Goal: Task Accomplishment & Management: Use online tool/utility

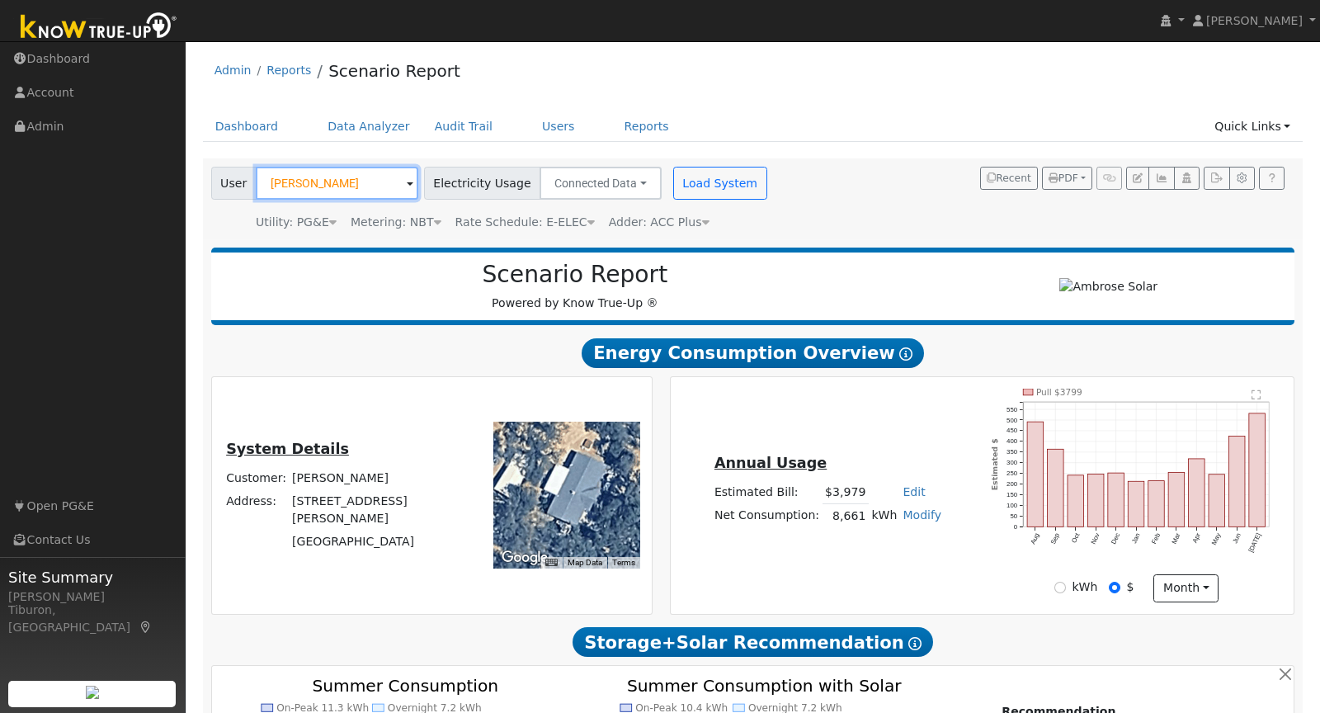
click at [273, 183] on input "[PERSON_NAME]" at bounding box center [337, 183] width 163 height 33
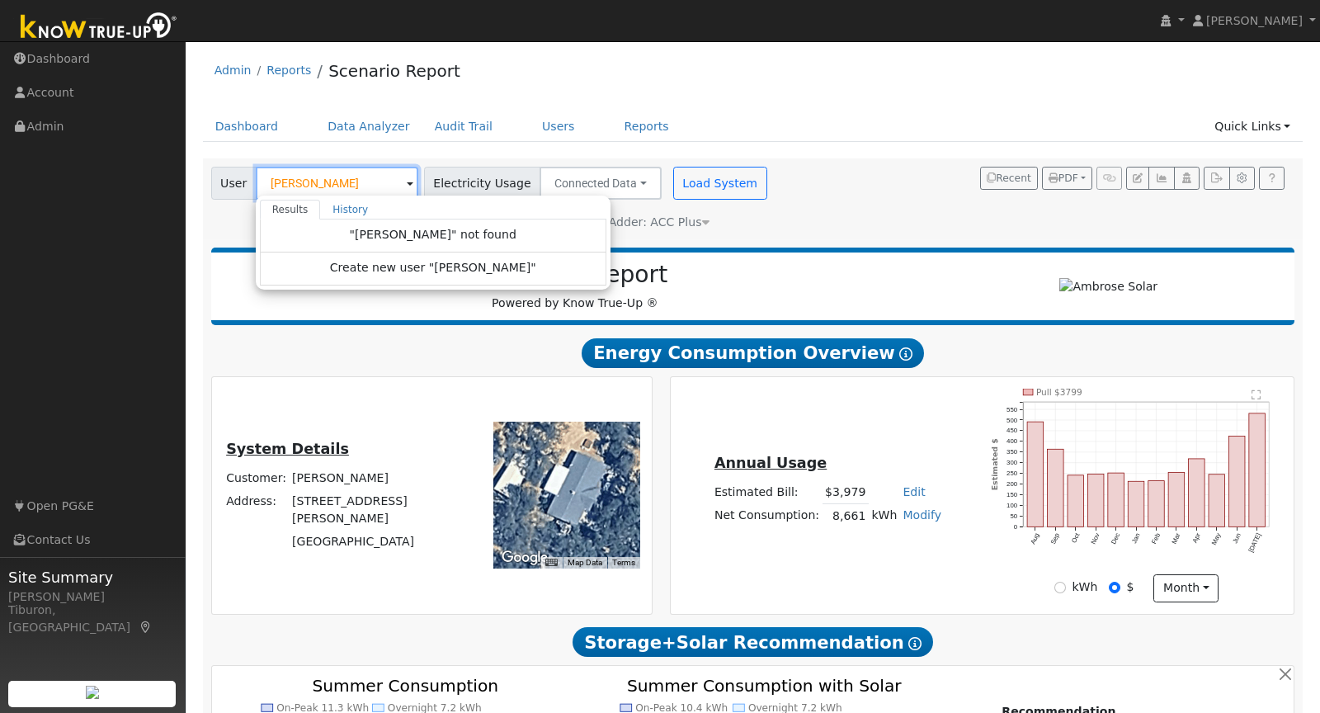
drag, startPoint x: 352, startPoint y: 182, endPoint x: 208, endPoint y: 177, distance: 143.7
click at [208, 177] on div "User [PERSON_NAME] Results History "[PERSON_NAME]" not found Create new user "[…" at bounding box center [314, 183] width 213 height 33
type input "[PERSON_NAME]"
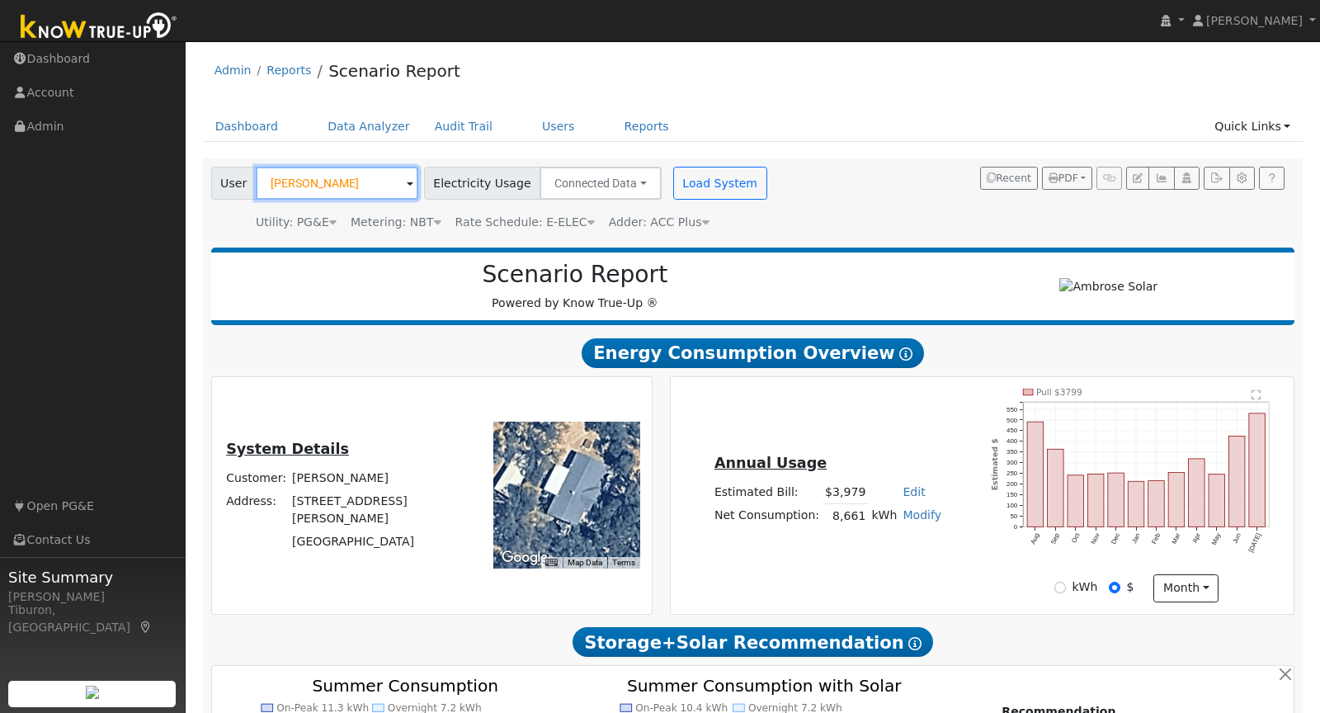
drag, startPoint x: 365, startPoint y: 182, endPoint x: 224, endPoint y: 177, distance: 141.2
click at [224, 175] on div "User Michael Dion" at bounding box center [314, 183] width 207 height 33
click at [368, 118] on link "Data Analyzer" at bounding box center [368, 126] width 107 height 31
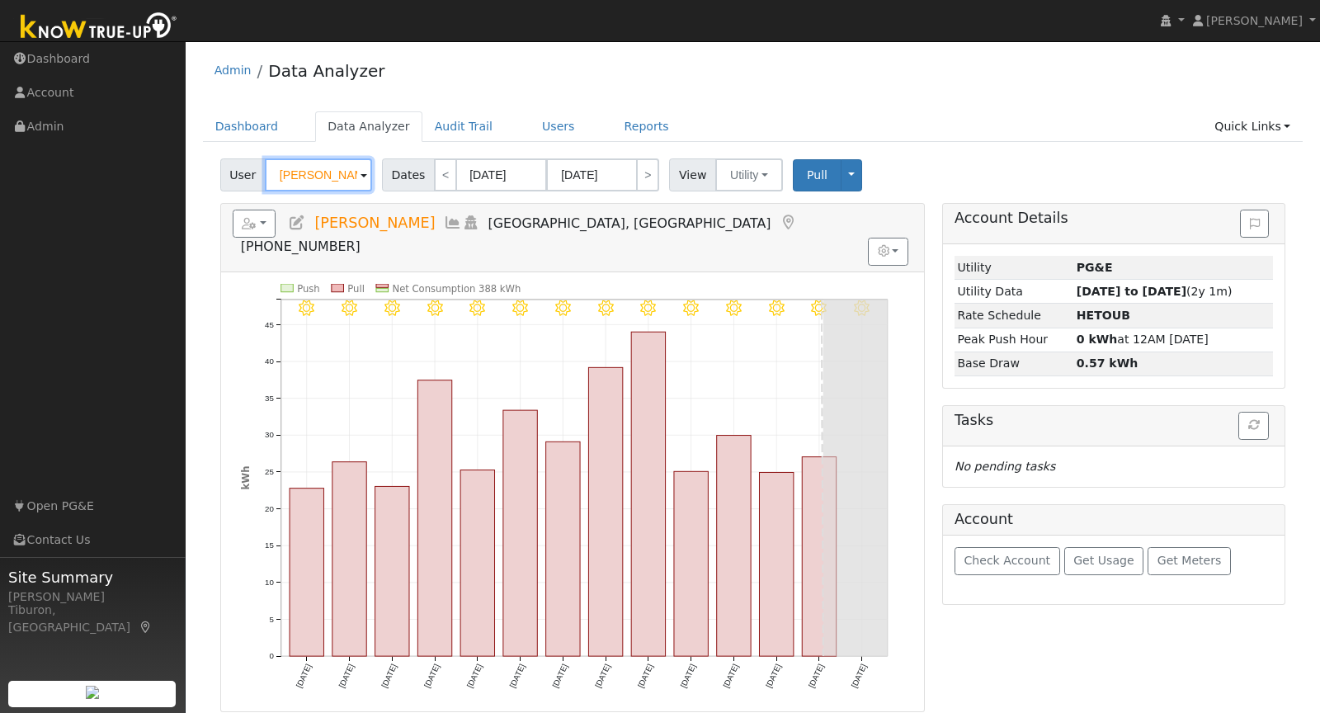
click at [288, 180] on input "[PERSON_NAME]" at bounding box center [318, 174] width 107 height 33
click at [289, 180] on input "Michael Dion" at bounding box center [318, 174] width 107 height 33
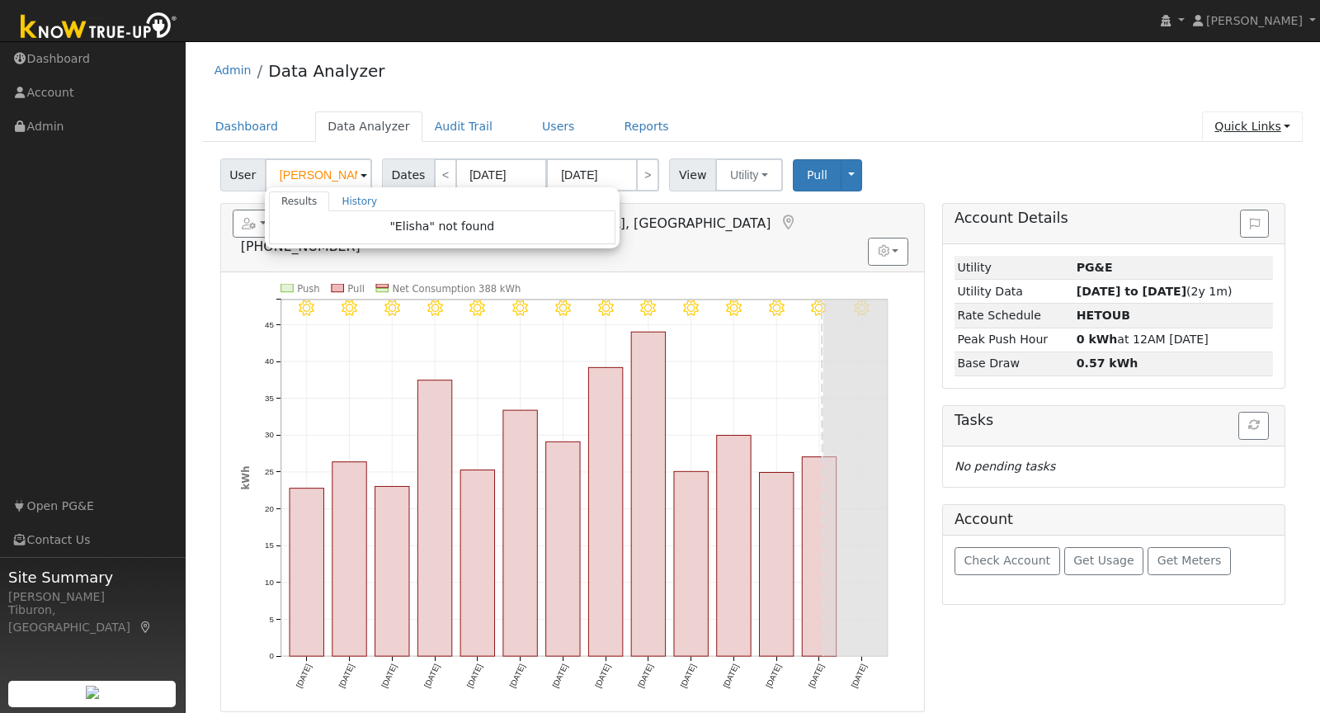
click at [1266, 127] on link "Quick Links" at bounding box center [1252, 126] width 101 height 31
type input "Michael Dion"
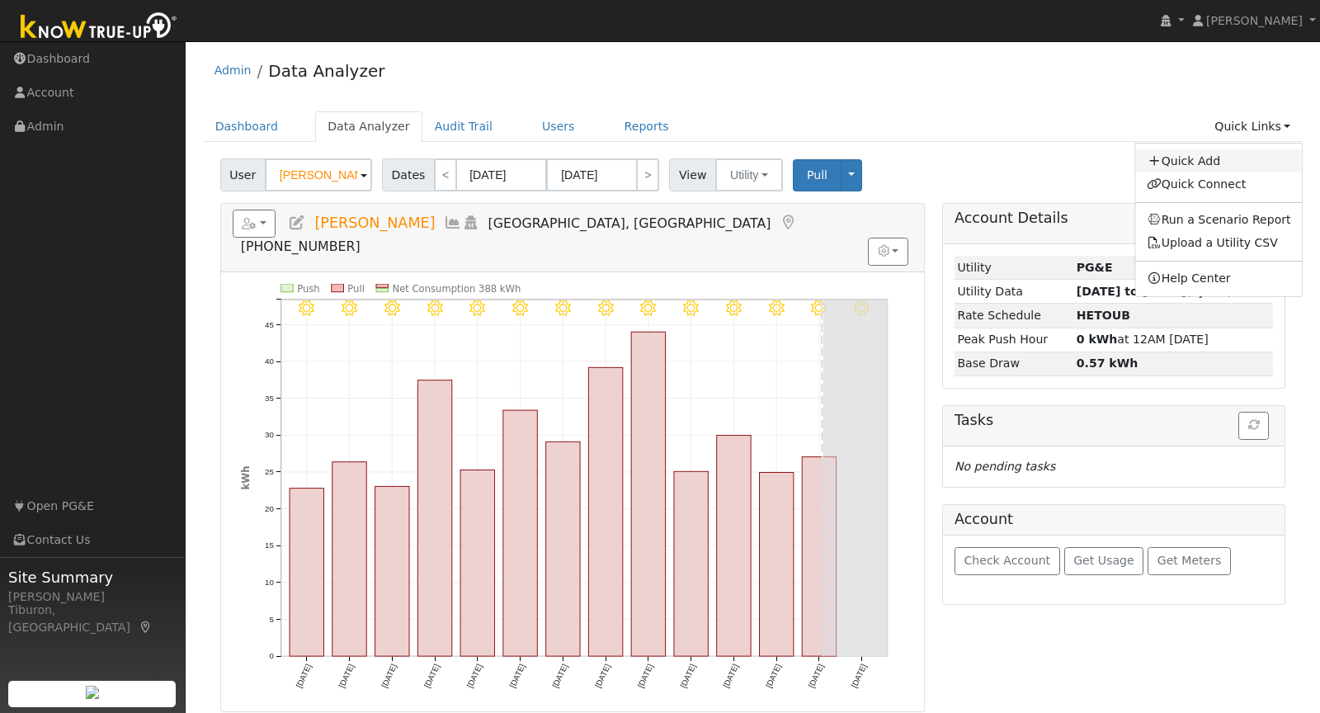
click at [1227, 157] on link "Quick Add" at bounding box center [1220, 160] width 168 height 23
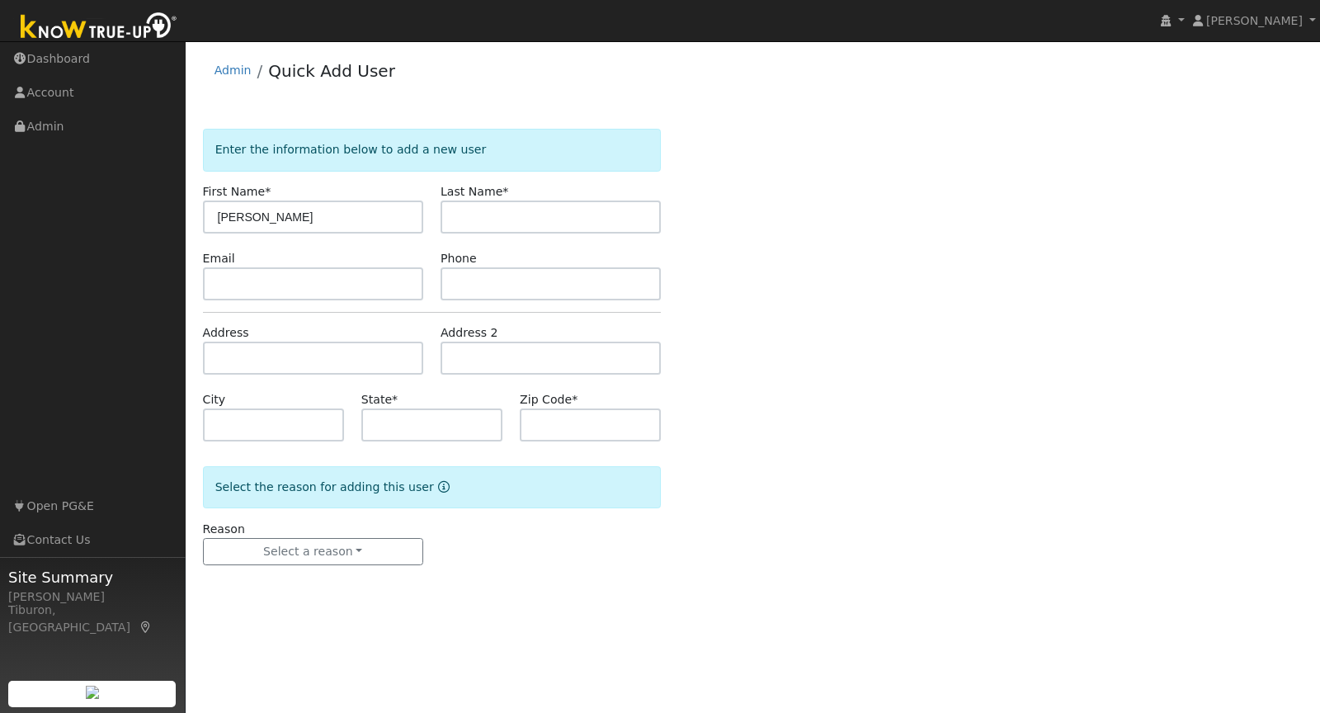
type input "[PERSON_NAME]"
click at [314, 352] on input "text" at bounding box center [313, 358] width 220 height 33
click at [231, 351] on input "text" at bounding box center [313, 358] width 220 height 33
paste input "5643 Miners Cir, Rocklin, CA 95765"
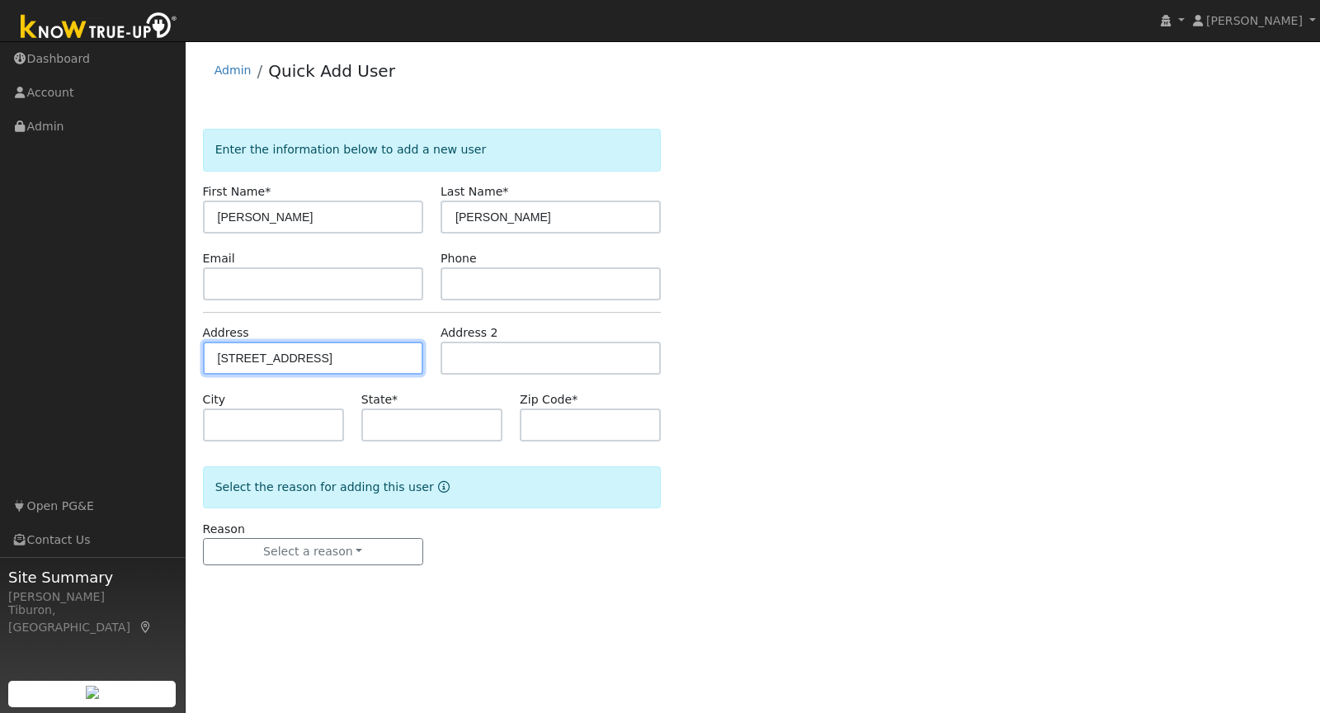
type input "[STREET_ADDRESS]"
type input "Rocklin"
type input "CA"
type input "95765"
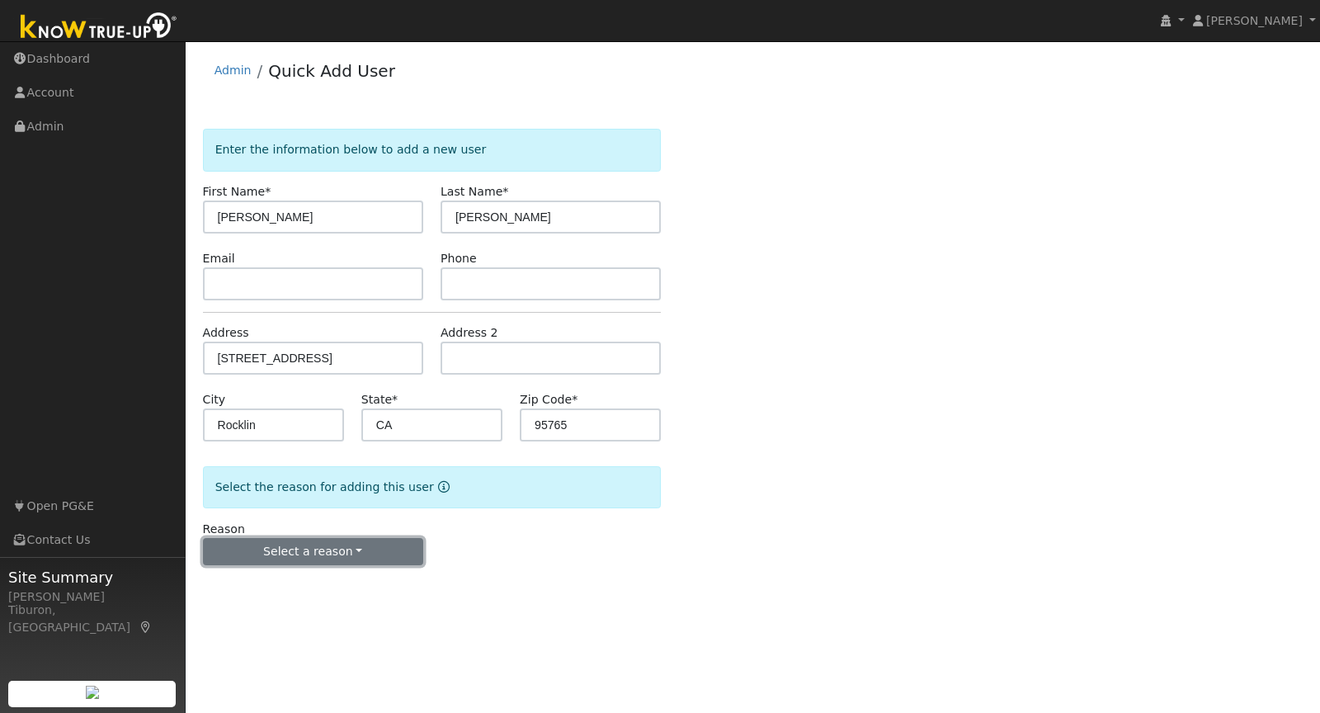
click at [325, 552] on button "Select a reason" at bounding box center [313, 552] width 220 height 28
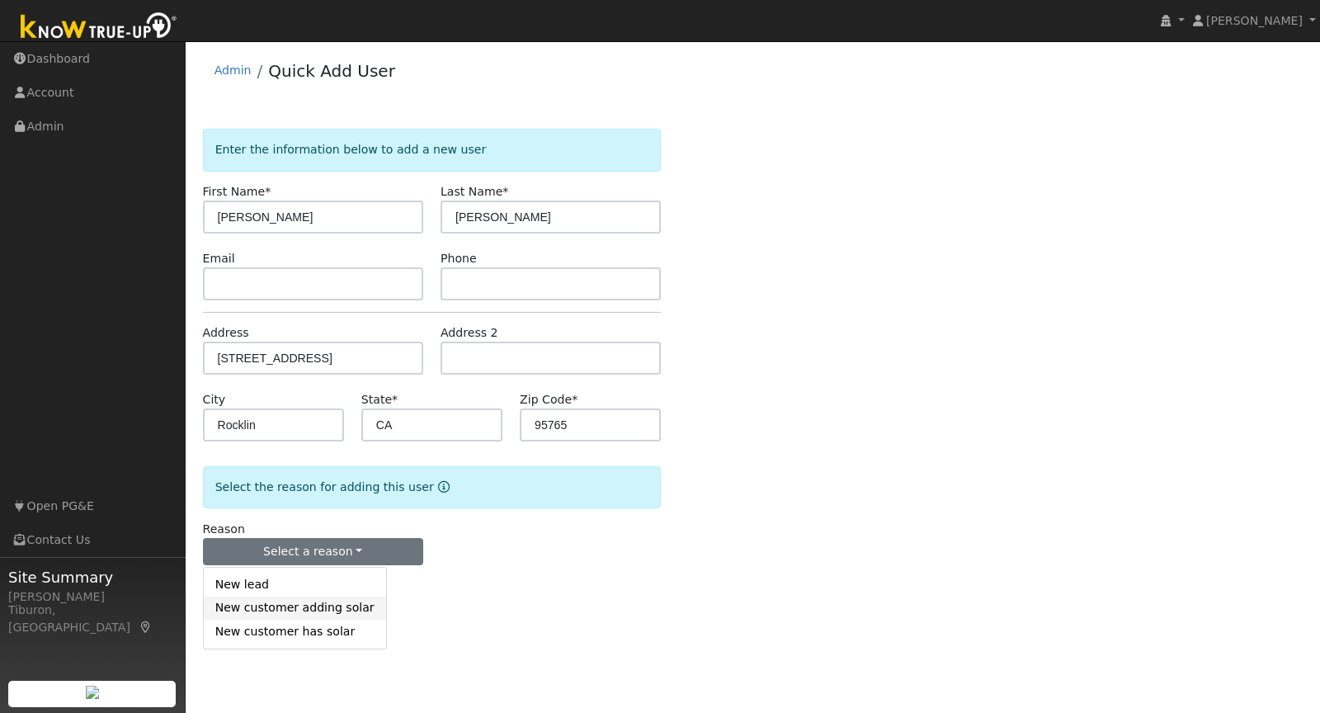
click at [311, 609] on link "New customer adding solar" at bounding box center [295, 608] width 182 height 23
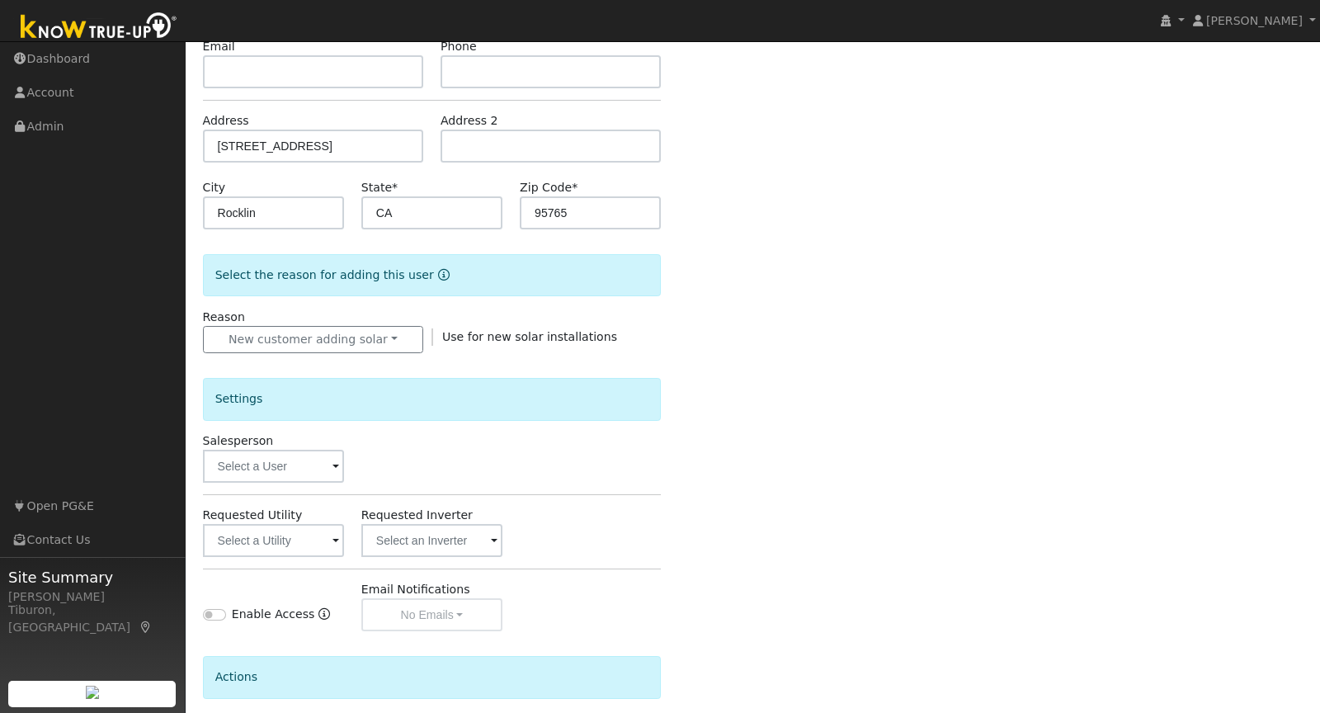
scroll to position [212, 0]
click at [234, 432] on label "Salesperson" at bounding box center [238, 440] width 71 height 17
click at [240, 470] on input "text" at bounding box center [273, 466] width 141 height 33
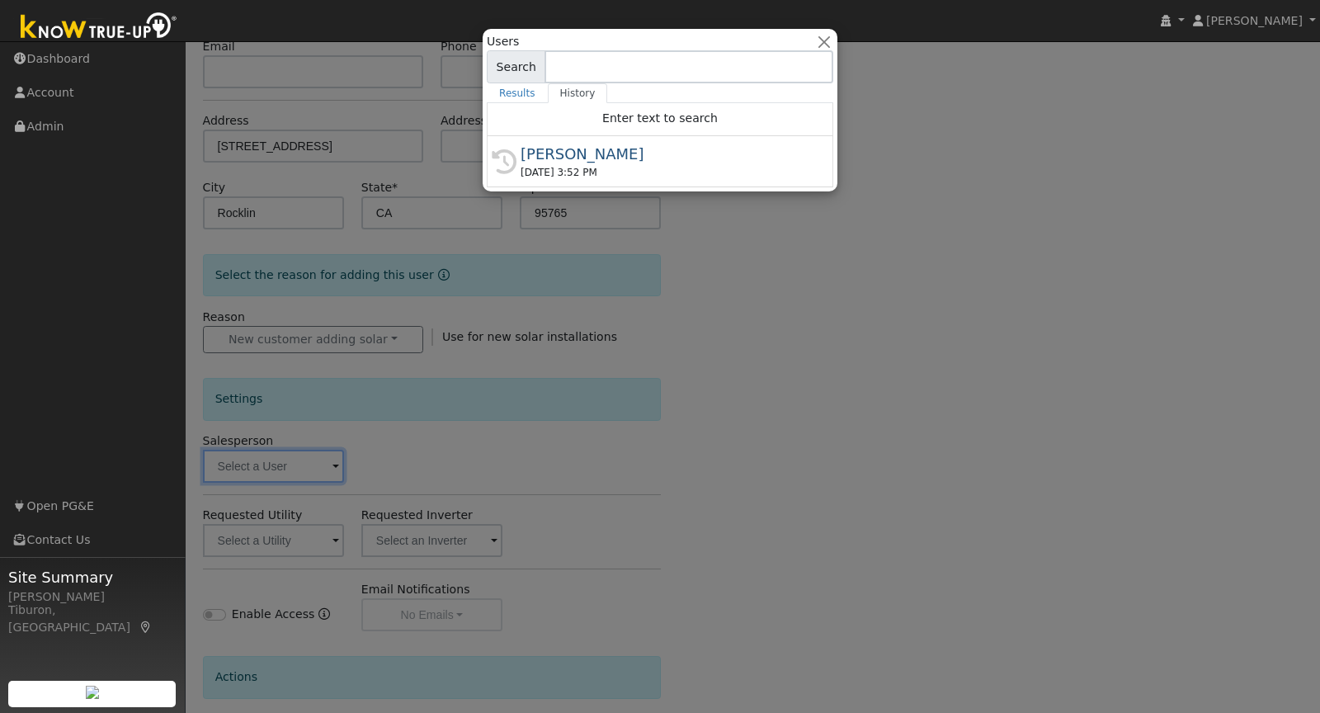
click at [610, 159] on div "[PERSON_NAME]" at bounding box center [668, 154] width 294 height 22
type input "[PERSON_NAME]"
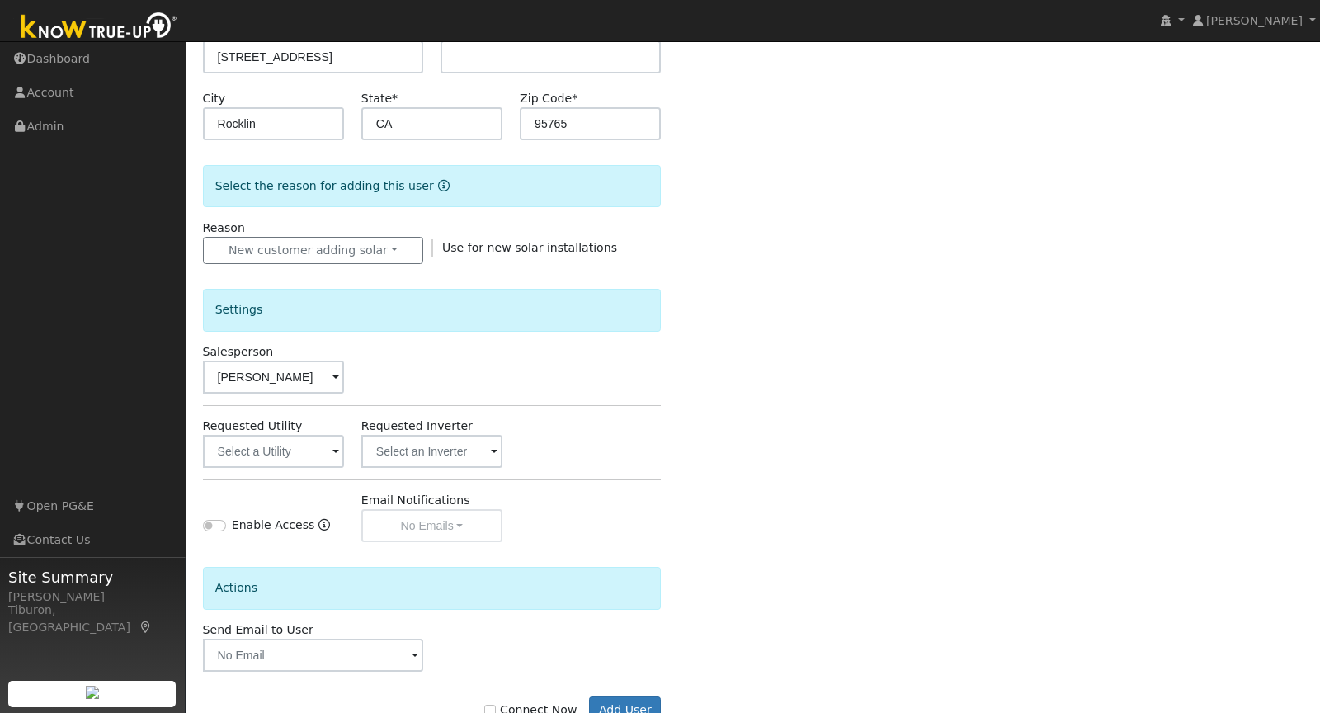
scroll to position [348, 0]
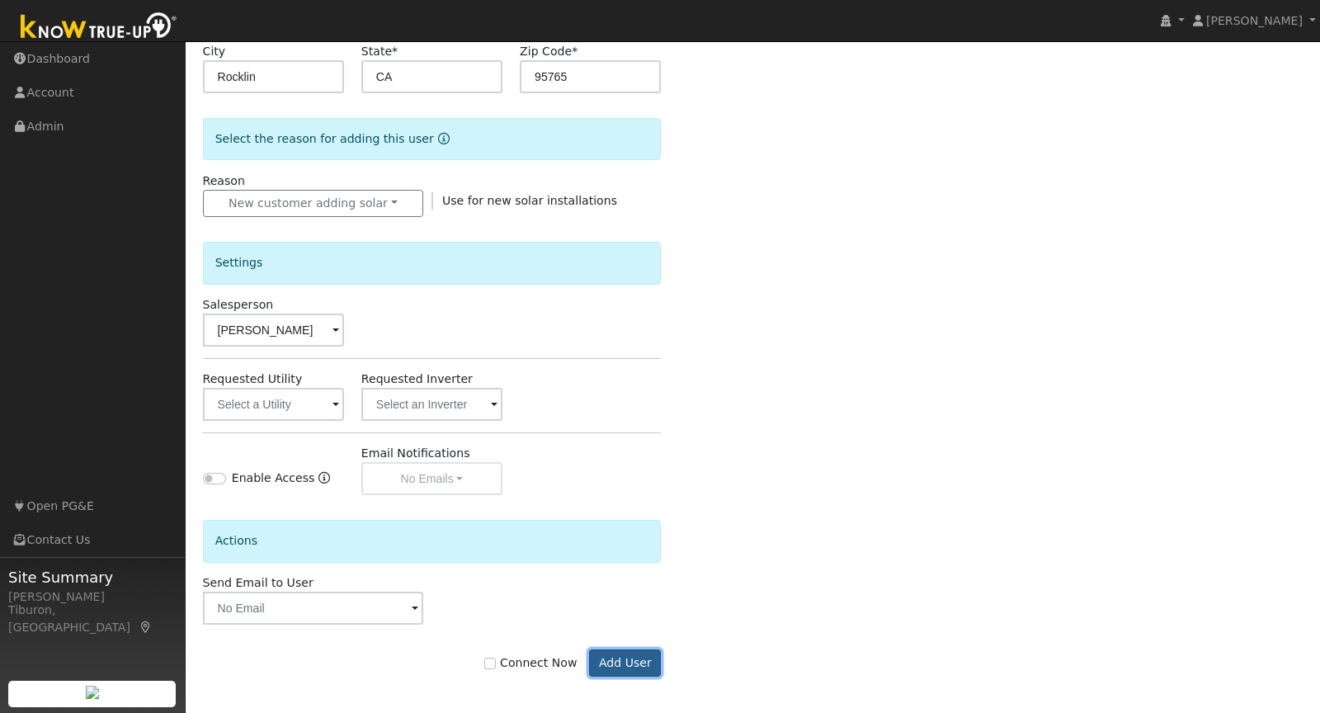
click at [628, 653] on button "Add User" at bounding box center [625, 663] width 72 height 28
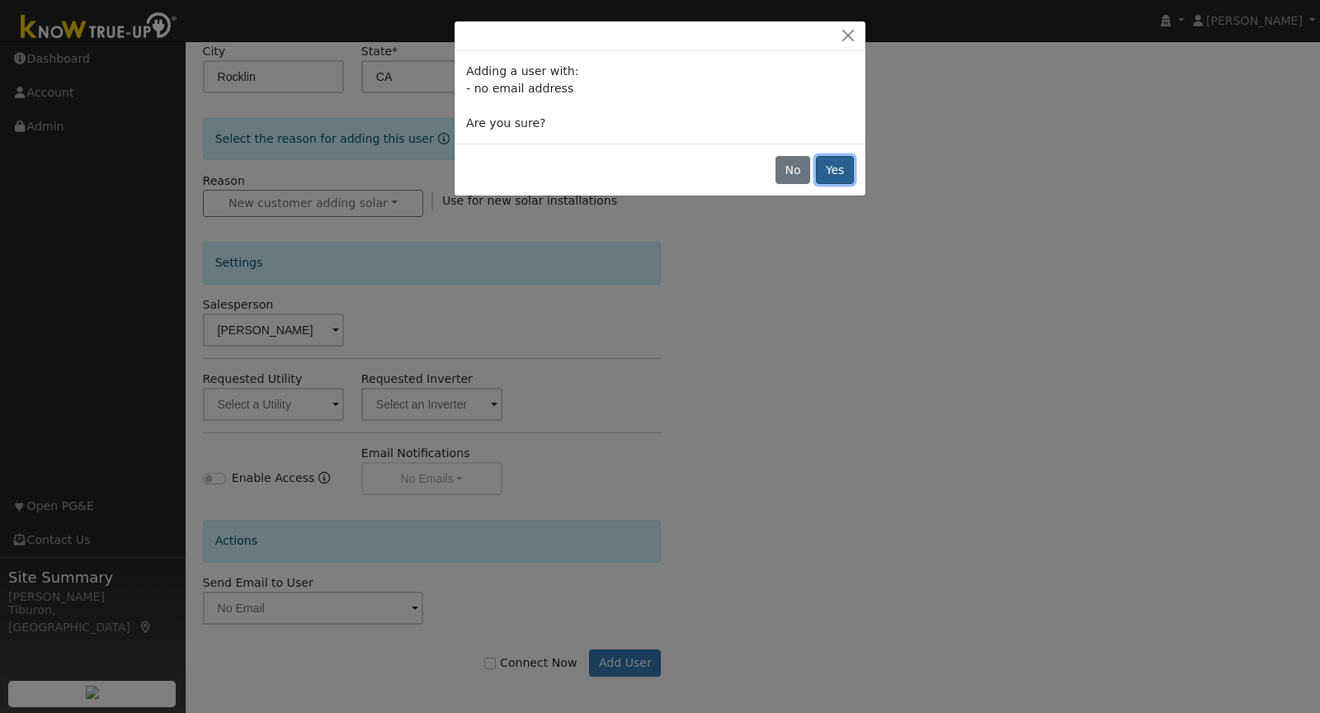
click at [842, 170] on button "Yes" at bounding box center [835, 170] width 38 height 28
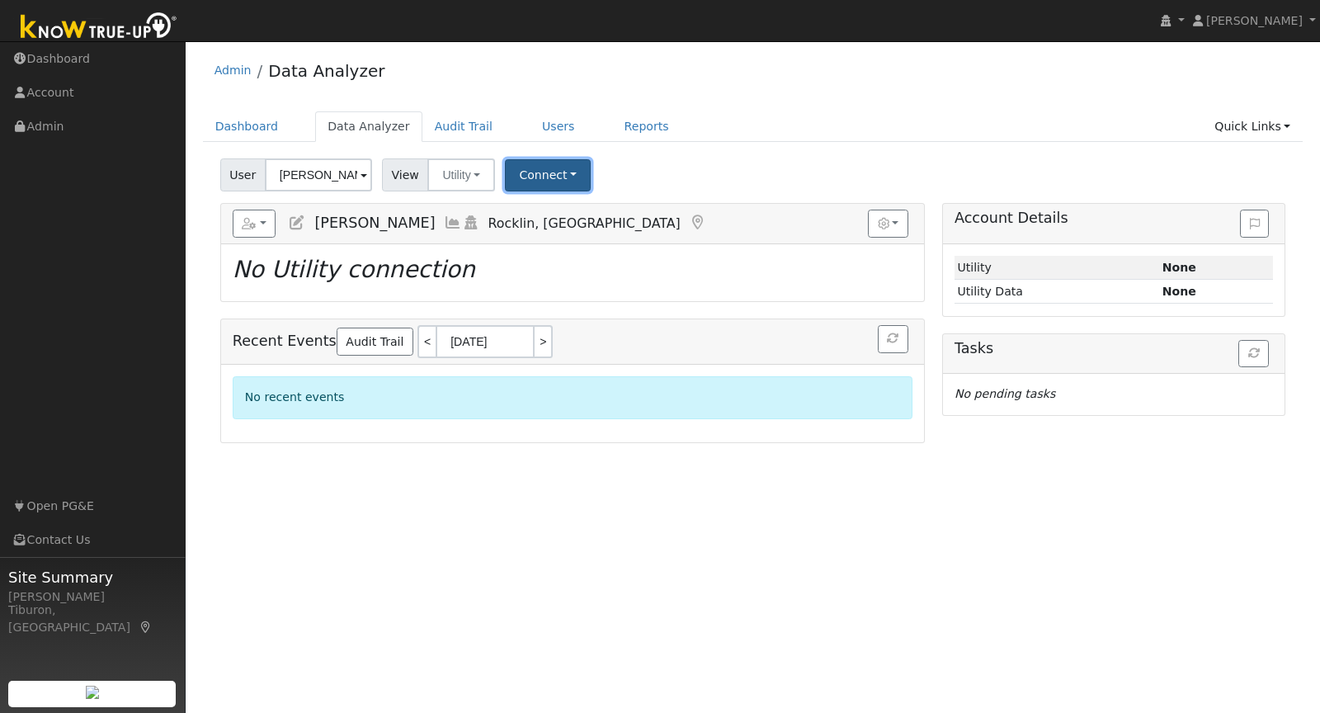
click at [545, 175] on button "Connect" at bounding box center [548, 175] width 86 height 32
click at [565, 204] on link "Select a Provider" at bounding box center [570, 210] width 129 height 23
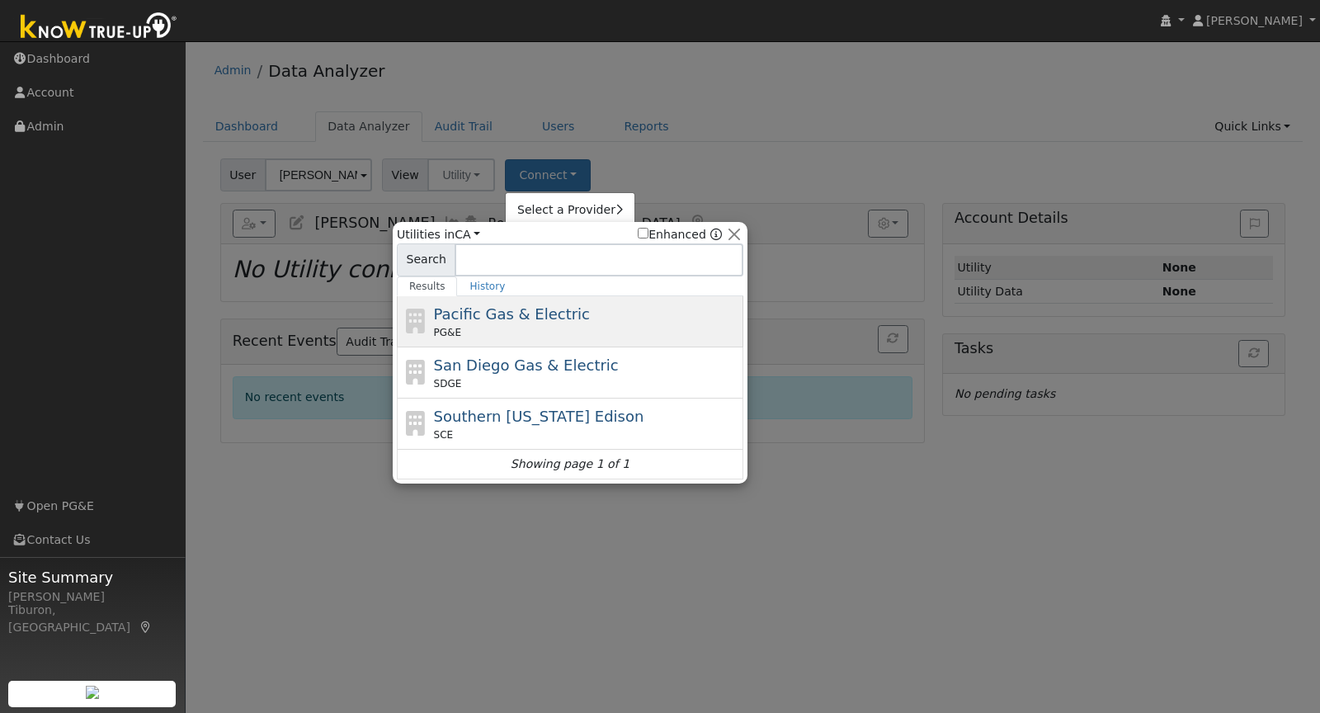
click at [489, 312] on span "Pacific Gas & Electric" at bounding box center [512, 313] width 156 height 17
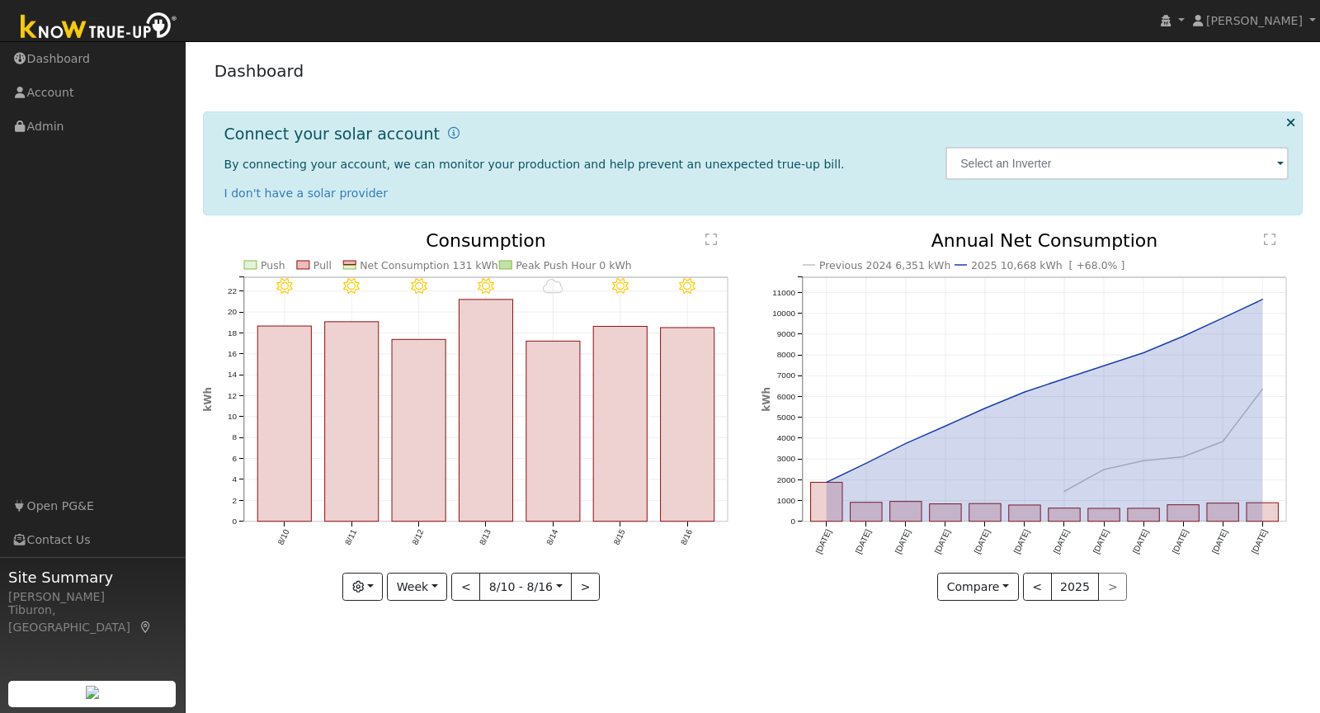
click at [62, 34] on img at bounding box center [98, 27] width 173 height 37
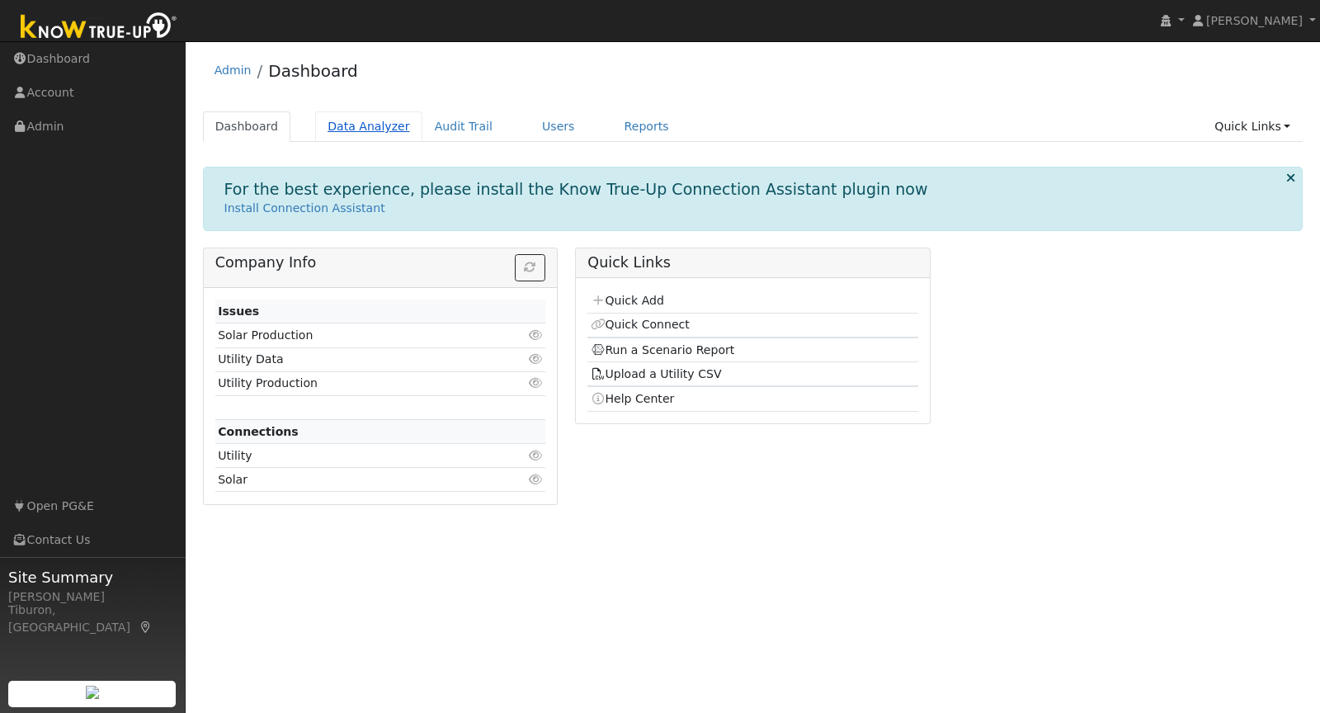
click at [361, 134] on link "Data Analyzer" at bounding box center [368, 126] width 107 height 31
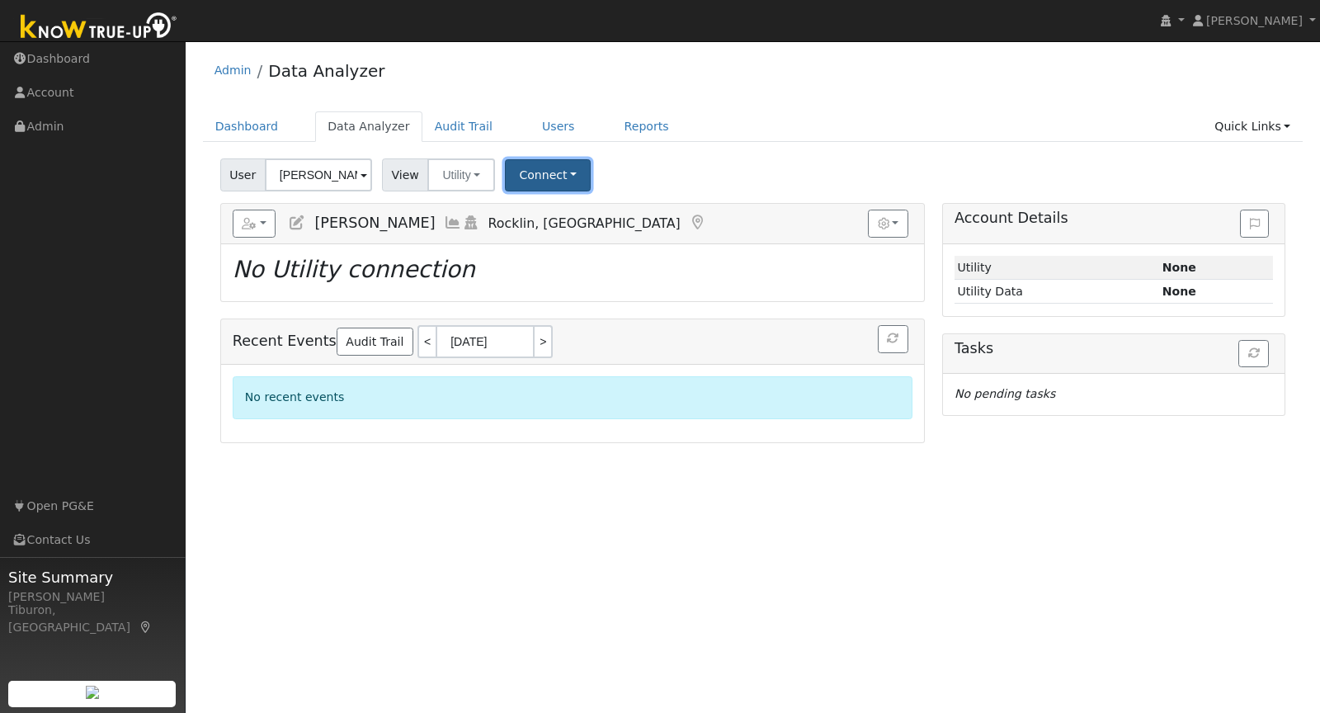
click at [558, 169] on button "Connect" at bounding box center [548, 175] width 86 height 32
click at [569, 202] on link "Select a Provider" at bounding box center [570, 210] width 129 height 23
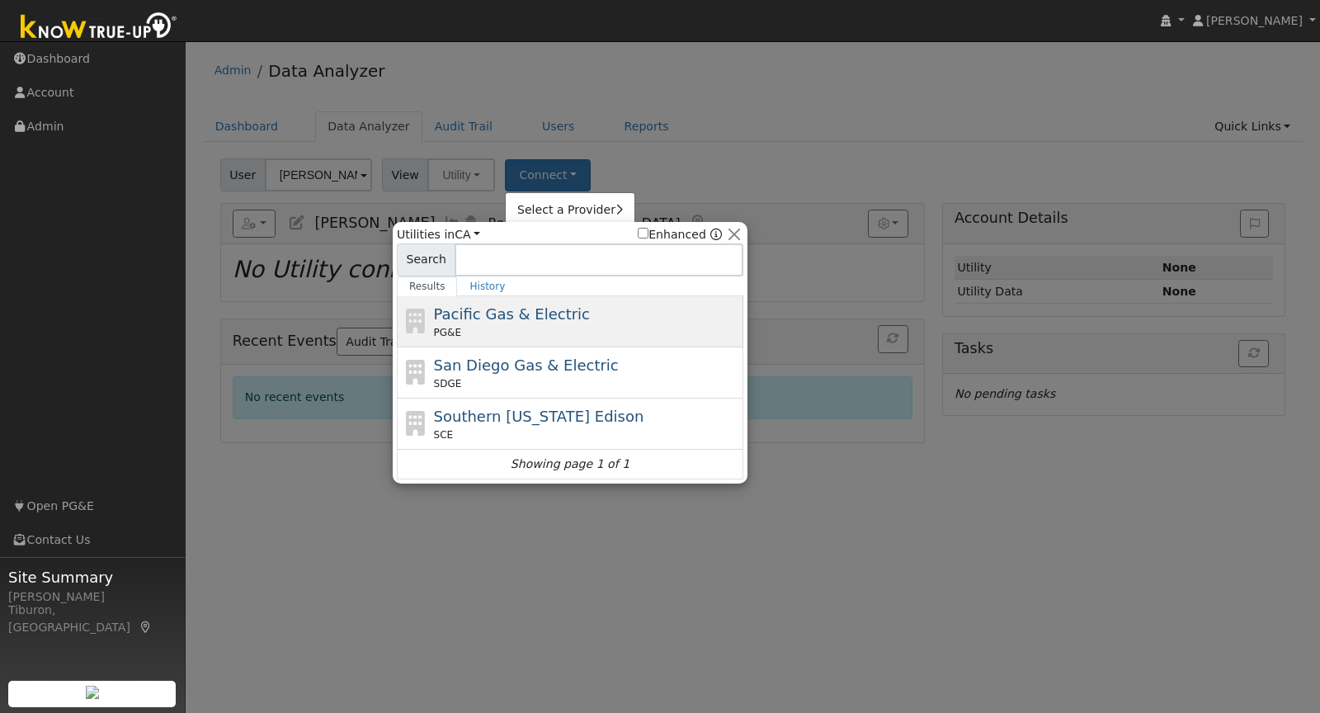
click at [489, 311] on span "Pacific Gas & Electric" at bounding box center [512, 313] width 156 height 17
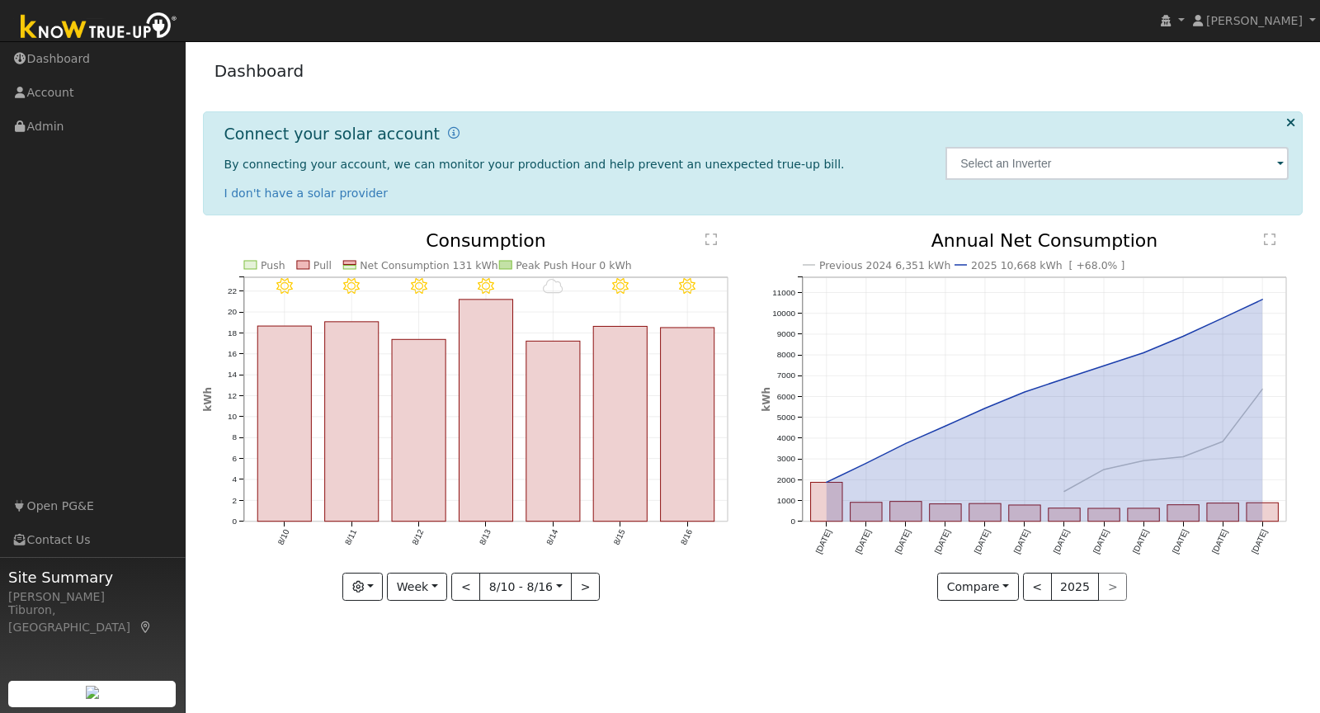
click at [93, 17] on img at bounding box center [98, 27] width 173 height 37
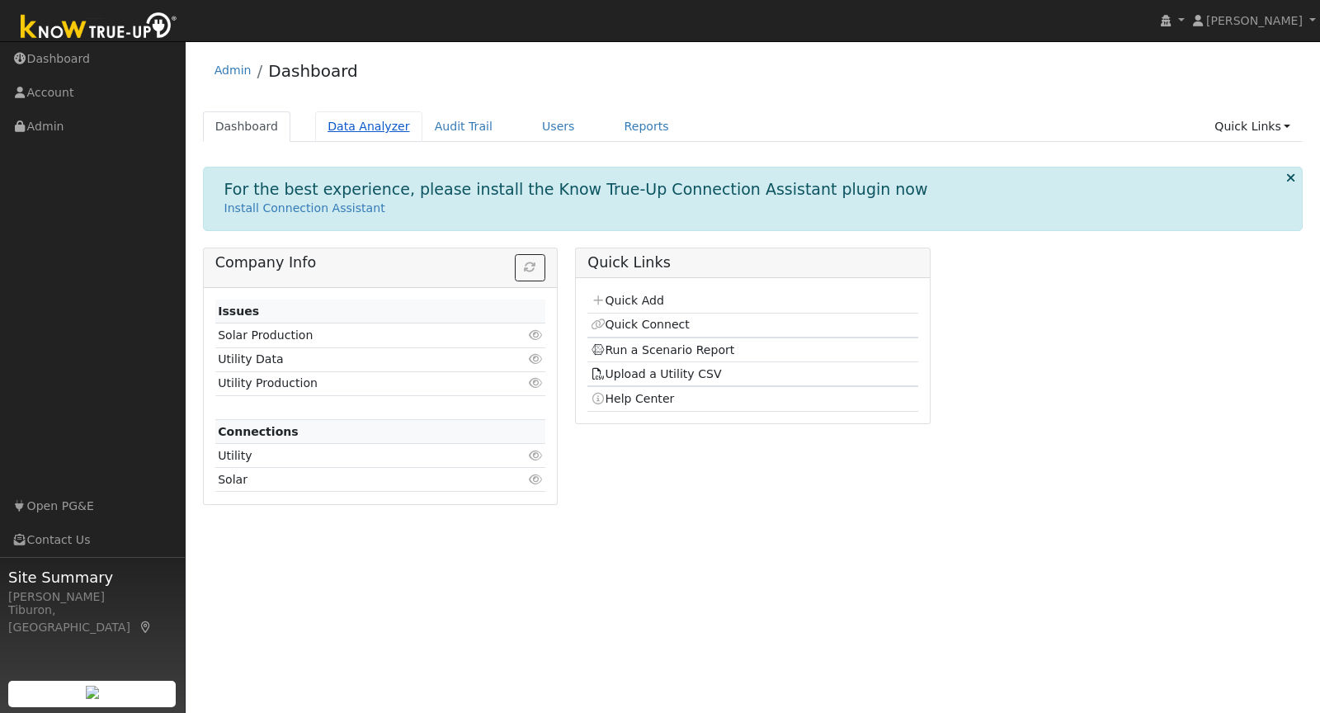
click at [375, 133] on link "Data Analyzer" at bounding box center [368, 126] width 107 height 31
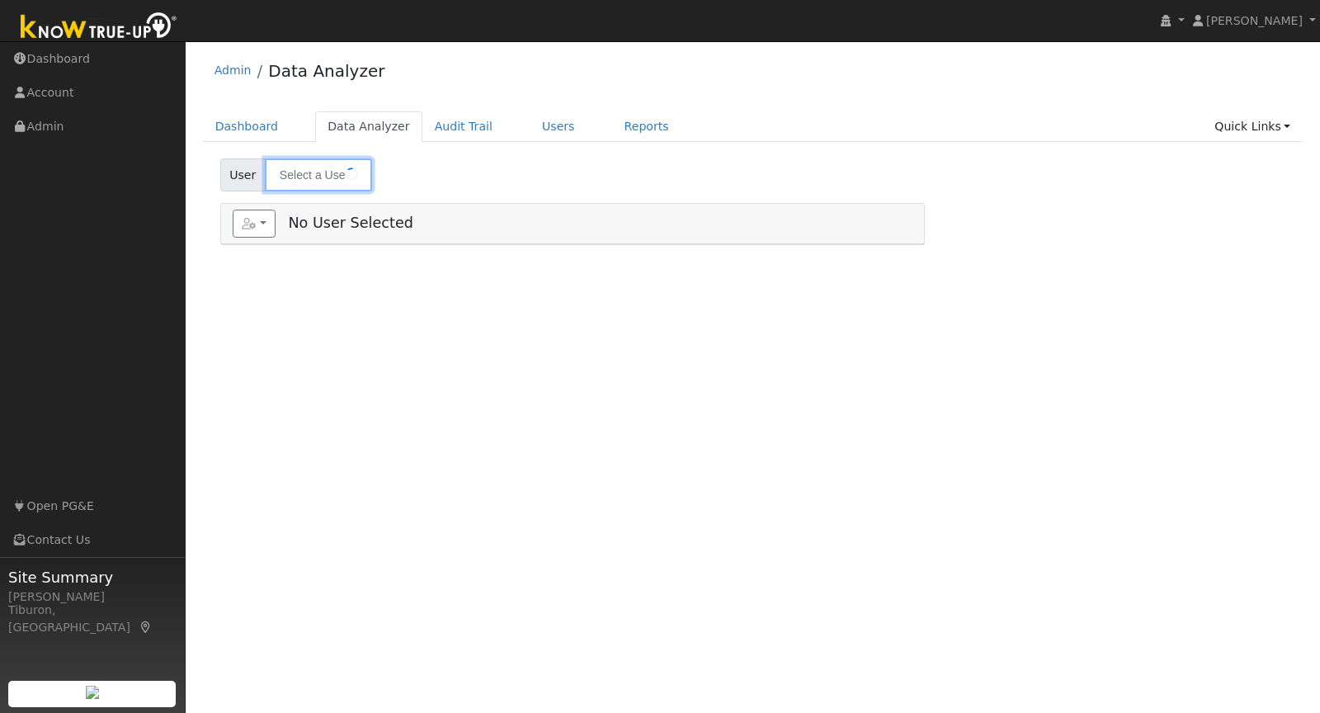
type input "[PERSON_NAME]"
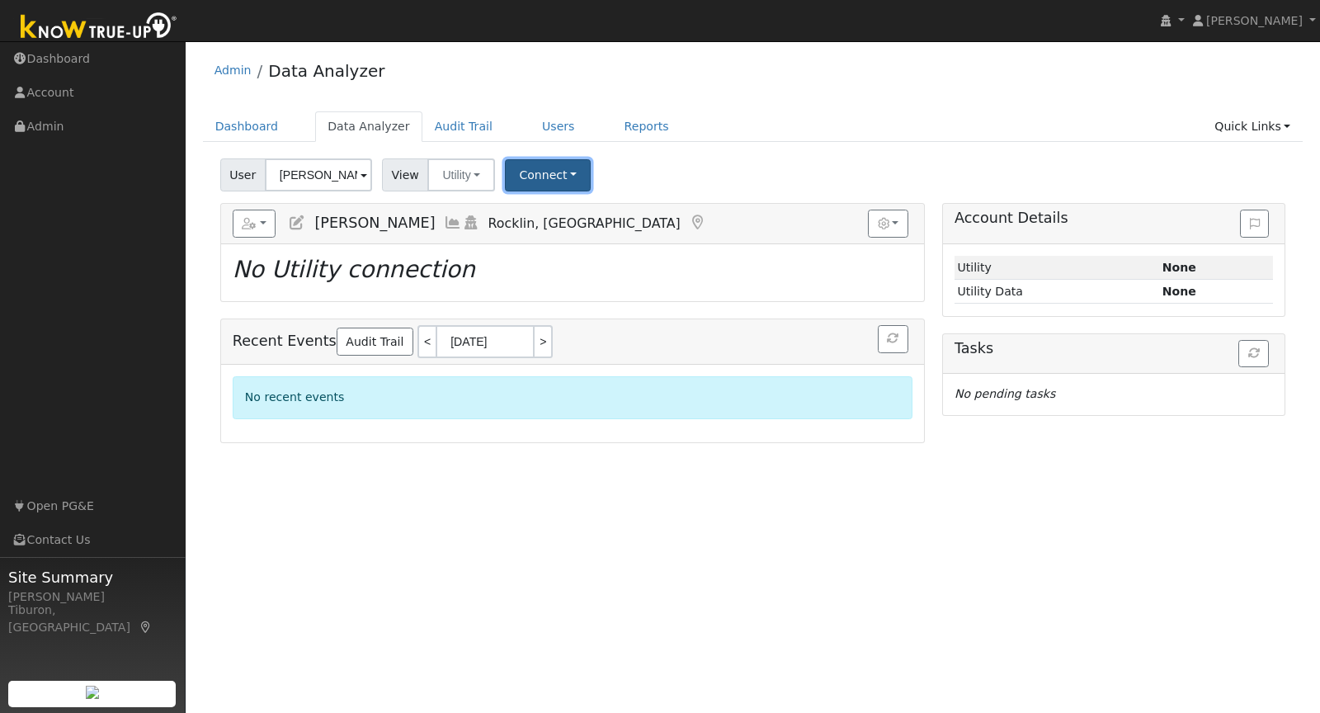
click at [534, 170] on button "Connect" at bounding box center [548, 175] width 86 height 32
click at [566, 243] on link "Quick Connect" at bounding box center [570, 245] width 129 height 23
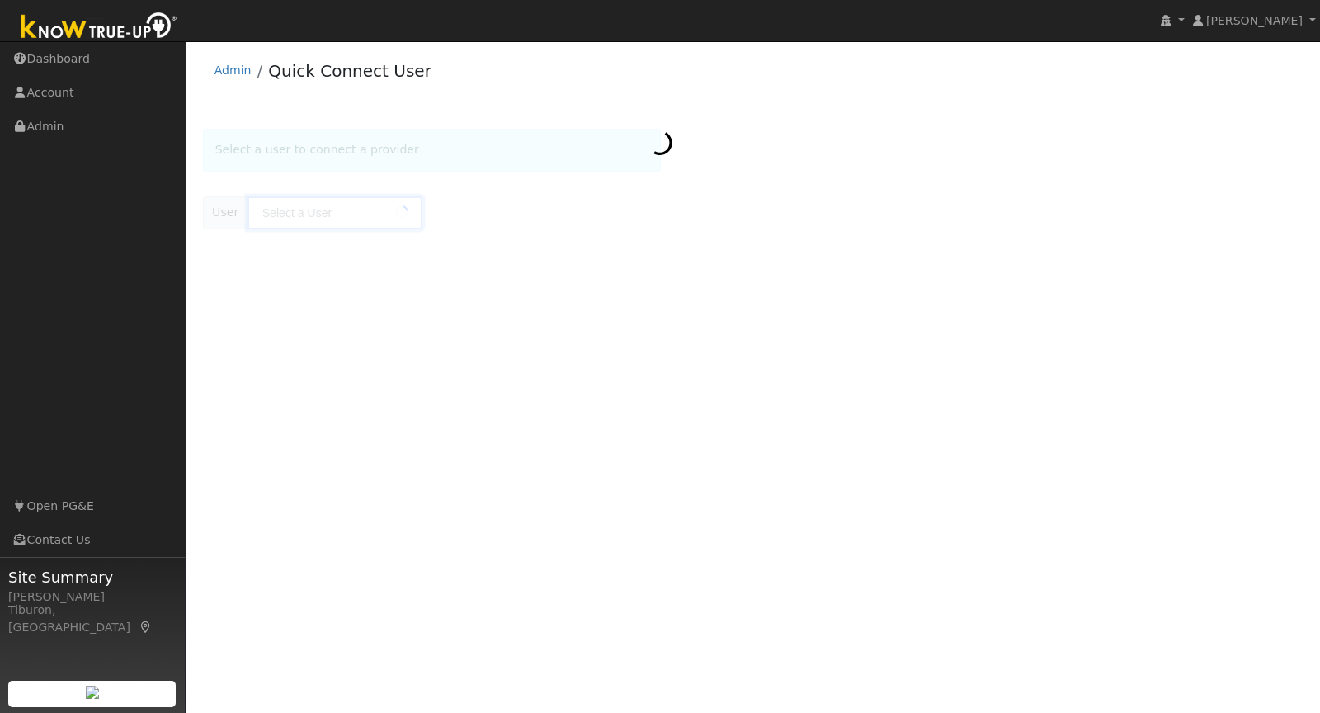
type input "[PERSON_NAME]"
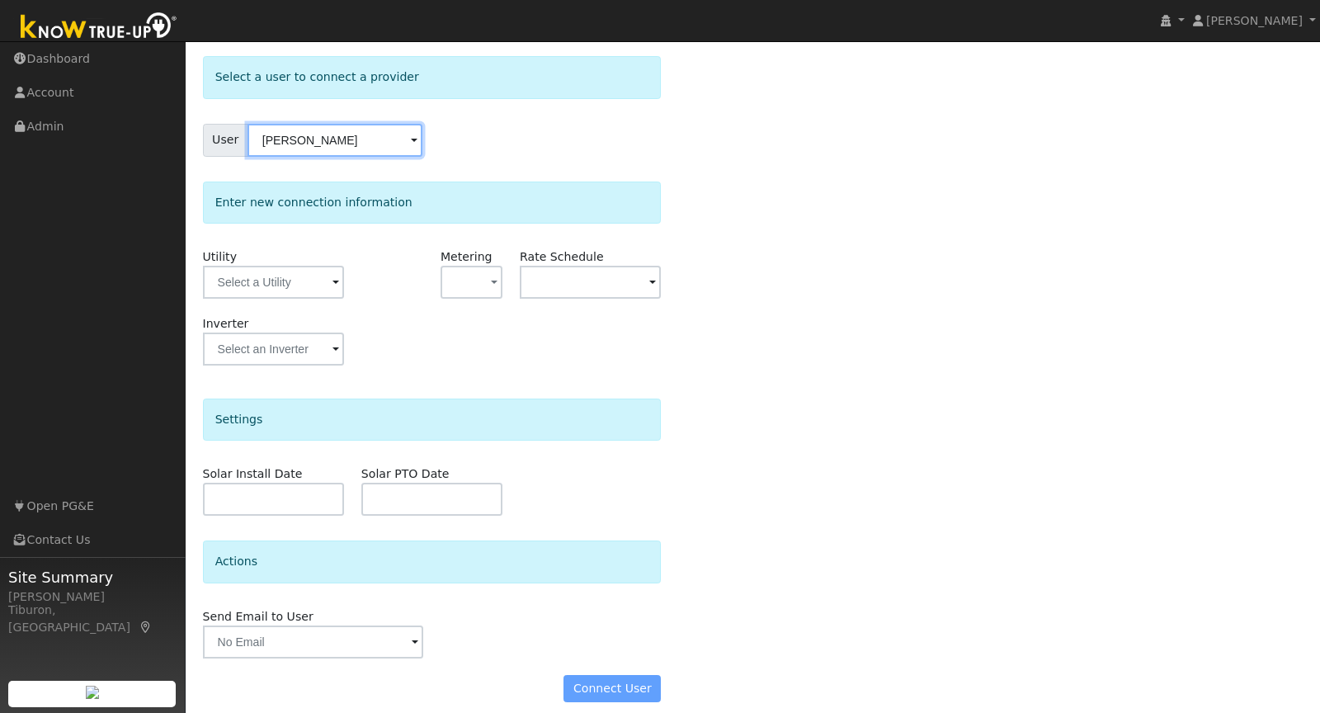
scroll to position [83, 0]
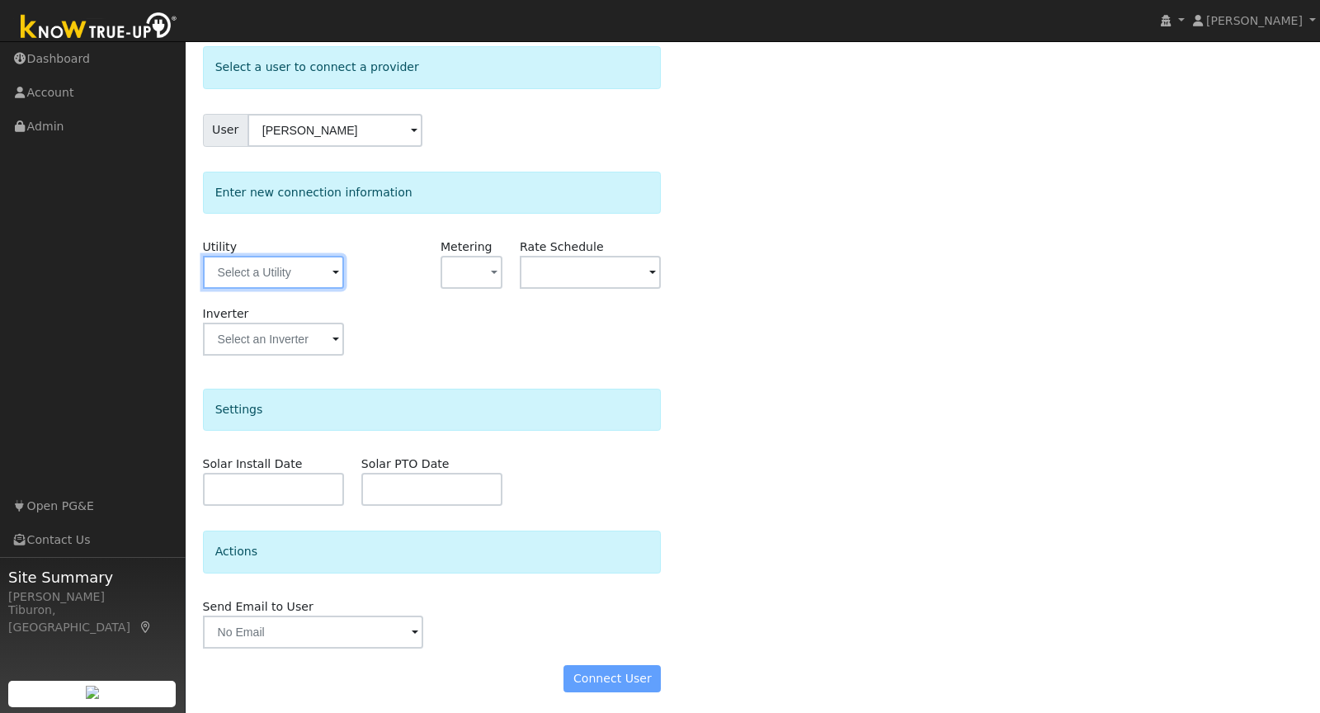
click at [276, 277] on input "text" at bounding box center [273, 272] width 141 height 33
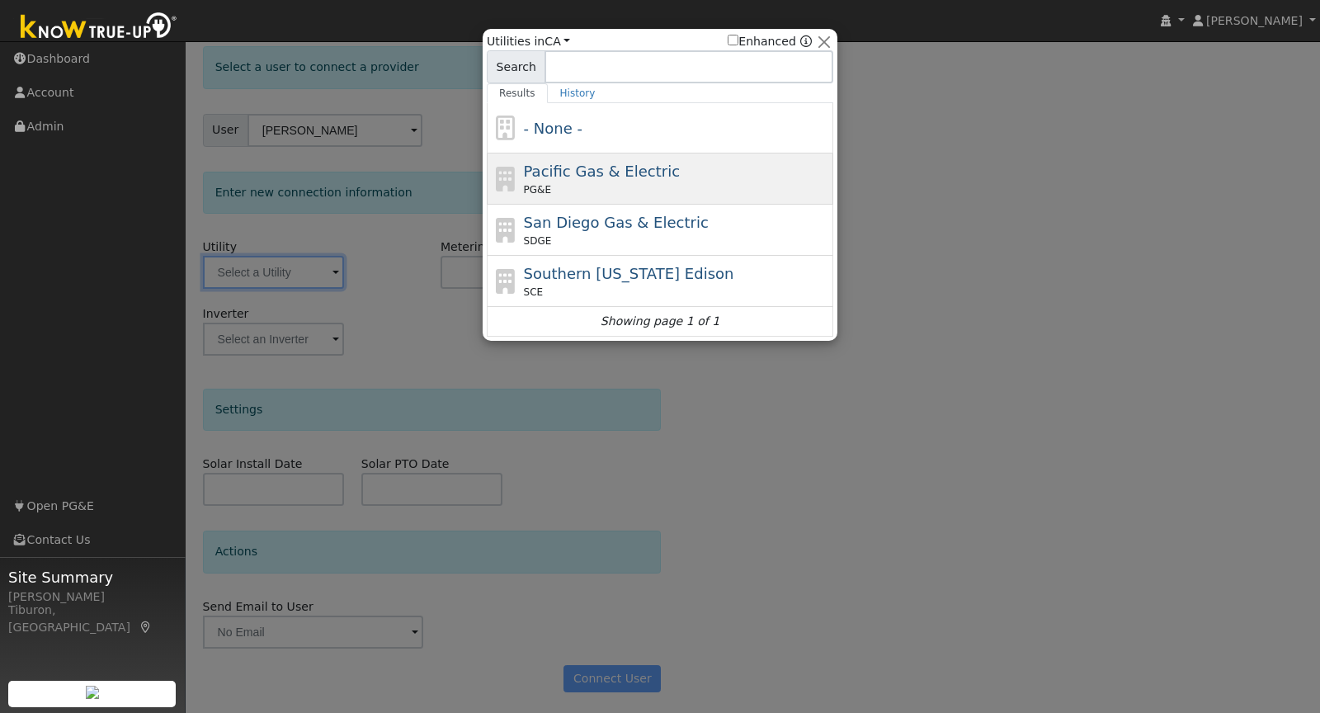
click at [601, 179] on div "Pacific Gas & Electric PG&E" at bounding box center [677, 178] width 306 height 37
type input "PG&E"
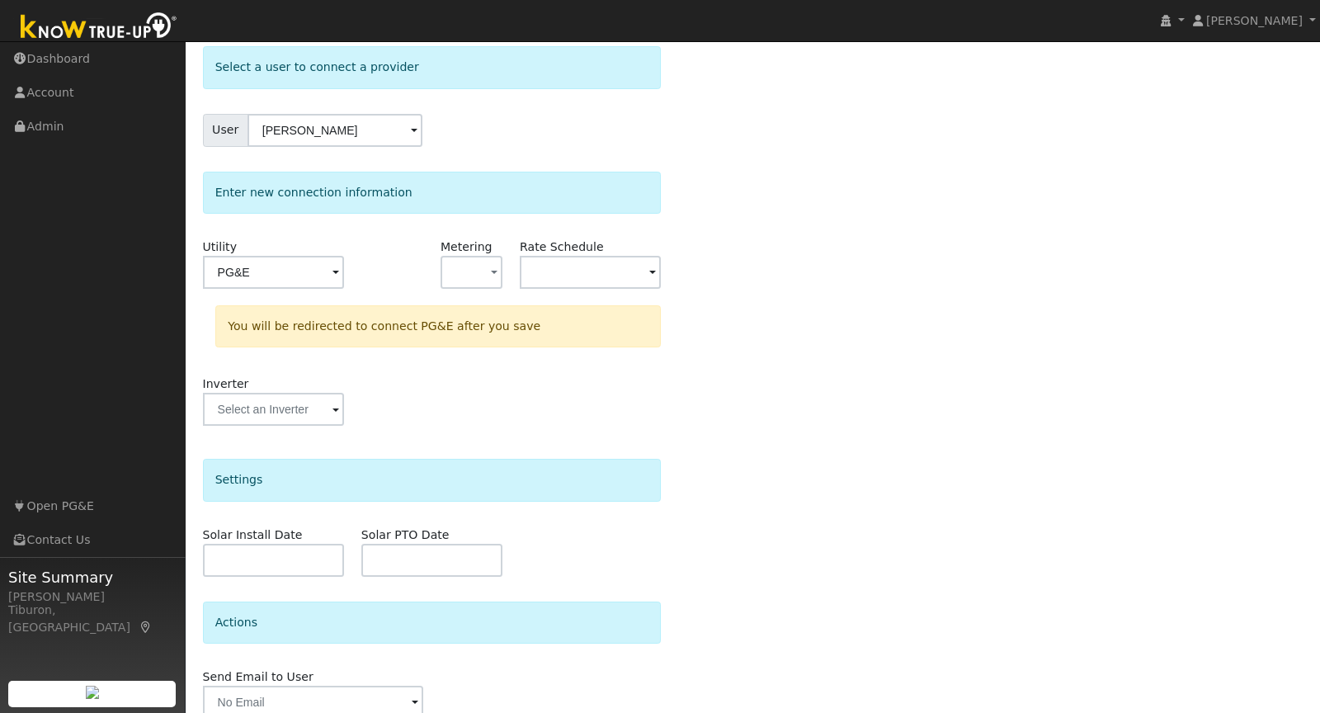
click at [470, 252] on label "Metering" at bounding box center [467, 246] width 52 height 17
click at [475, 265] on button "button" at bounding box center [472, 272] width 62 height 33
click at [491, 347] on link "NBT" at bounding box center [499, 353] width 115 height 23
click at [595, 253] on label "Rate Schedule" at bounding box center [561, 246] width 83 height 17
click at [344, 269] on input "text" at bounding box center [273, 272] width 141 height 33
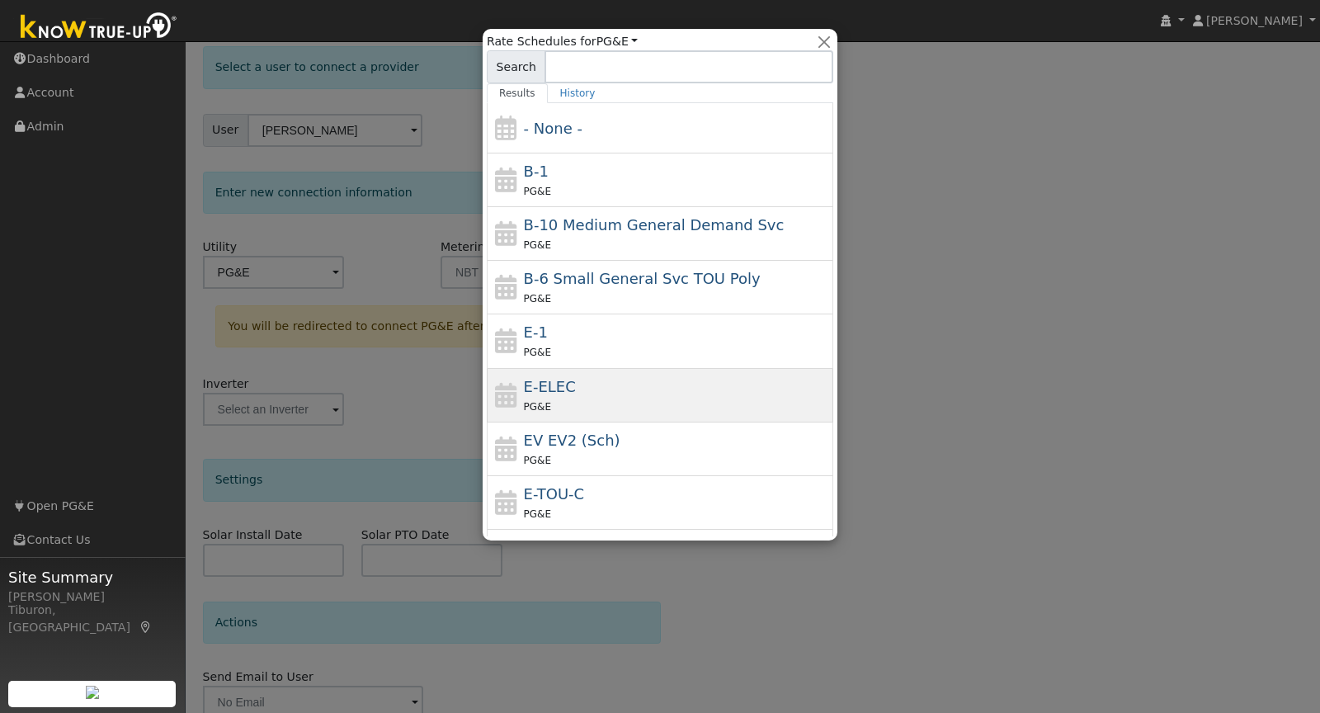
click at [635, 380] on div "E-ELEC PG&E" at bounding box center [677, 395] width 306 height 40
type input "E-ELEC"
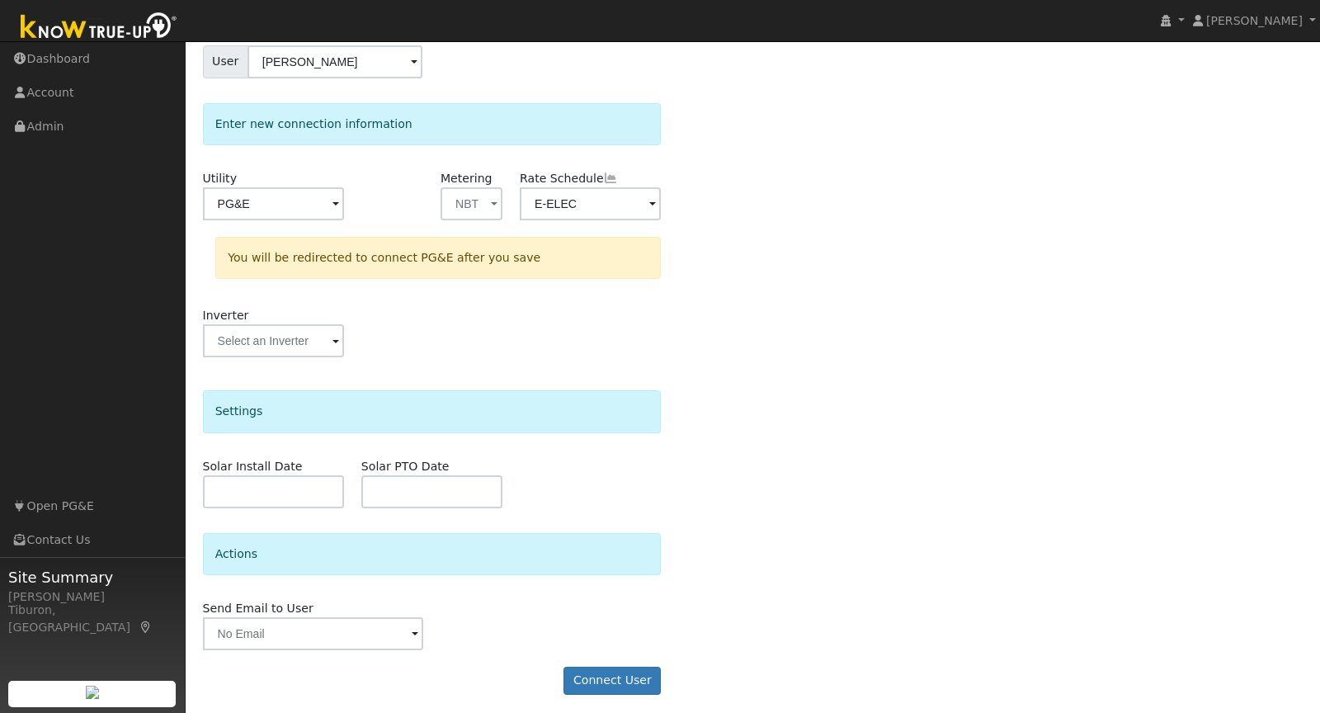
scroll to position [153, 0]
click at [617, 671] on button "Connect User" at bounding box center [612, 679] width 97 height 28
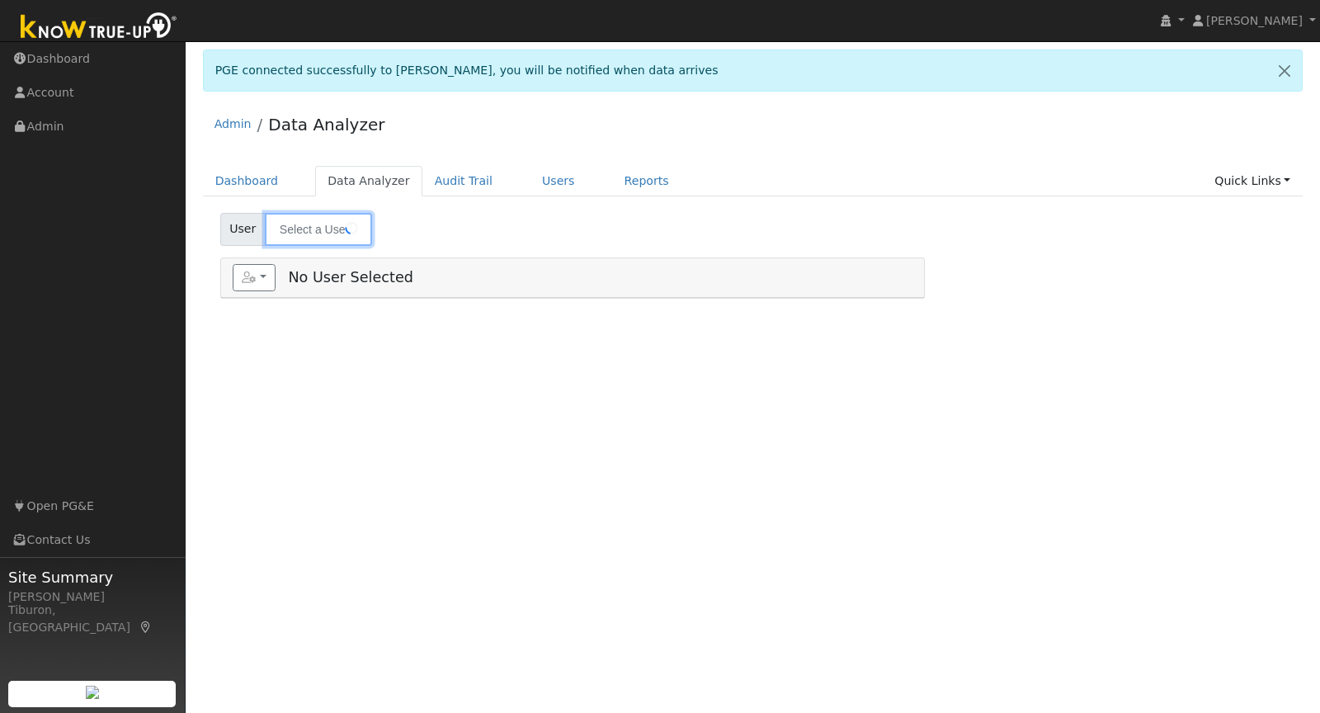
type input "Elisha Lopez"
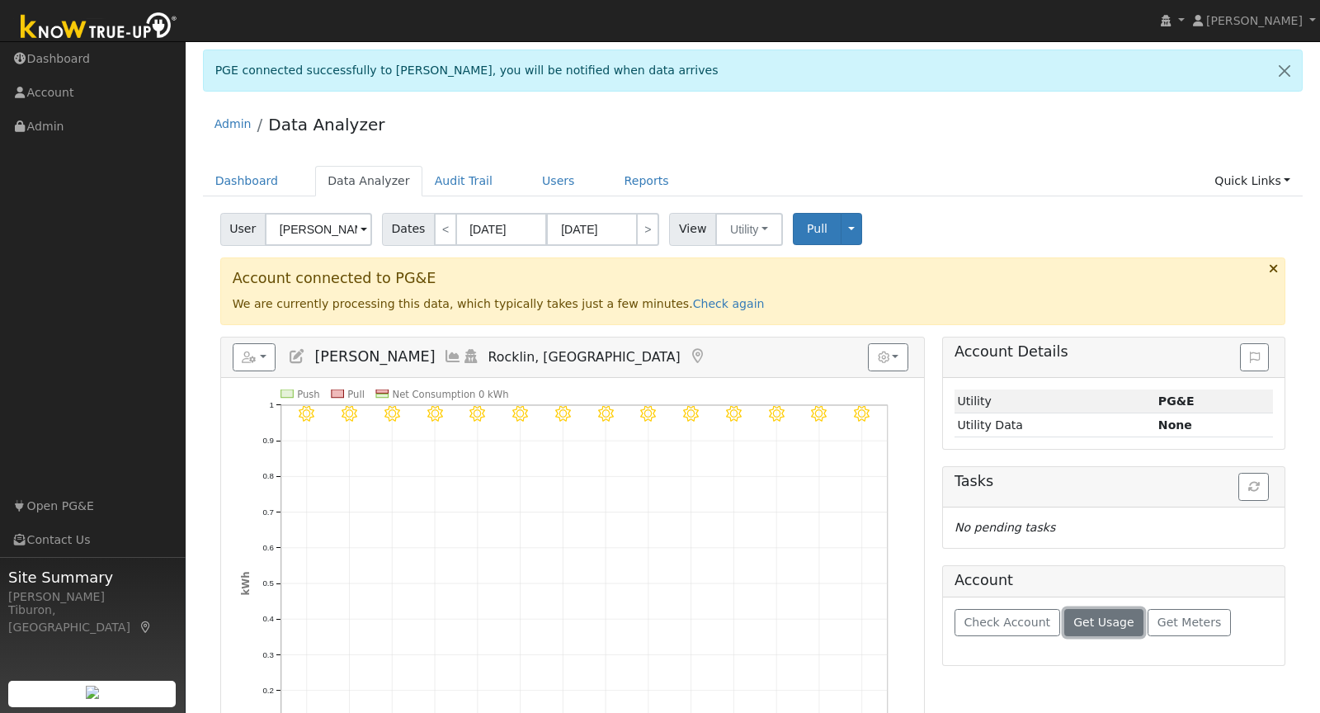
click at [1104, 616] on span "Get Usage" at bounding box center [1104, 622] width 60 height 13
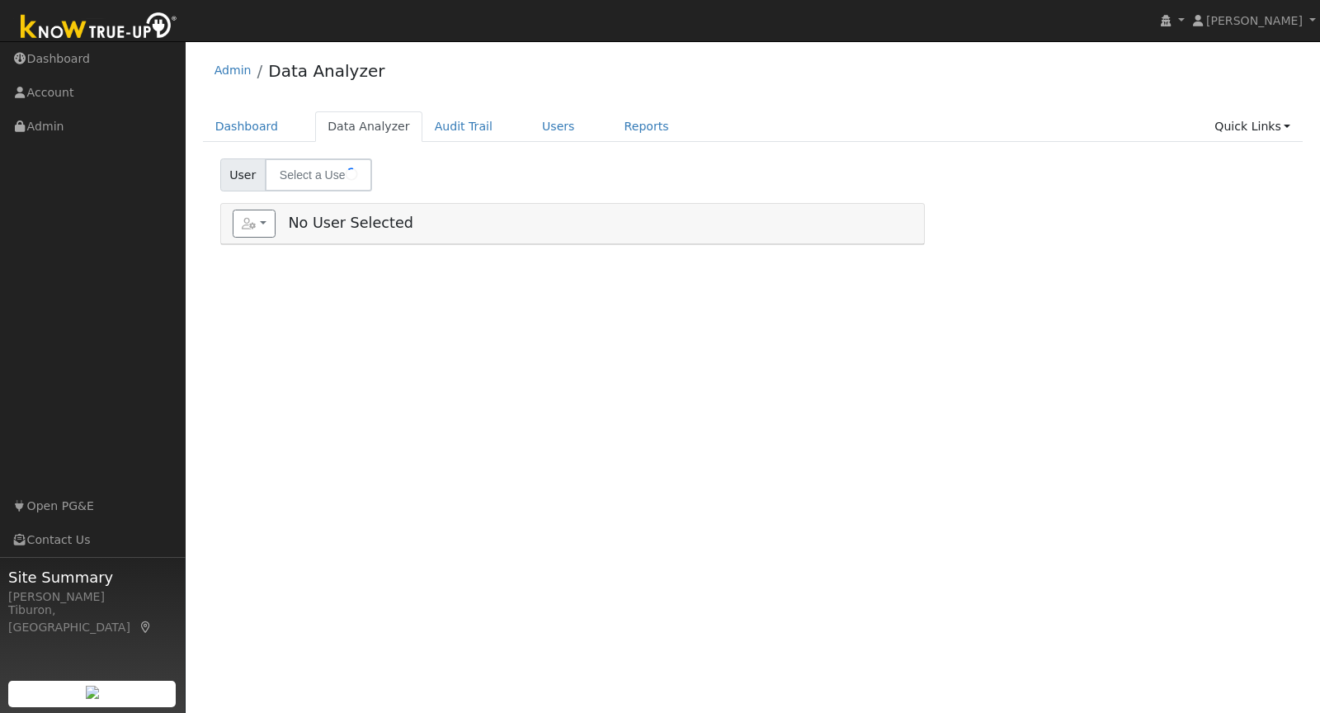
select select "7"
type input "[PERSON_NAME]"
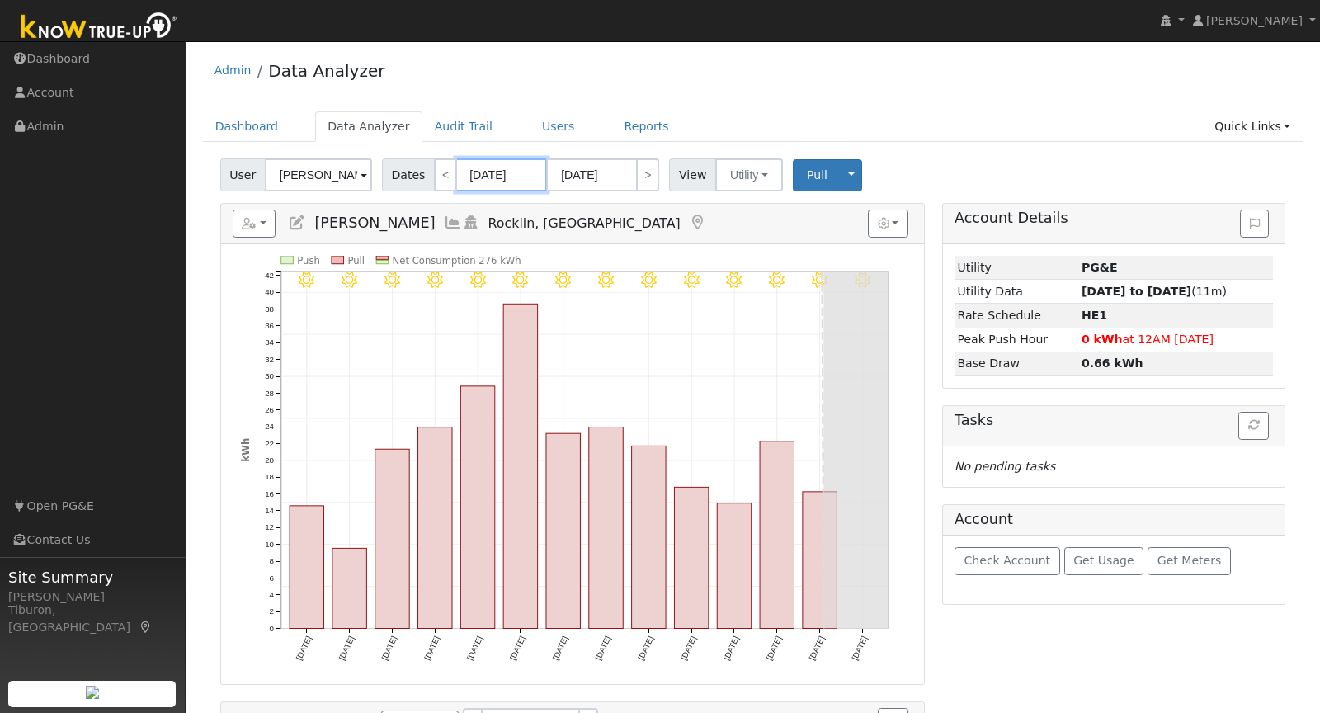
click at [489, 176] on input "[DATE]" at bounding box center [501, 174] width 91 height 33
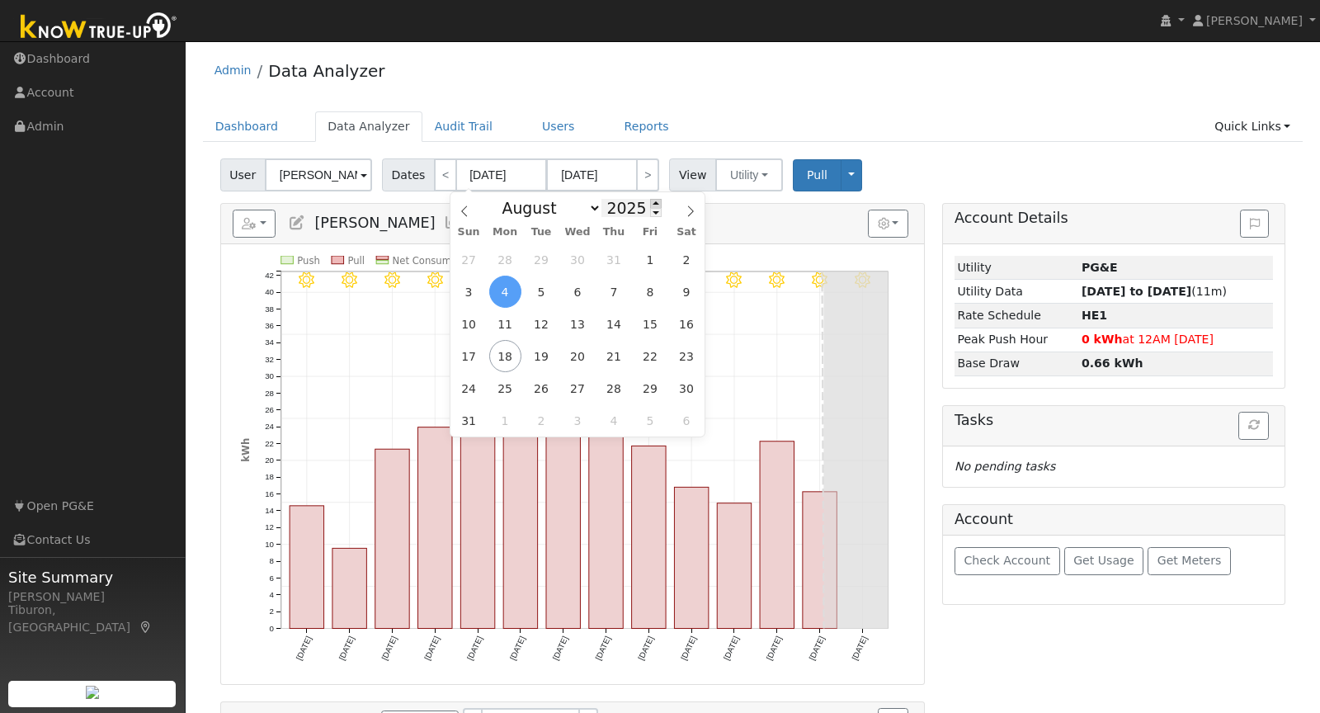
click at [652, 201] on span at bounding box center [656, 203] width 12 height 9
click at [652, 212] on span at bounding box center [656, 212] width 12 height 9
type input "2024"
click at [615, 257] on span "1" at bounding box center [613, 259] width 32 height 32
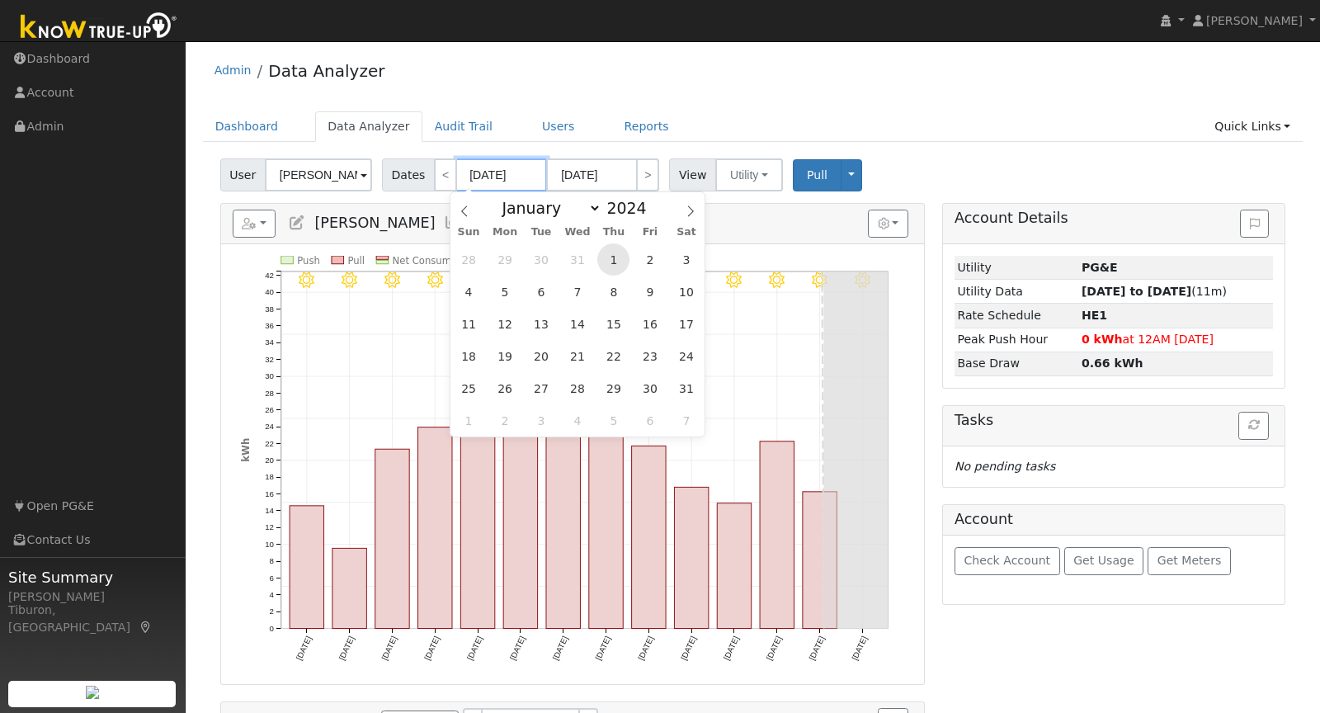
type input "08/01/2024"
type input "08/31/2024"
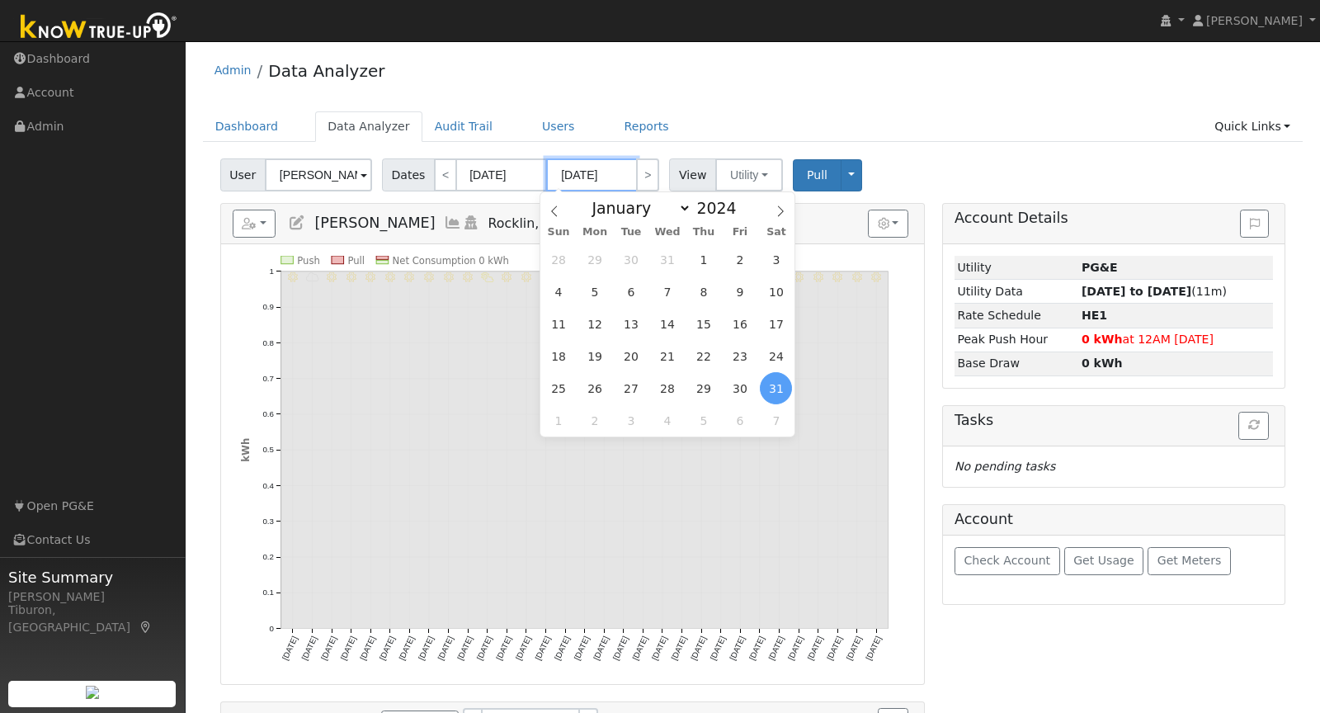
click at [588, 176] on input "08/31/2024" at bounding box center [591, 174] width 91 height 33
click at [740, 202] on span at bounding box center [746, 203] width 12 height 9
type input "2025"
click at [711, 256] on span "31" at bounding box center [703, 259] width 32 height 32
type input "07/31/2025"
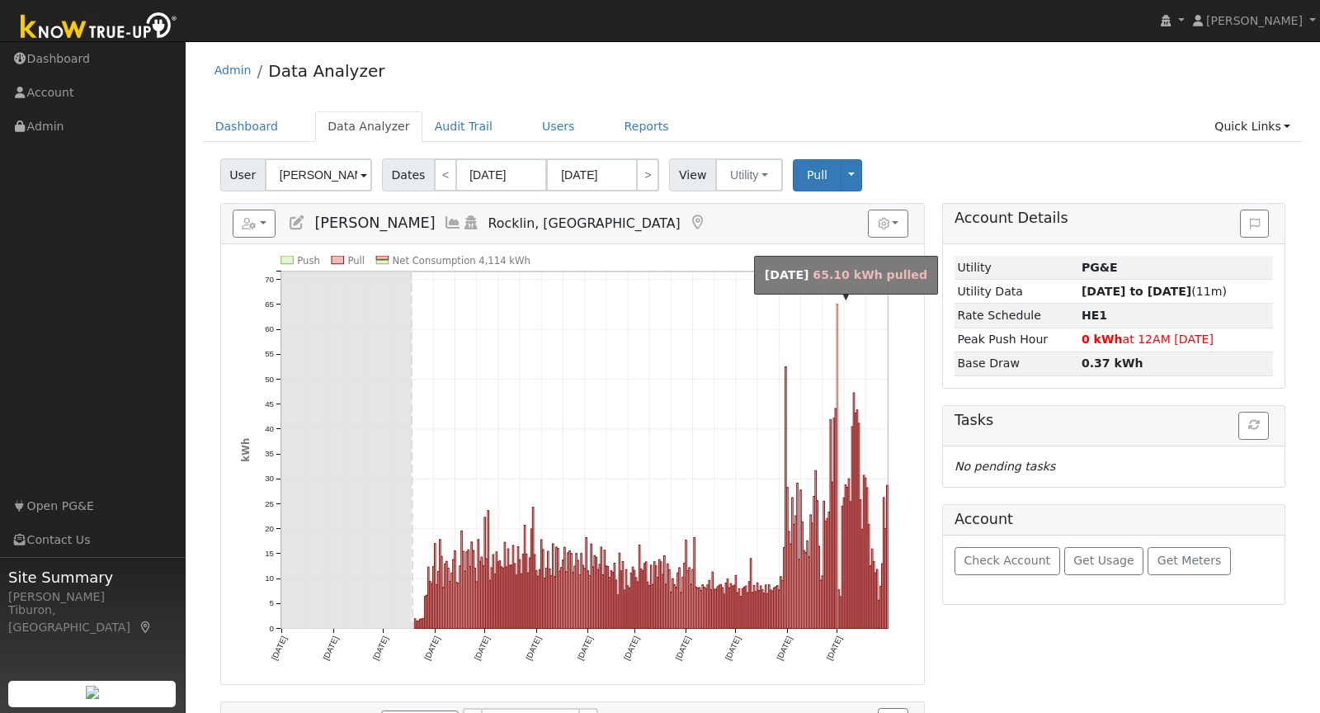
click at [838, 563] on rect "onclick=""" at bounding box center [838, 466] width 2 height 324
type input "[DATE]"
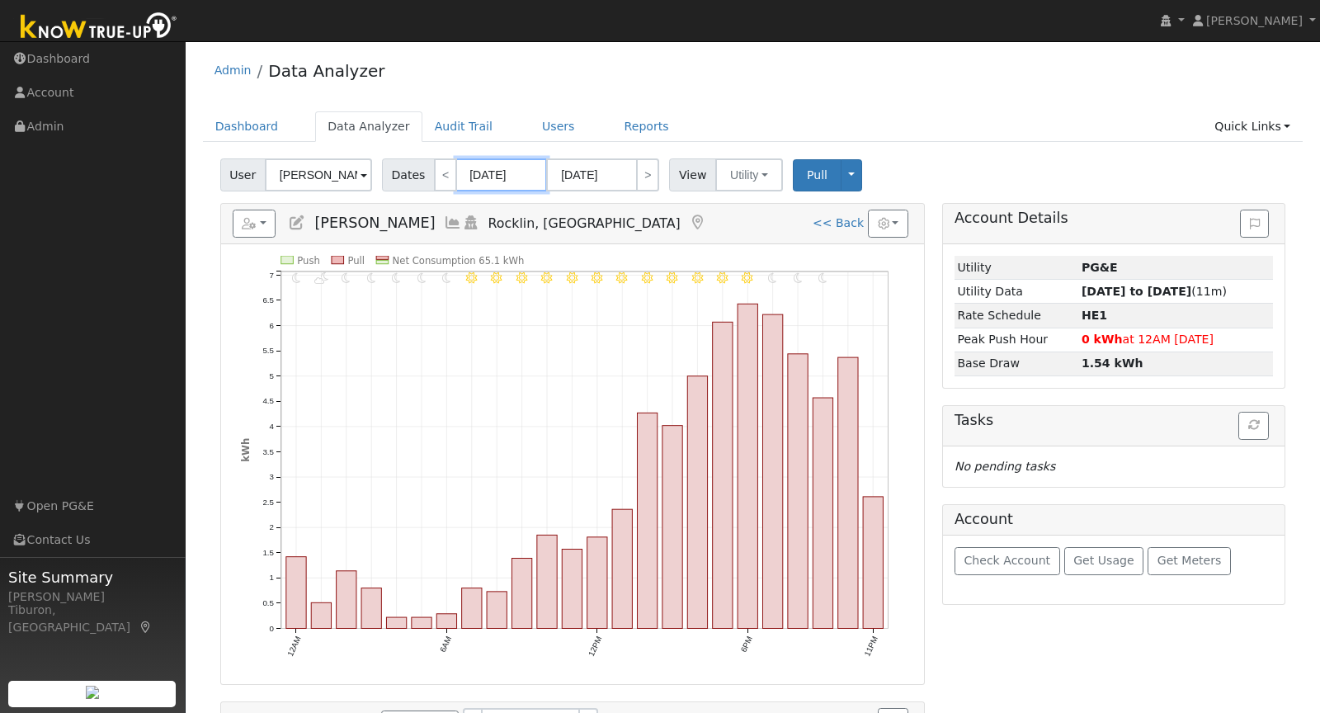
click at [482, 174] on input "[DATE]" at bounding box center [501, 174] width 91 height 33
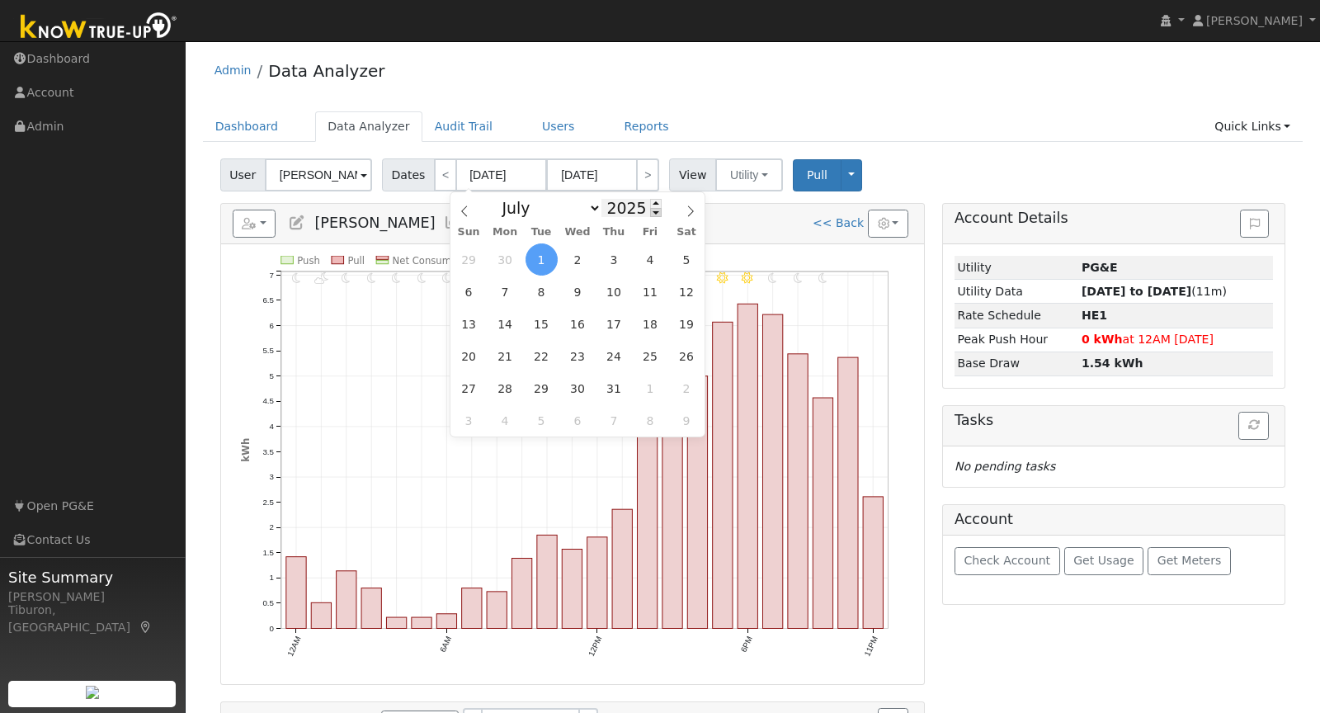
click at [650, 212] on span at bounding box center [656, 212] width 12 height 9
type input "2024"
click at [525, 205] on select "January February March April May June July August September October November De…" at bounding box center [547, 208] width 108 height 20
click at [493, 179] on input "07/01/2025" at bounding box center [501, 174] width 91 height 33
click at [614, 394] on span "1" at bounding box center [613, 388] width 32 height 32
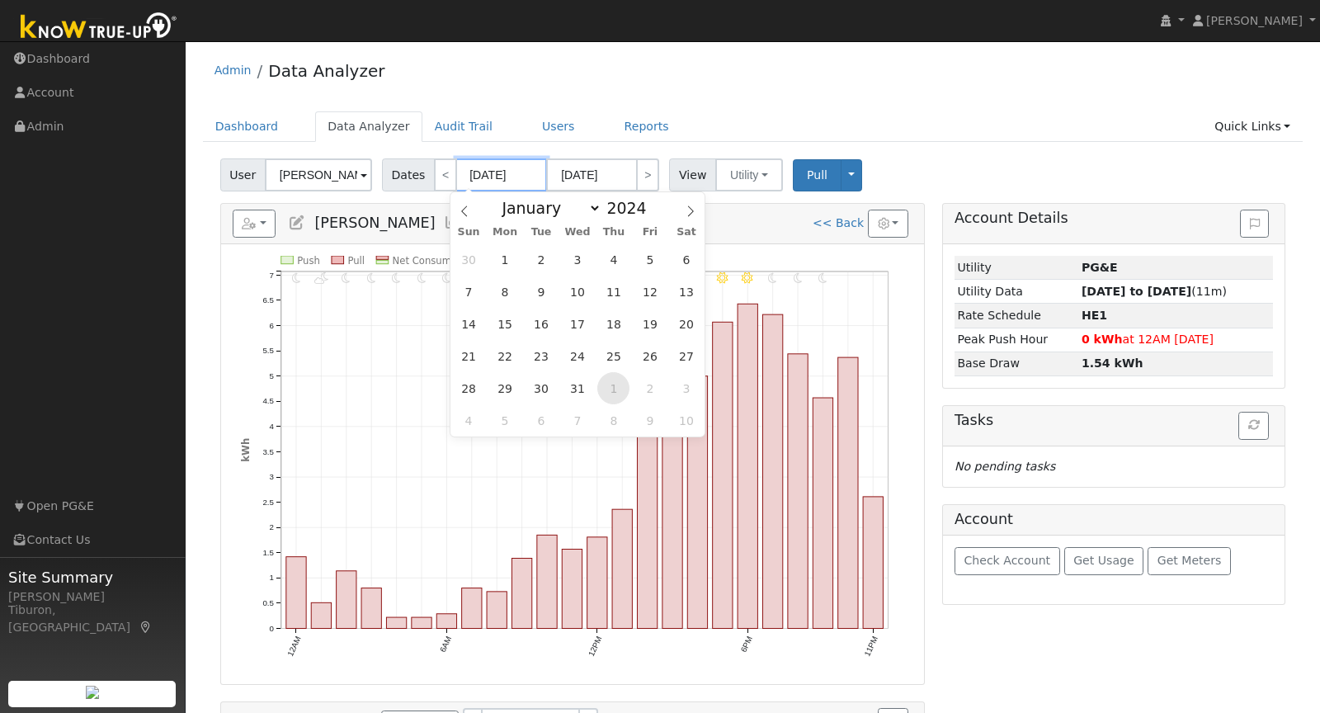
type input "08/01/2024"
type input "08/31/2024"
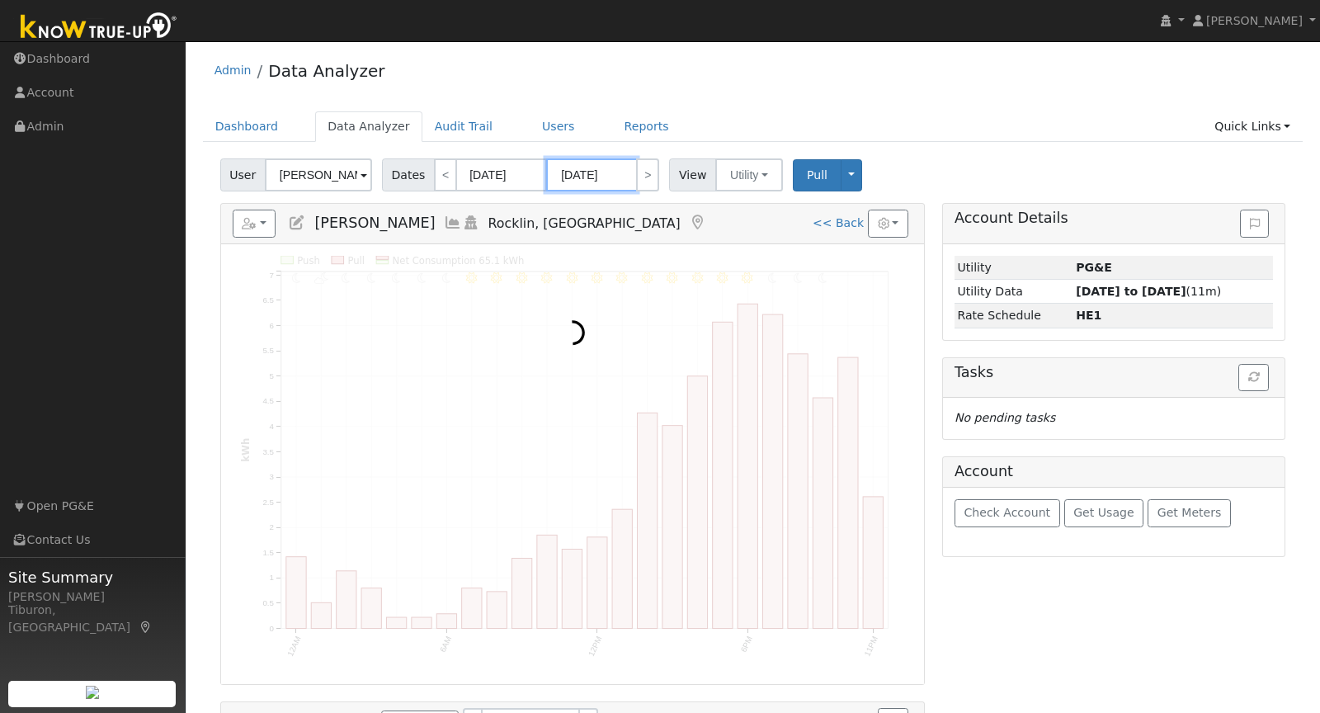
click at [594, 165] on input "08/31/2024" at bounding box center [591, 174] width 91 height 33
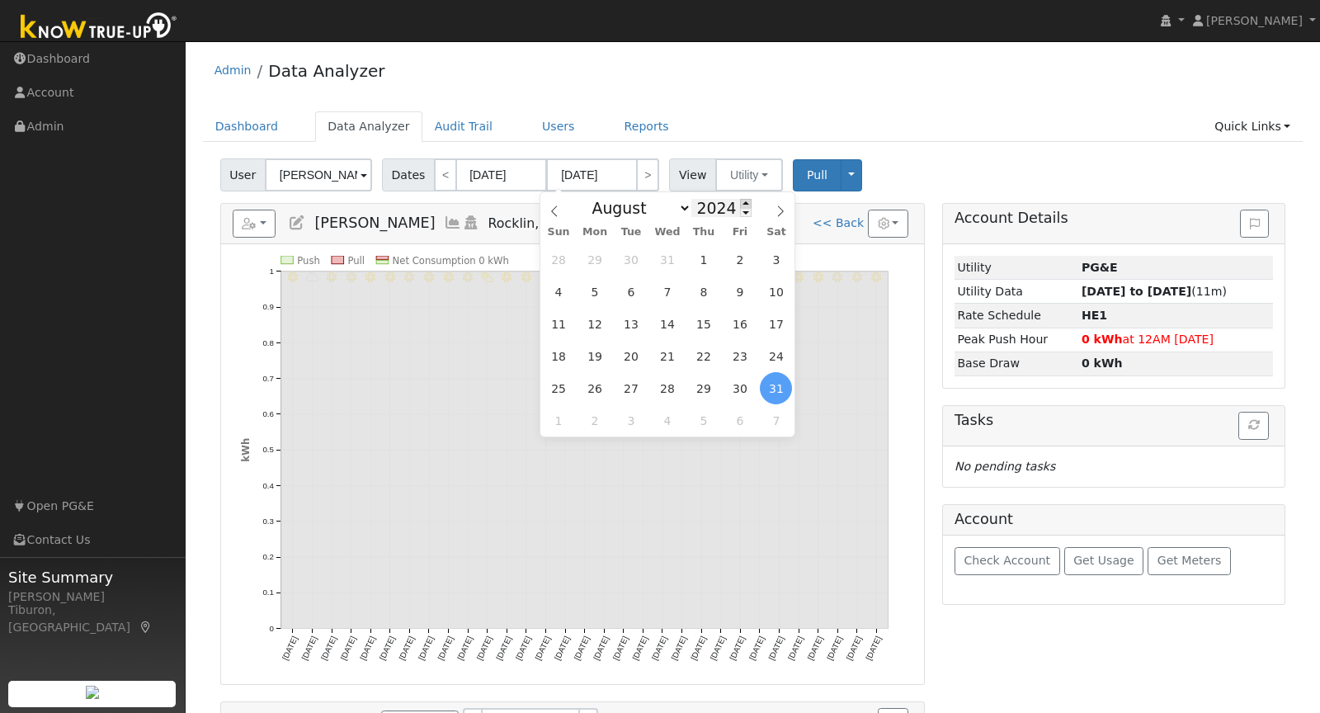
click at [740, 199] on span at bounding box center [746, 203] width 12 height 9
type input "2025"
click at [711, 267] on span "31" at bounding box center [703, 259] width 32 height 32
type input "07/31/2025"
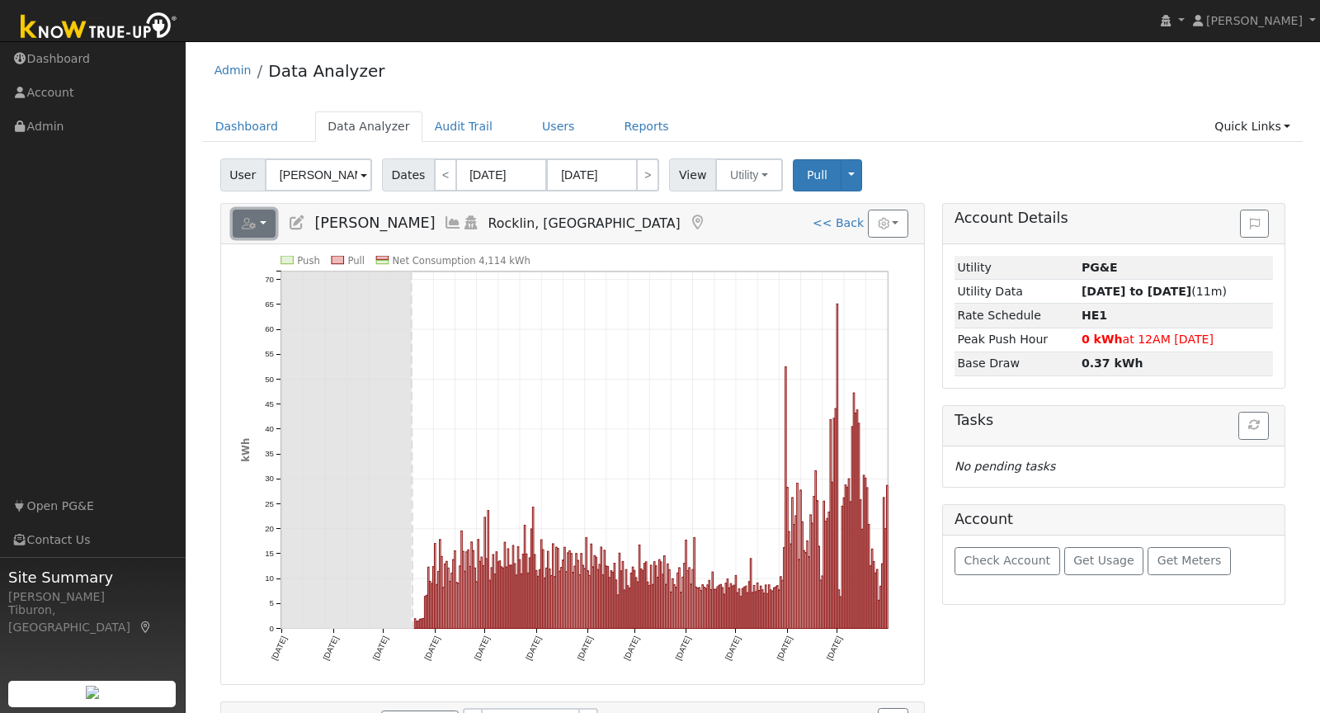
click at [258, 231] on button "button" at bounding box center [255, 224] width 44 height 28
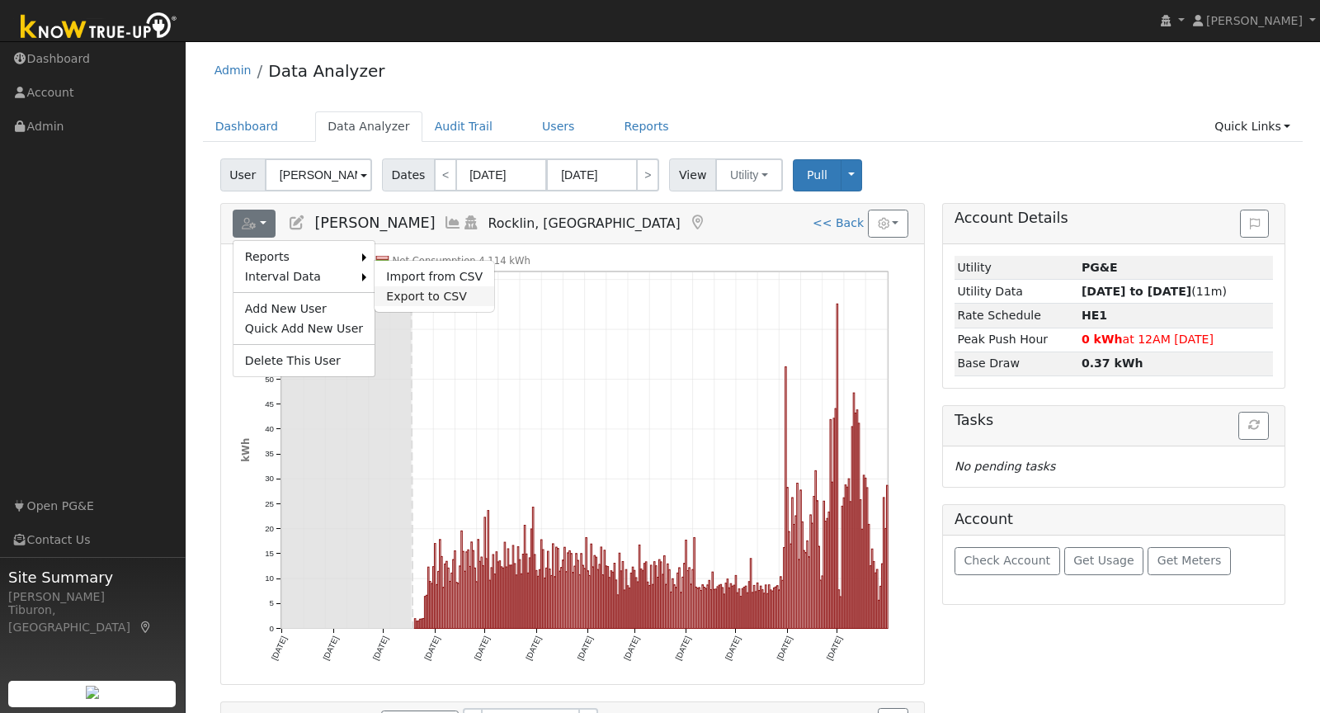
click at [413, 290] on link "Export to CSV" at bounding box center [435, 296] width 120 height 20
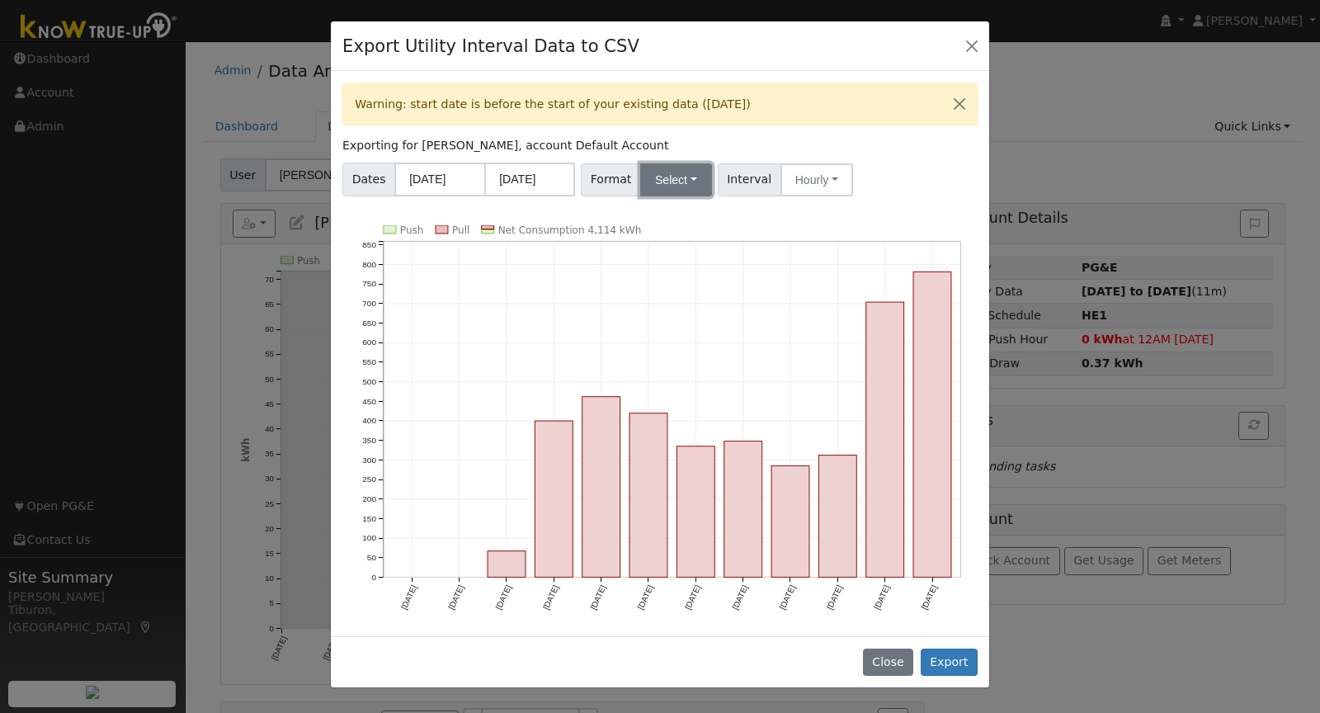
click at [663, 184] on button "Select" at bounding box center [676, 179] width 72 height 33
click at [689, 319] on link "Aurora" at bounding box center [696, 320] width 118 height 23
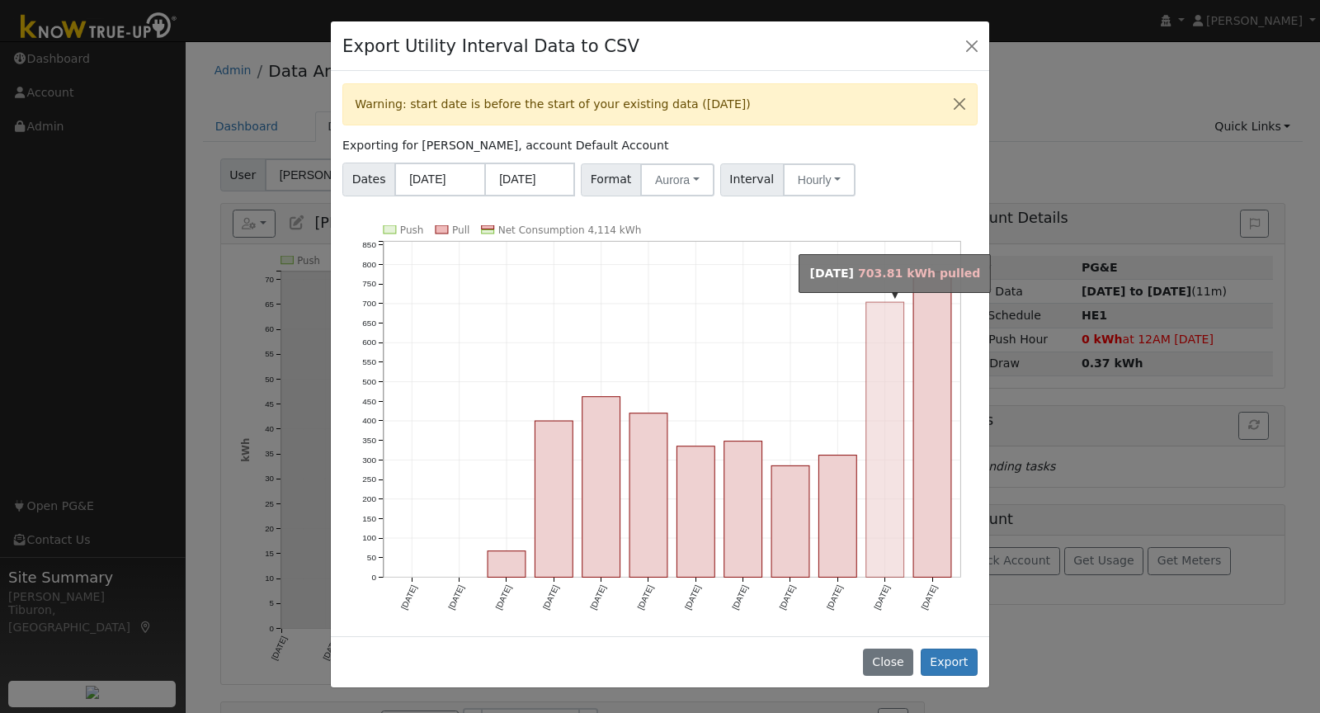
click at [867, 516] on rect "onclick=""" at bounding box center [885, 439] width 38 height 275
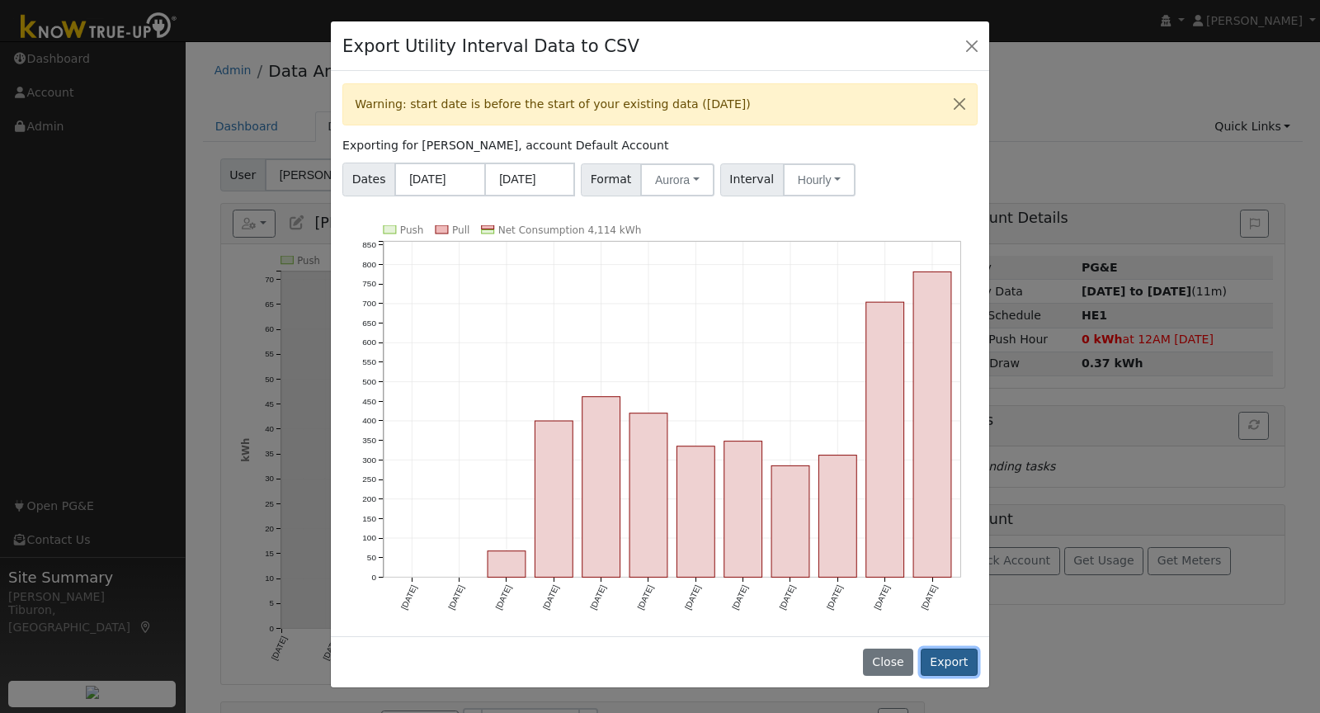
click at [947, 649] on button "Export" at bounding box center [949, 663] width 57 height 28
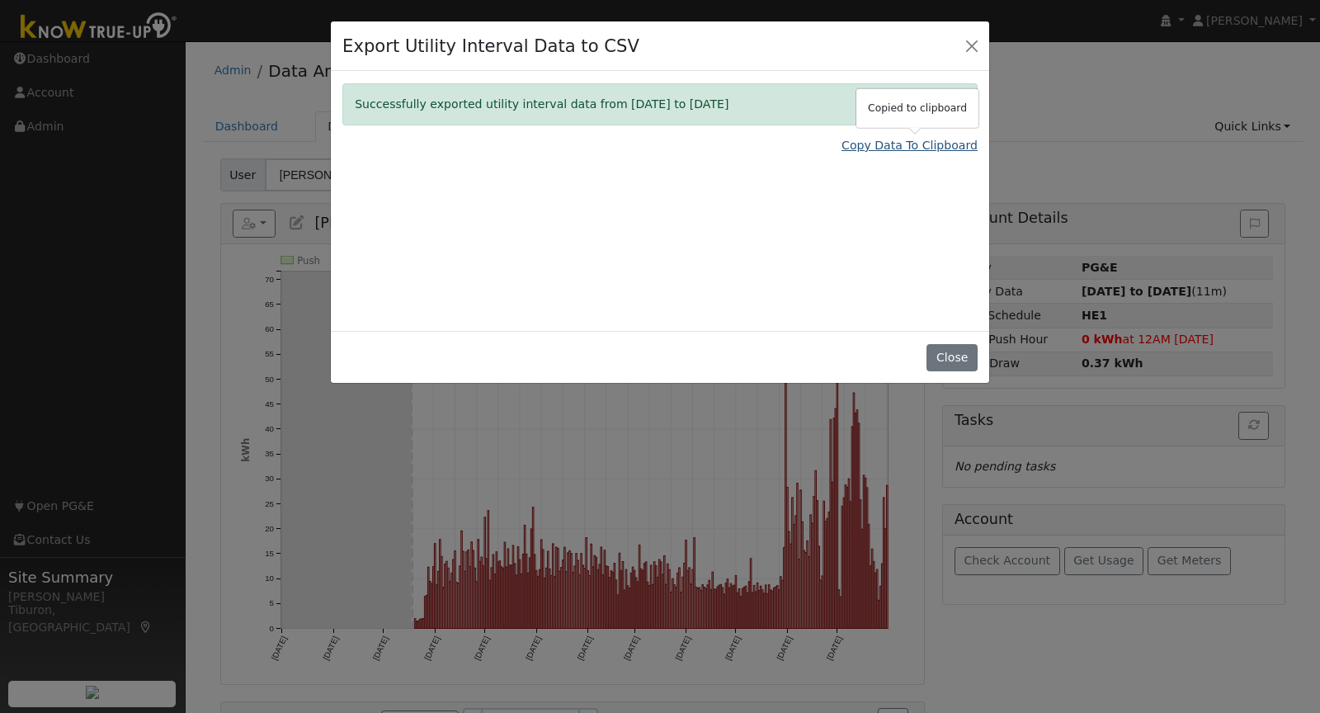
click at [907, 144] on link "Copy Data To Clipboard" at bounding box center [910, 145] width 136 height 17
click at [966, 352] on button "Close" at bounding box center [952, 358] width 50 height 28
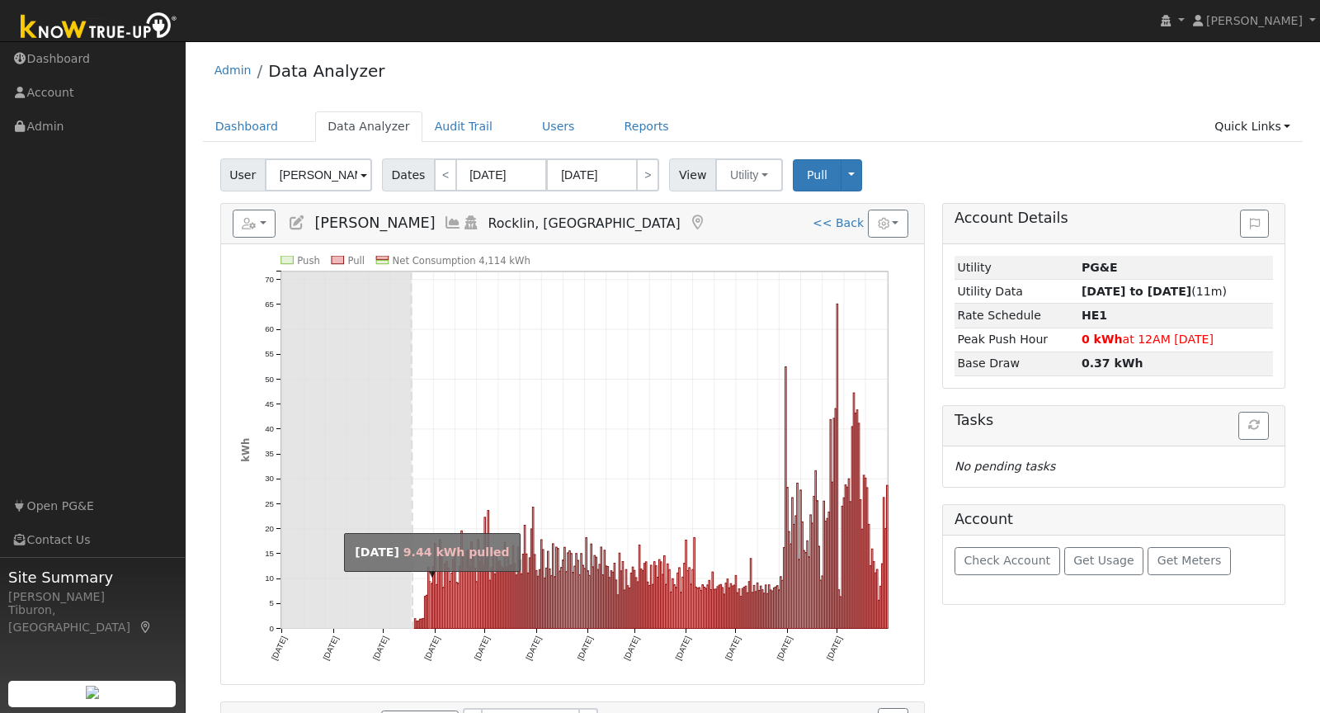
click at [430, 612] on rect "onclick=""" at bounding box center [430, 605] width 2 height 47
type input "10/29/2024"
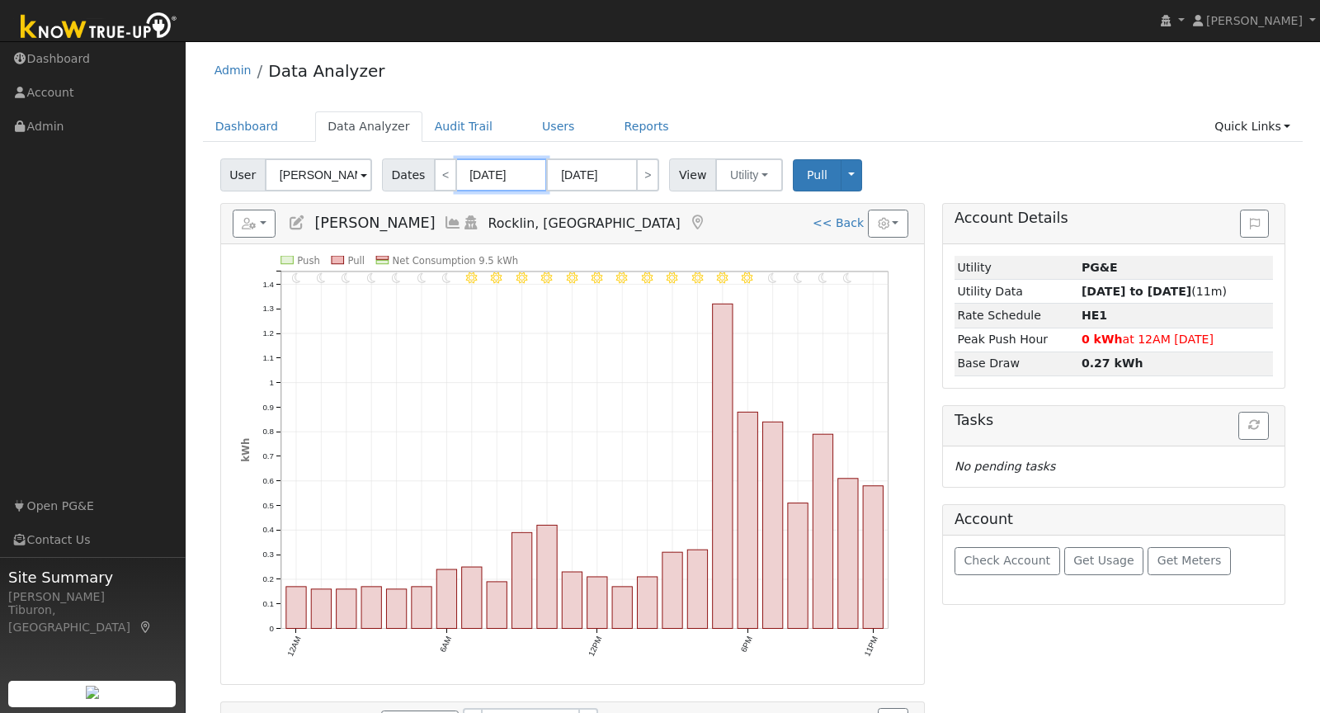
click at [495, 173] on input "10/29/2024" at bounding box center [501, 174] width 91 height 33
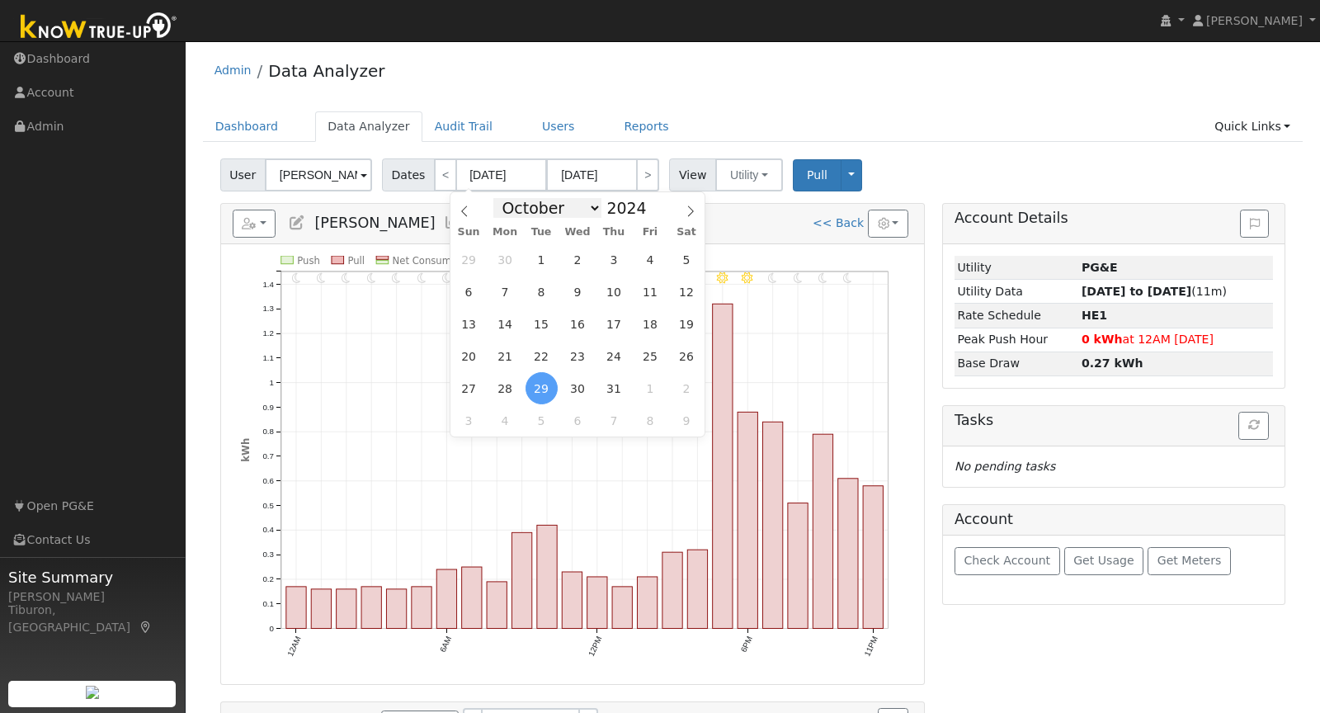
click at [522, 207] on select "January February March April May June July August September October November De…" at bounding box center [547, 208] width 108 height 20
select select "7"
click at [615, 262] on span "1" at bounding box center [613, 259] width 32 height 32
type input "08/01/2024"
type input "08/31/2024"
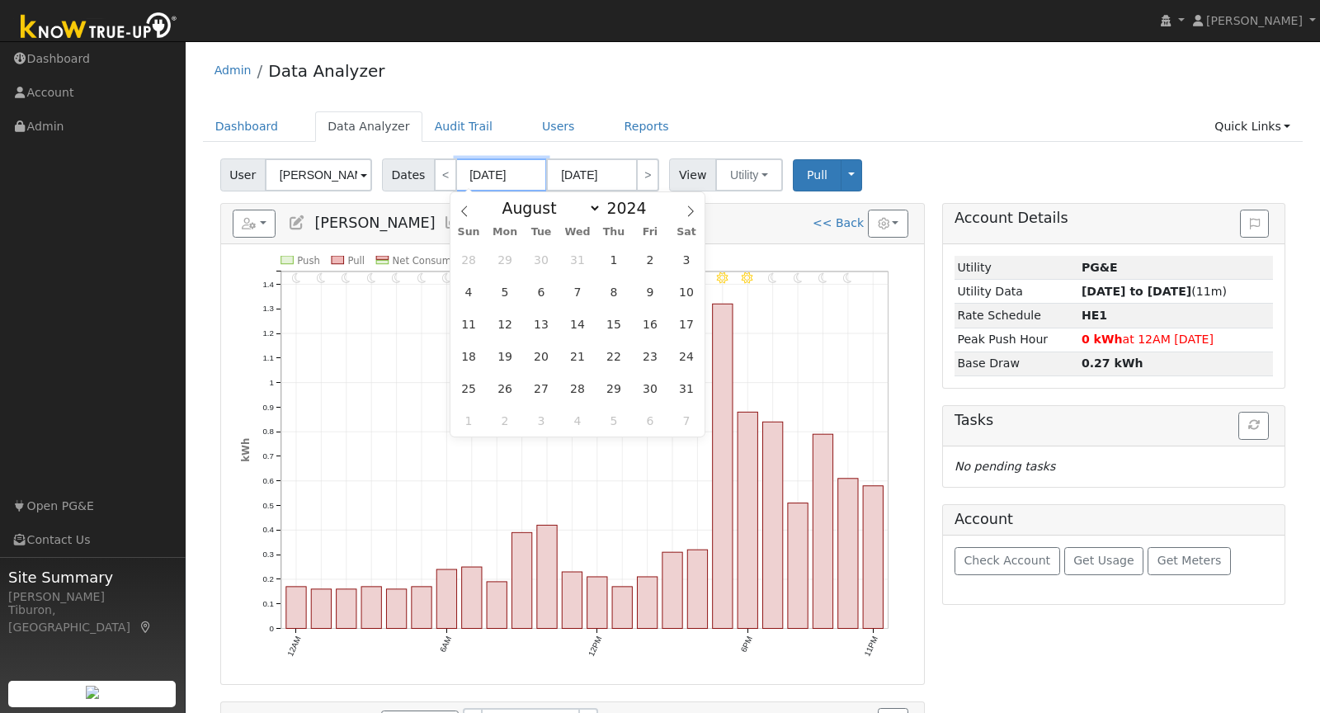
select select "7"
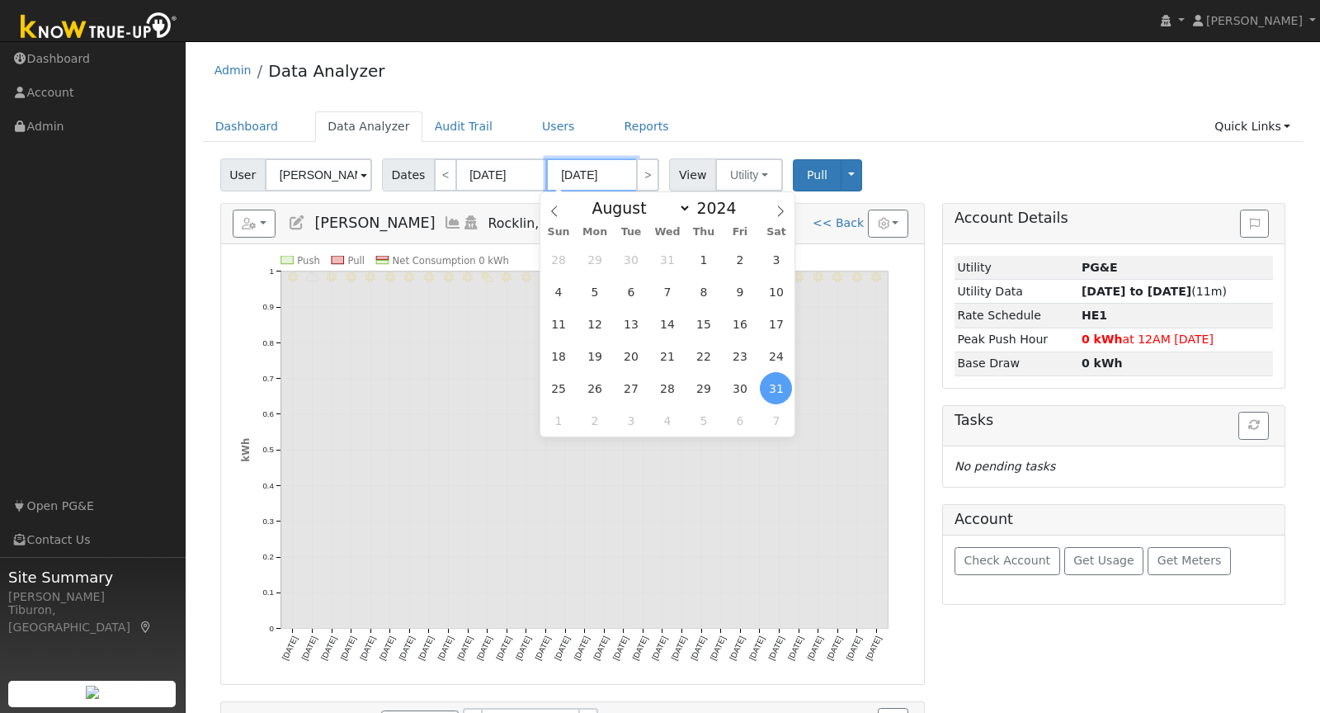
click at [597, 179] on input "08/31/2024" at bounding box center [591, 174] width 91 height 33
click at [741, 200] on span at bounding box center [746, 203] width 12 height 9
type input "2025"
click at [640, 210] on select "January February March April May June July August September October November De…" at bounding box center [637, 208] width 108 height 20
click at [721, 261] on div "27 28 29 30 31 1 2 3 4 5 6 7 8 9 10 11 12 13 14 15 16 17 18 19 20 21 22 23 24 2…" at bounding box center [668, 339] width 254 height 193
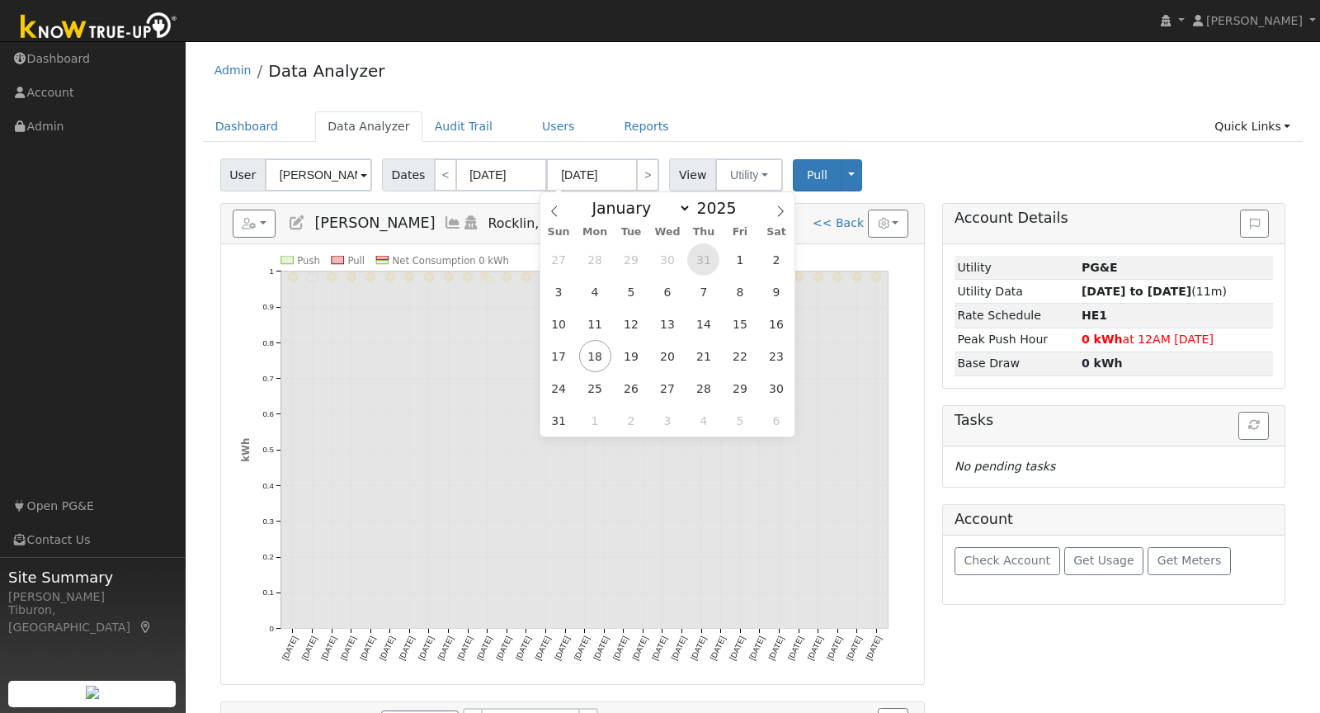
click at [713, 262] on span "31" at bounding box center [703, 259] width 32 height 32
type input "07/31/2025"
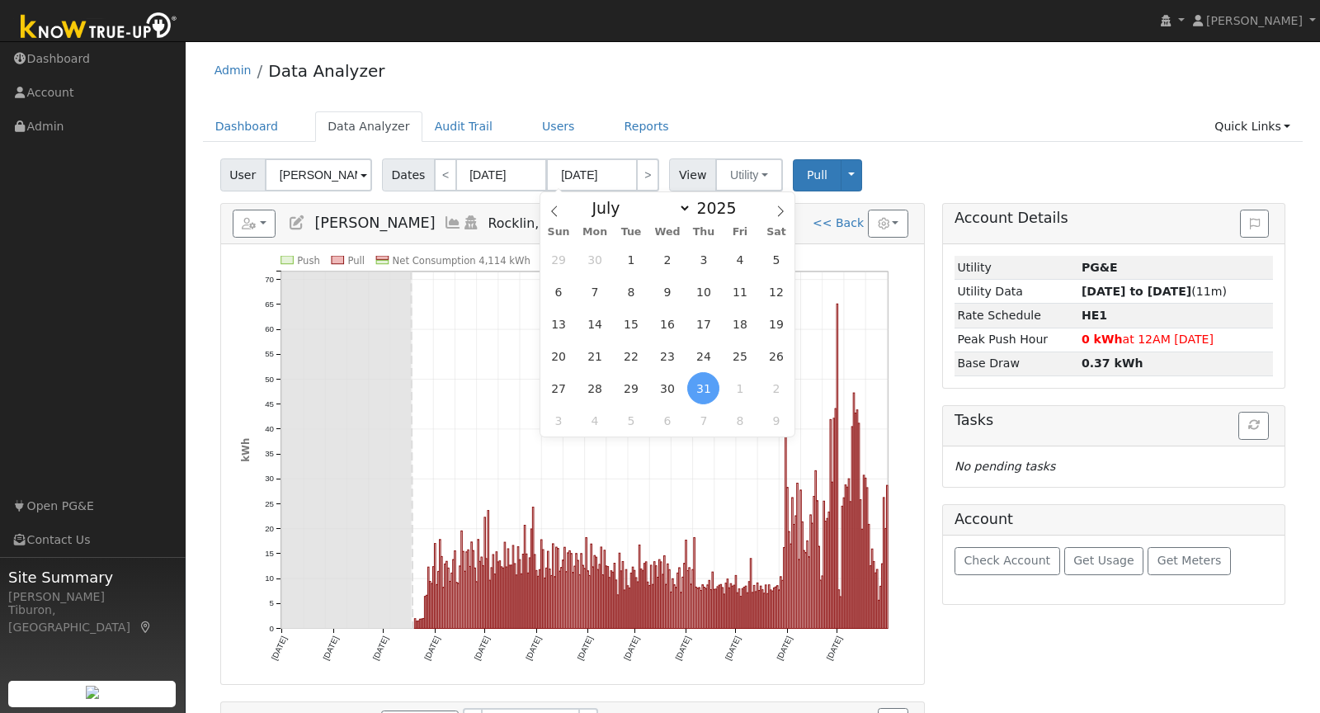
click at [852, 92] on div "Admin Data Analyzer" at bounding box center [753, 75] width 1101 height 50
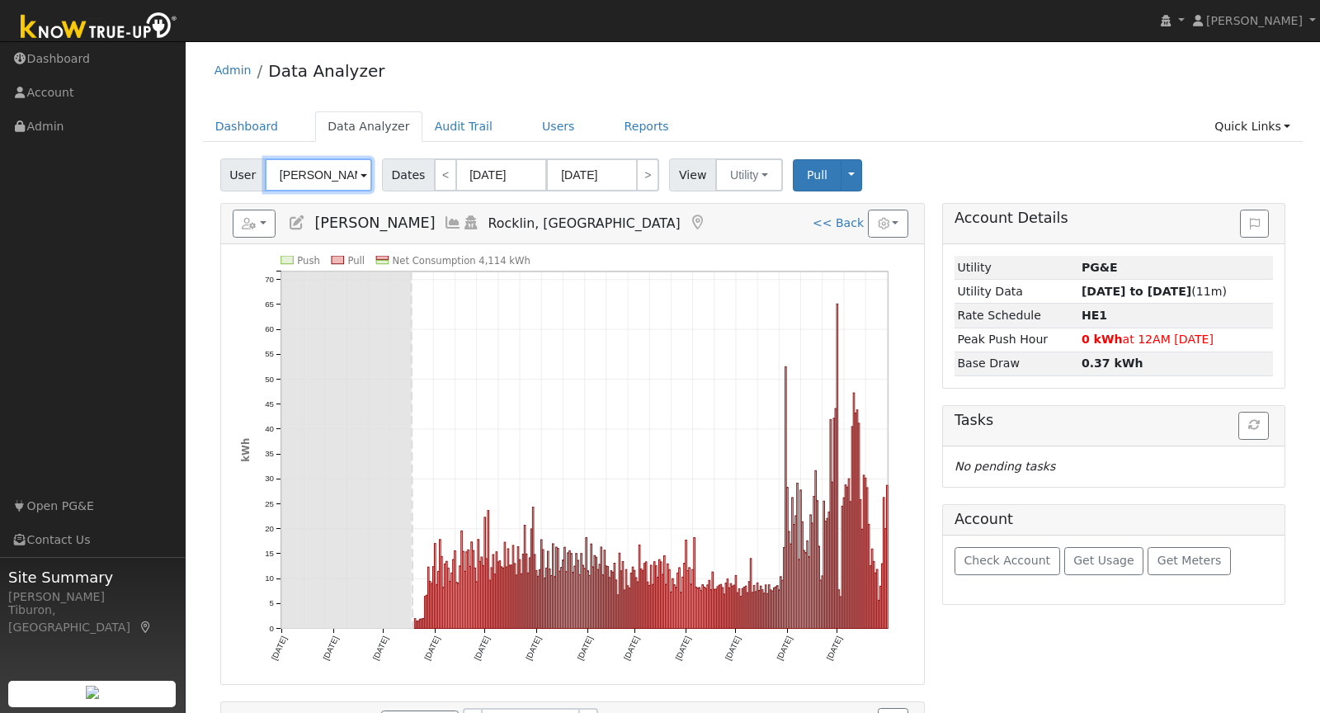
click at [295, 167] on input "[PERSON_NAME]" at bounding box center [318, 174] width 107 height 33
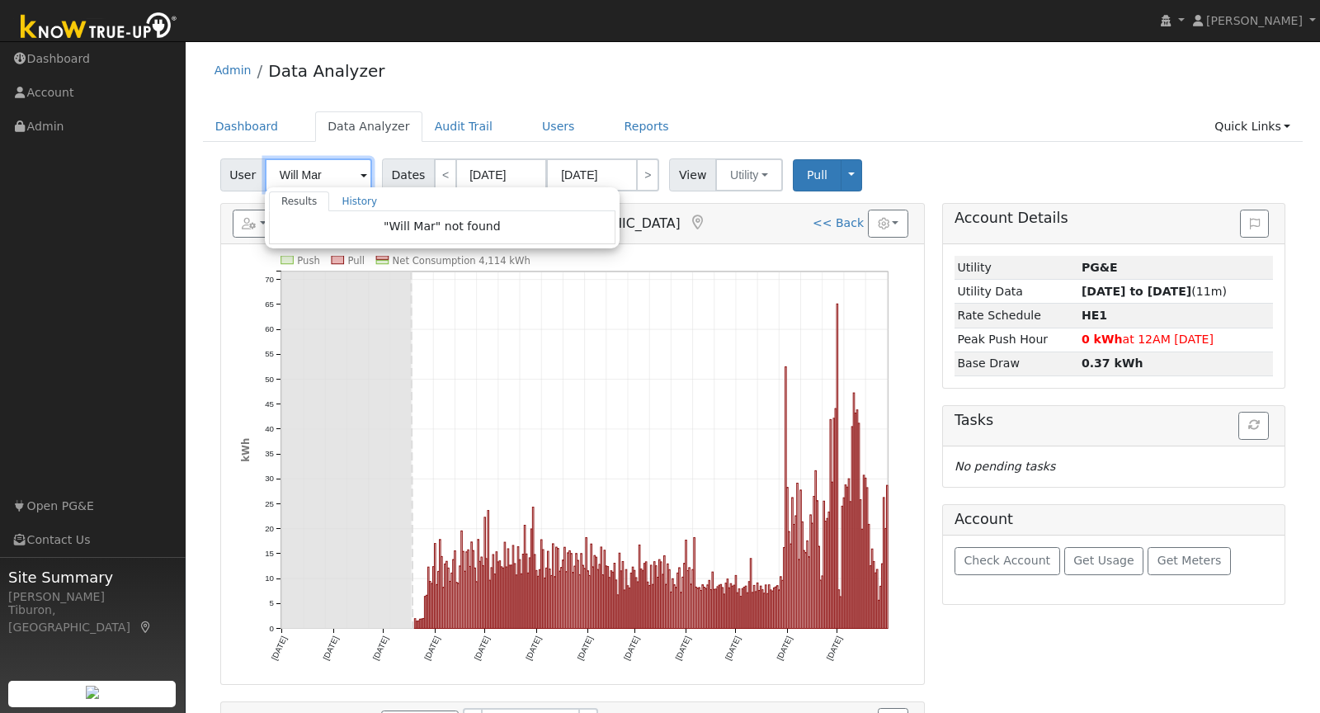
drag, startPoint x: 334, startPoint y: 169, endPoint x: 243, endPoint y: 171, distance: 90.8
click at [243, 171] on div "User Will Mar Results History "Will Mar" not found Enter text to search History…" at bounding box center [298, 174] width 156 height 33
type input "[PERSON_NAME]"
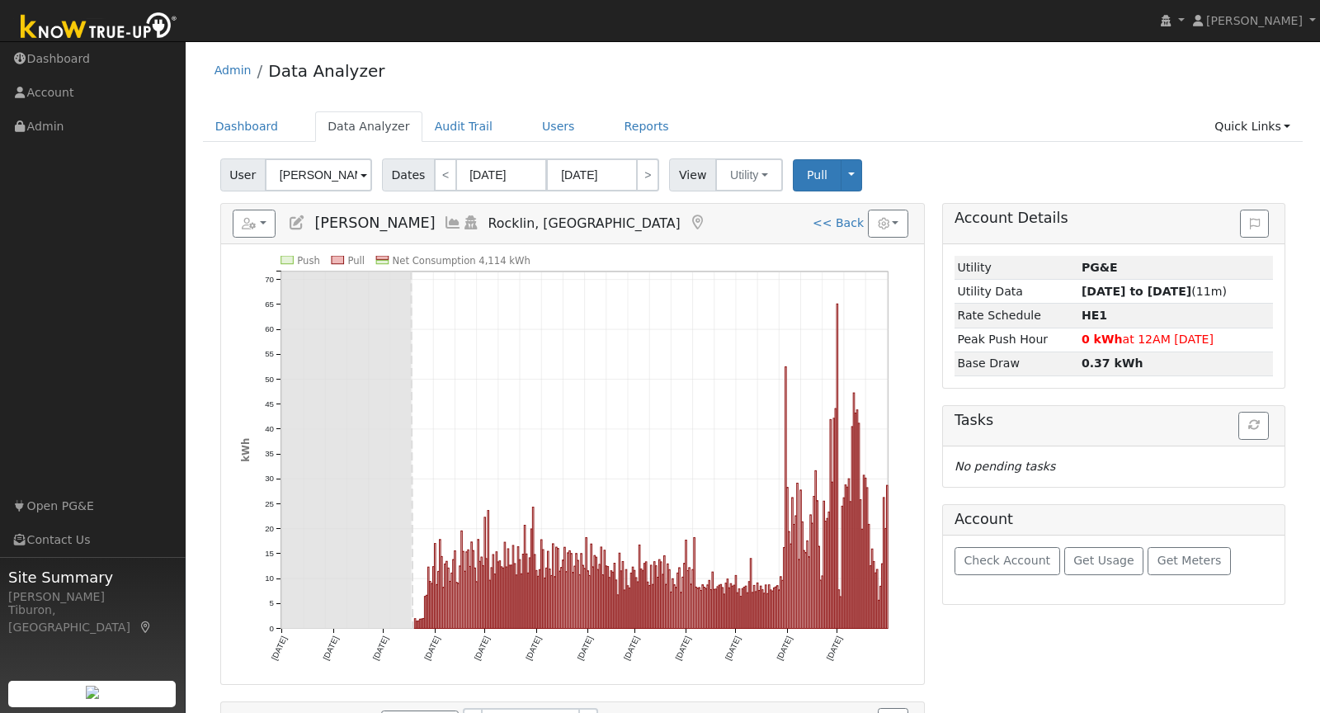
click at [880, 132] on ul "Dashboard Data Analyzer Audit Trail Users Reports Quick Links Quick Add Quick C…" at bounding box center [753, 126] width 1101 height 31
click at [1273, 119] on link "Quick Links" at bounding box center [1252, 126] width 101 height 31
click at [1199, 159] on link "Quick Add" at bounding box center [1220, 160] width 168 height 23
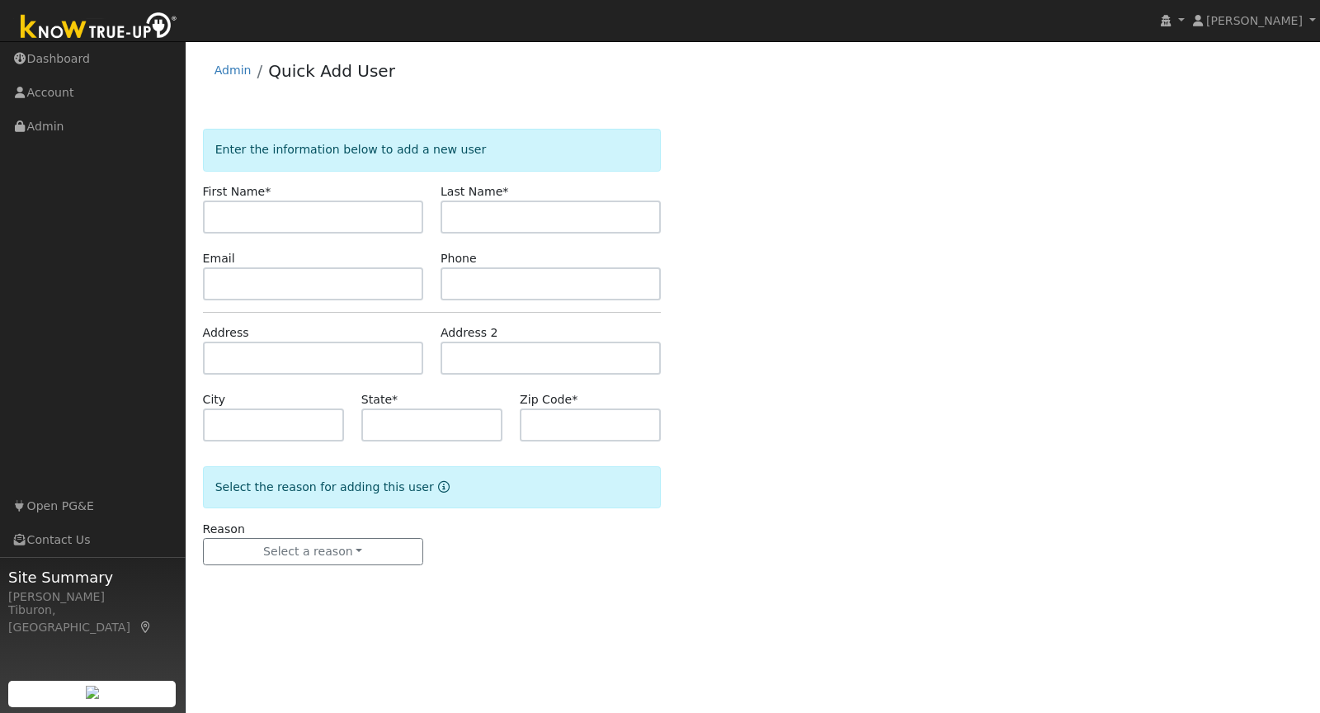
click at [301, 217] on input "text" at bounding box center [313, 217] width 220 height 33
type input "Will"
click at [500, 229] on input "text" at bounding box center [551, 217] width 220 height 33
type input "[PERSON_NAME]"
click at [280, 366] on input "text" at bounding box center [313, 358] width 220 height 33
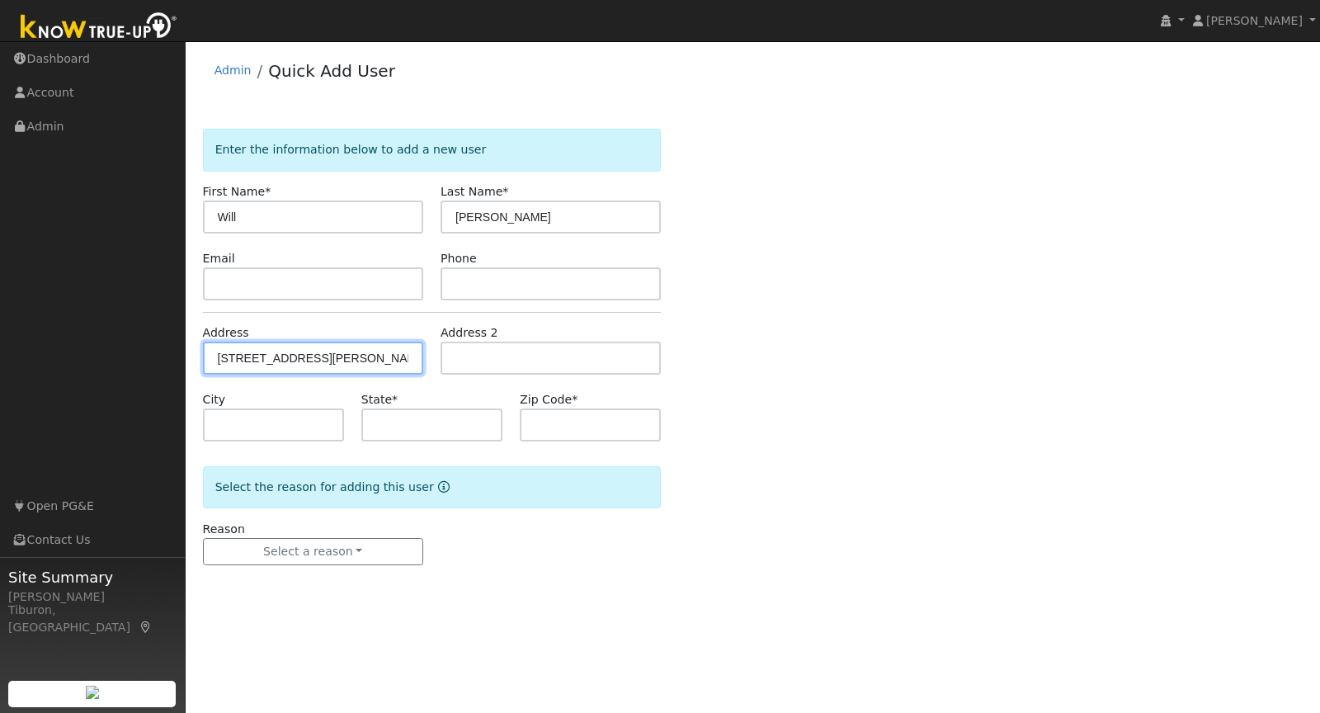
type input "[PERSON_NAME][GEOGRAPHIC_DATA]"
type input "Auburn"
type input "CA"
type input "95603"
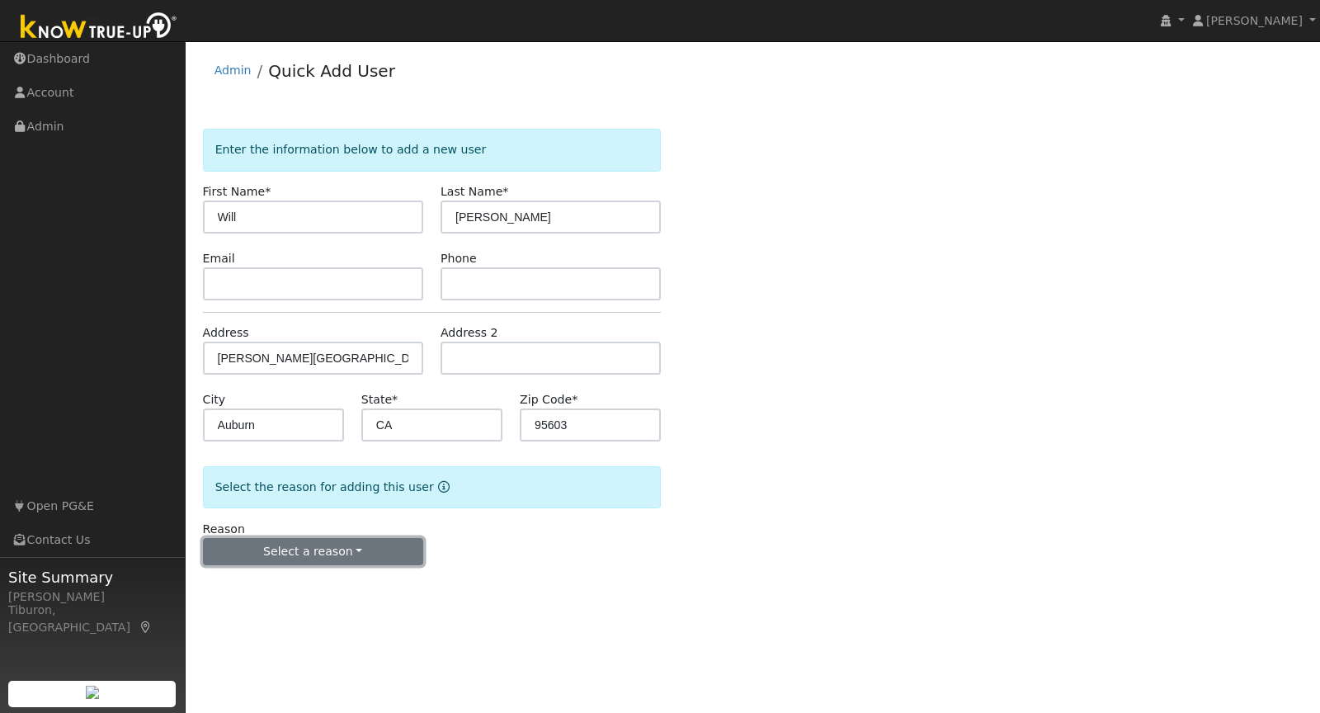
click at [358, 541] on button "Select a reason" at bounding box center [313, 552] width 220 height 28
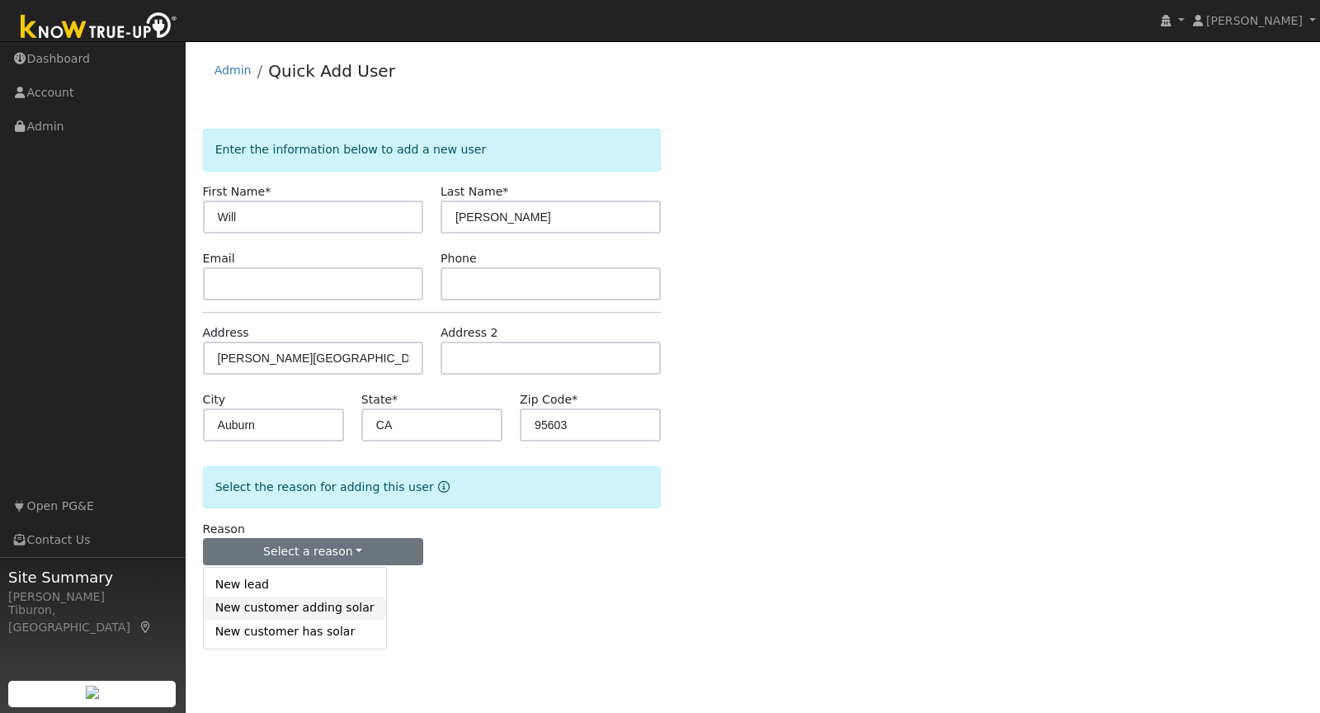
click at [326, 602] on link "New customer adding solar" at bounding box center [295, 608] width 182 height 23
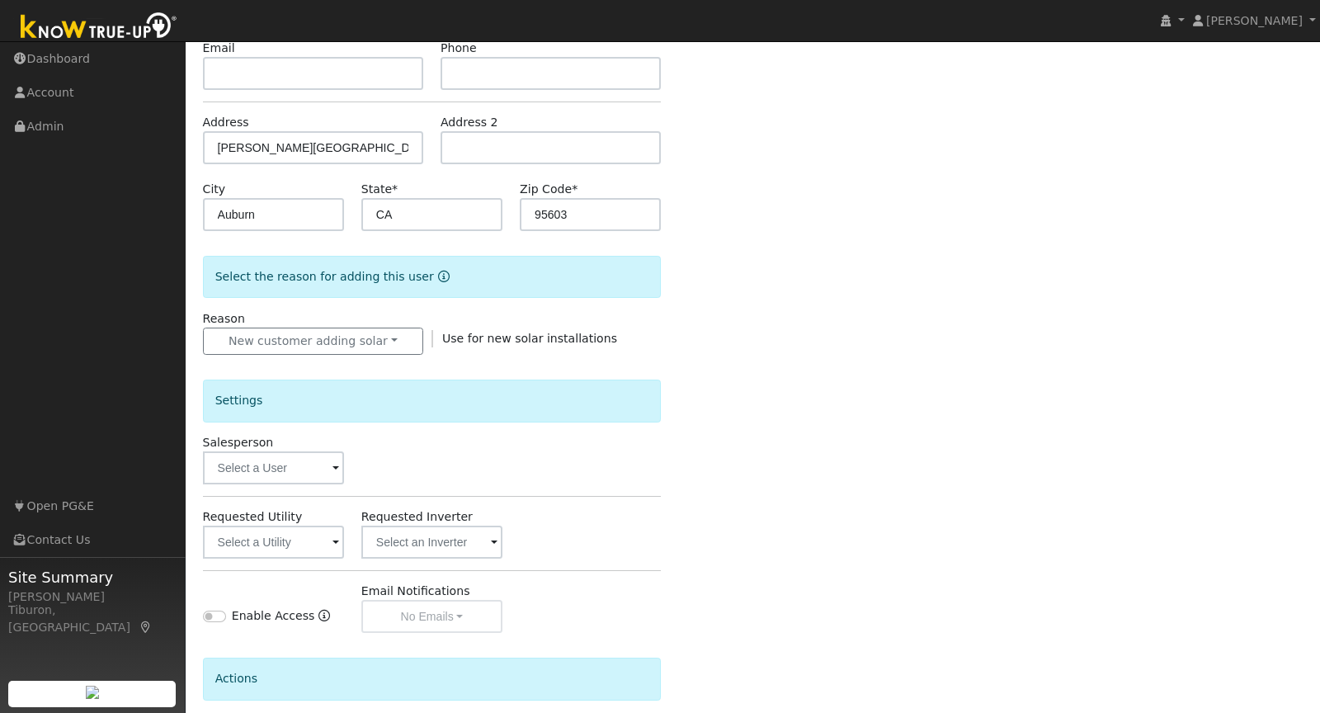
scroll to position [348, 0]
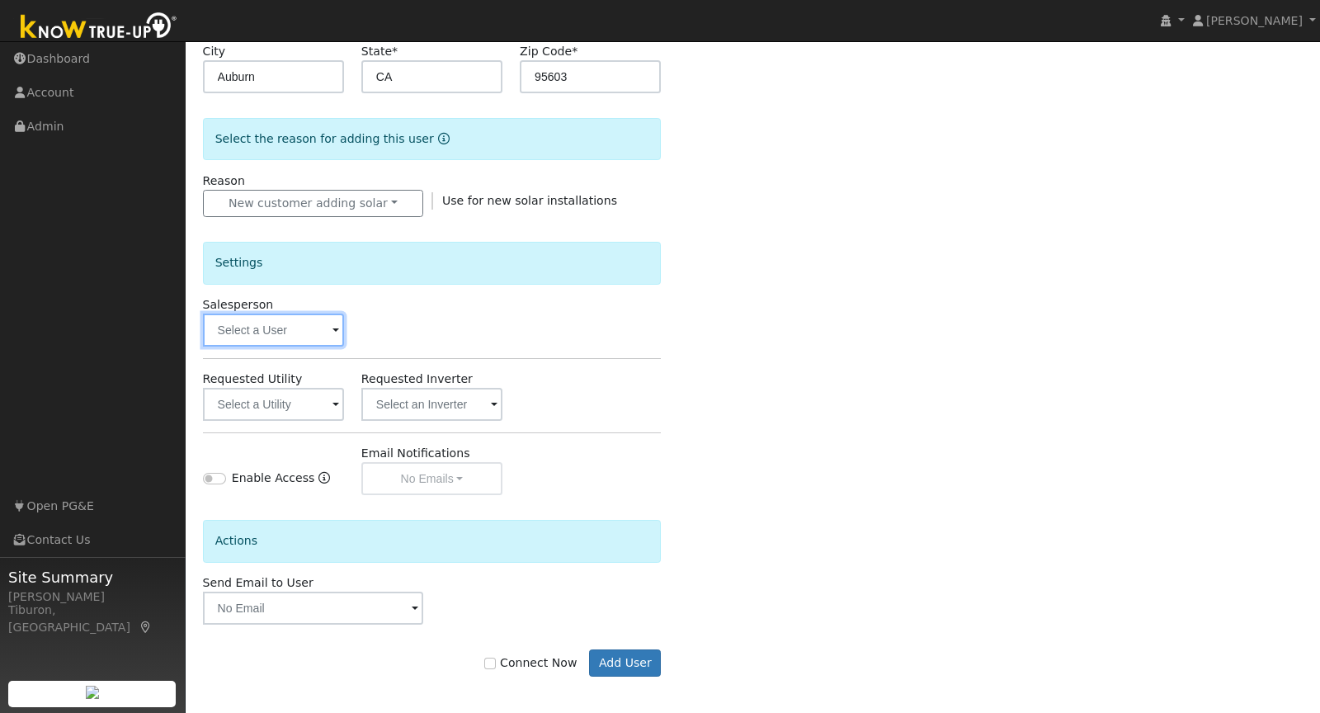
click at [269, 314] on input "text" at bounding box center [273, 330] width 141 height 33
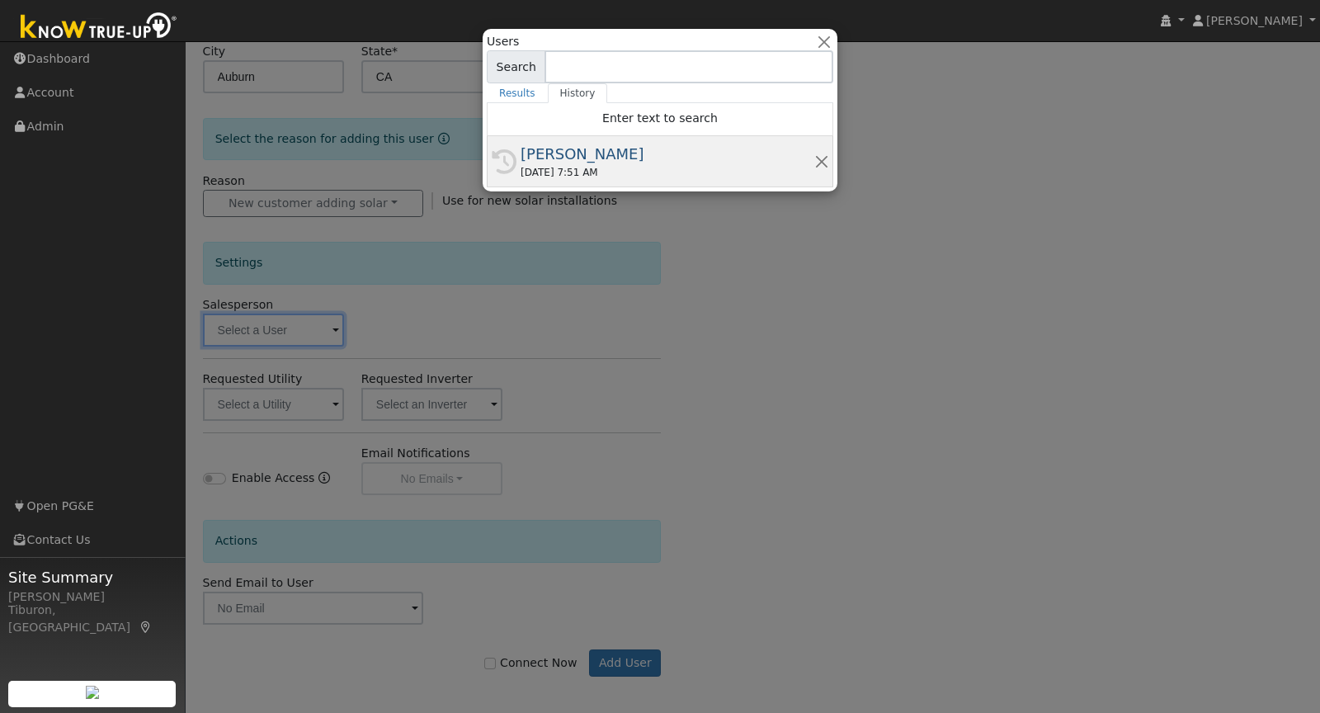
click at [642, 148] on div "[PERSON_NAME]" at bounding box center [668, 154] width 294 height 22
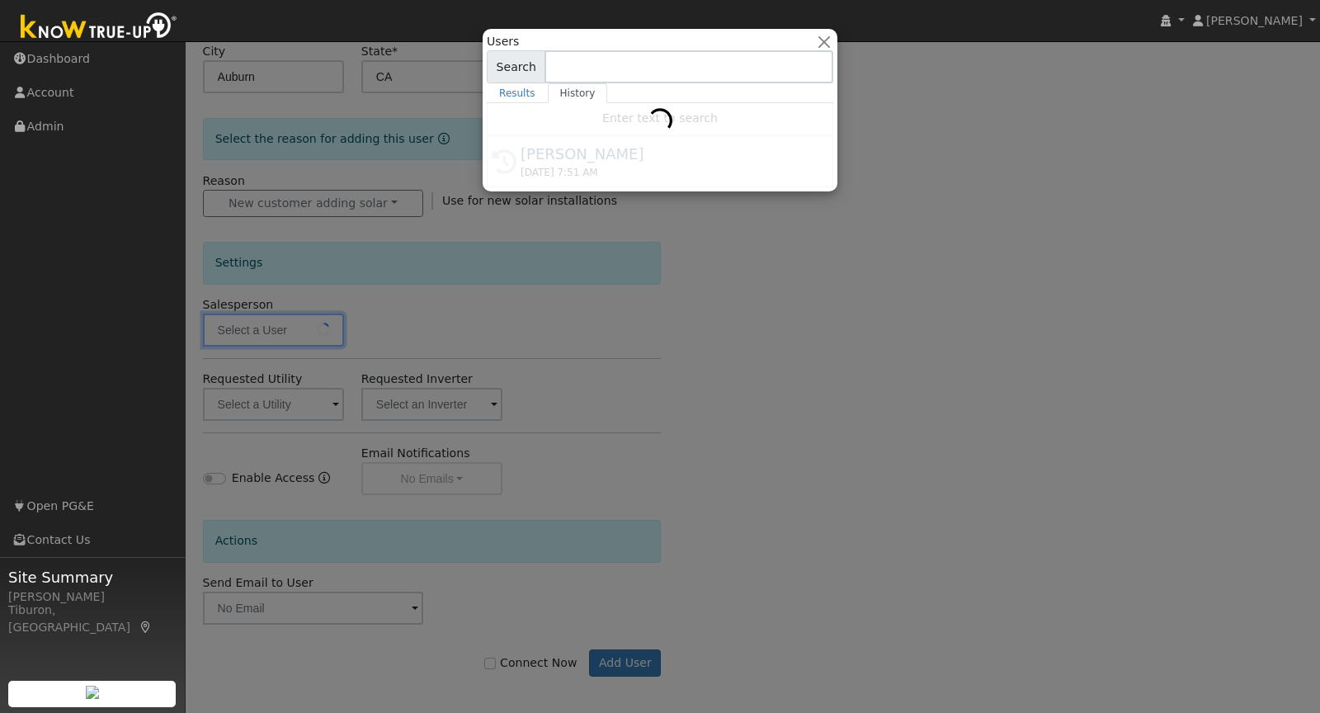
type input "[PERSON_NAME]"
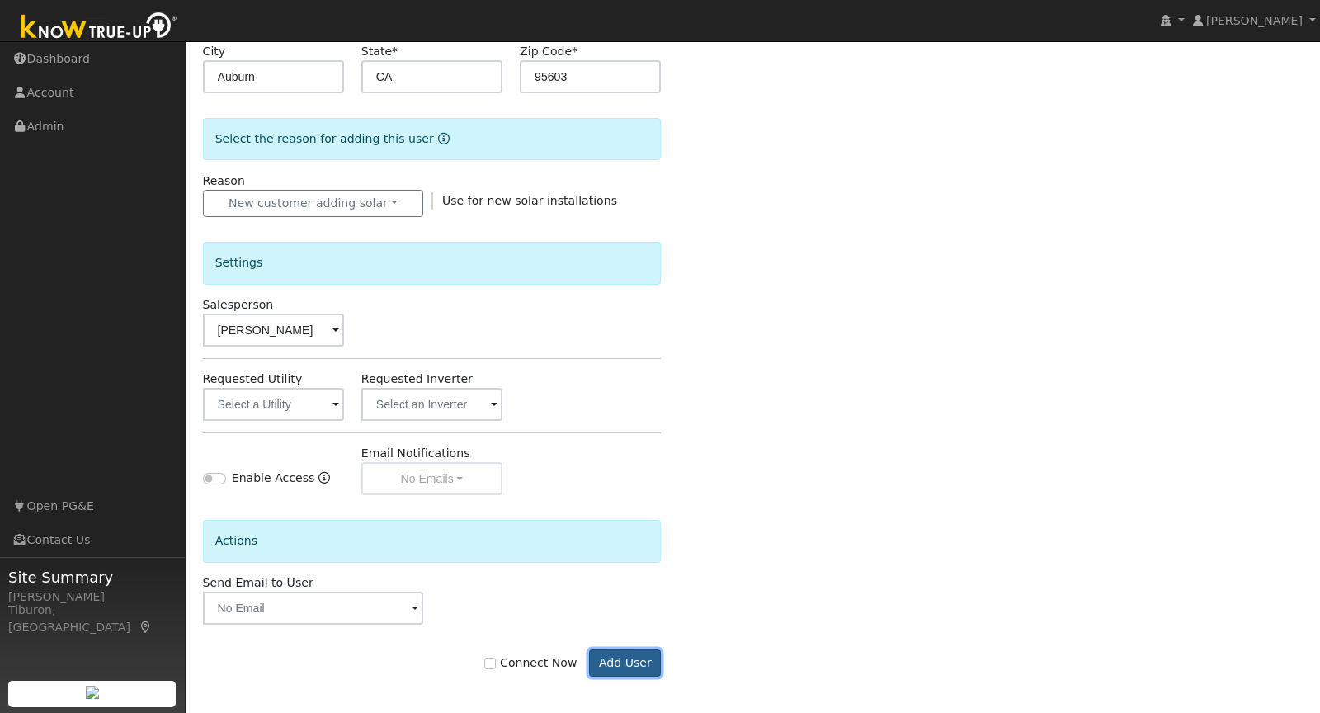
click at [626, 661] on button "Add User" at bounding box center [625, 663] width 72 height 28
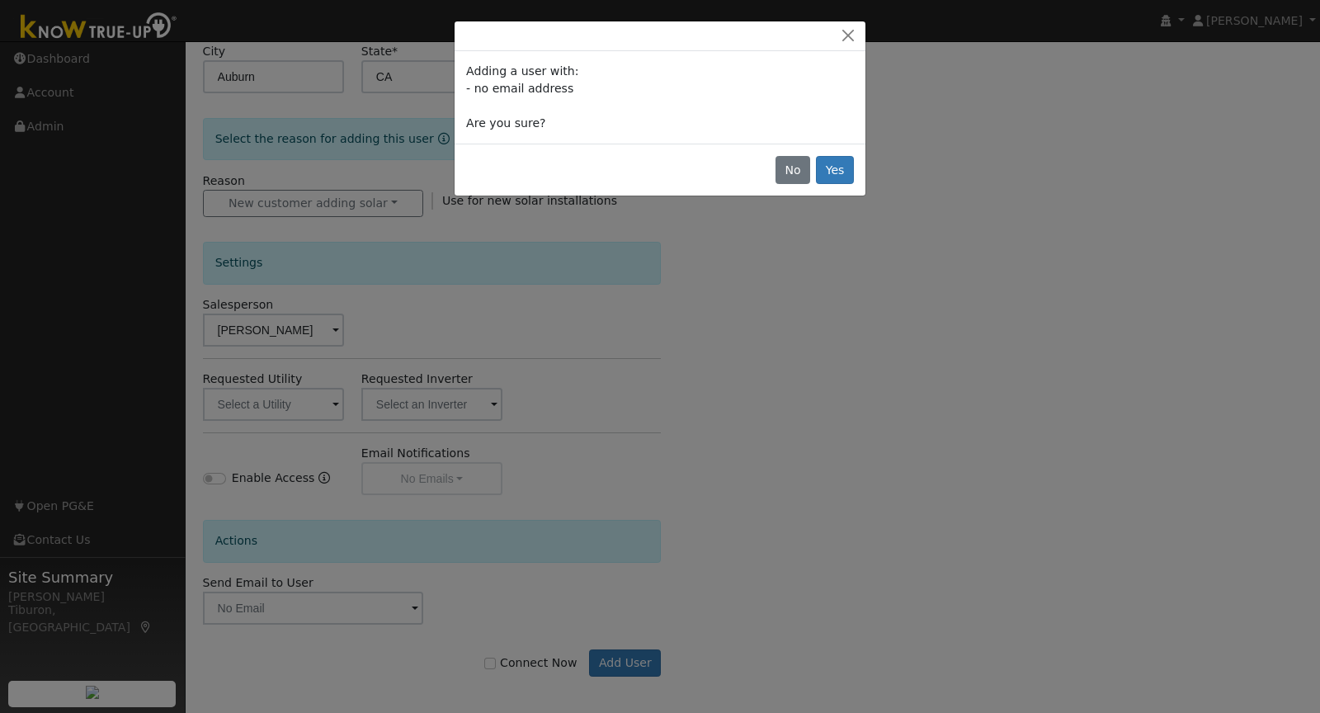
click at [811, 186] on div "No Yes" at bounding box center [660, 170] width 411 height 52
click at [838, 170] on button "Yes" at bounding box center [835, 170] width 38 height 28
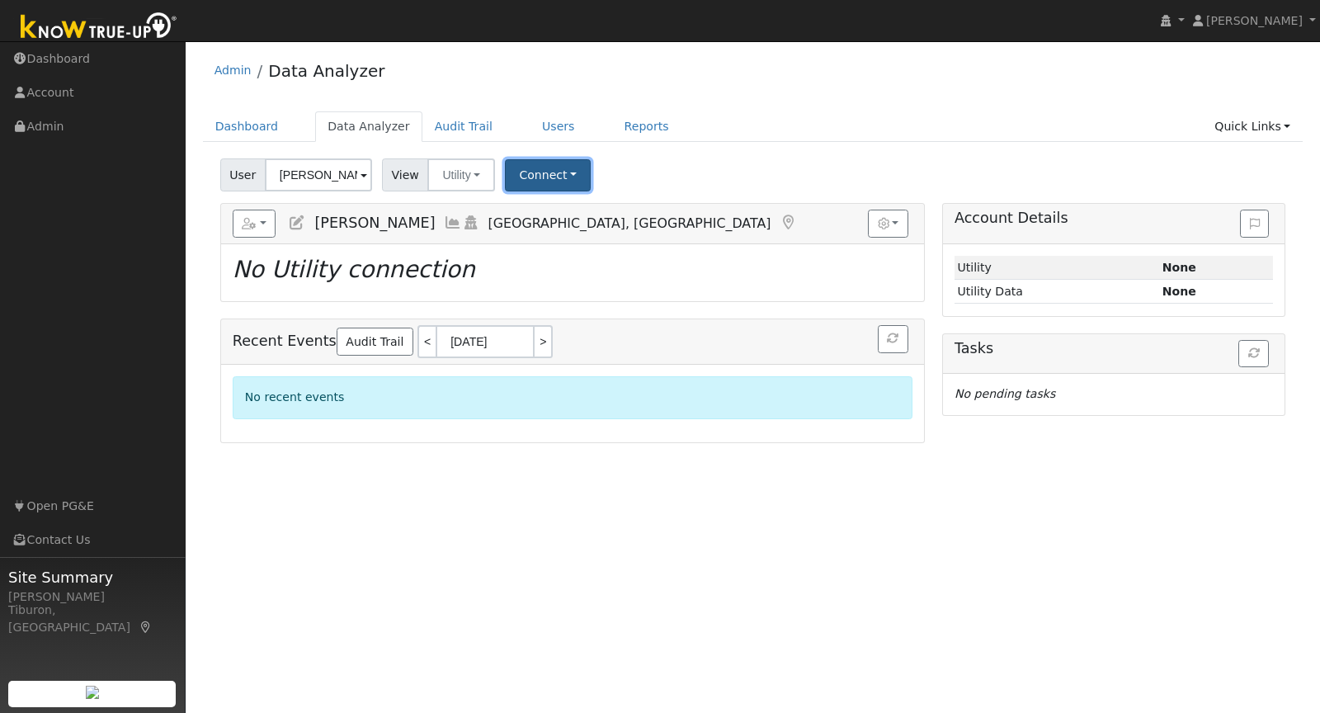
click at [562, 176] on button "Connect" at bounding box center [548, 175] width 86 height 32
click at [776, 125] on ul "Dashboard Data Analyzer Audit Trail Users Reports Quick Links Quick Add Quick C…" at bounding box center [753, 126] width 1101 height 31
click at [1281, 119] on link "Quick Links" at bounding box center [1252, 126] width 101 height 31
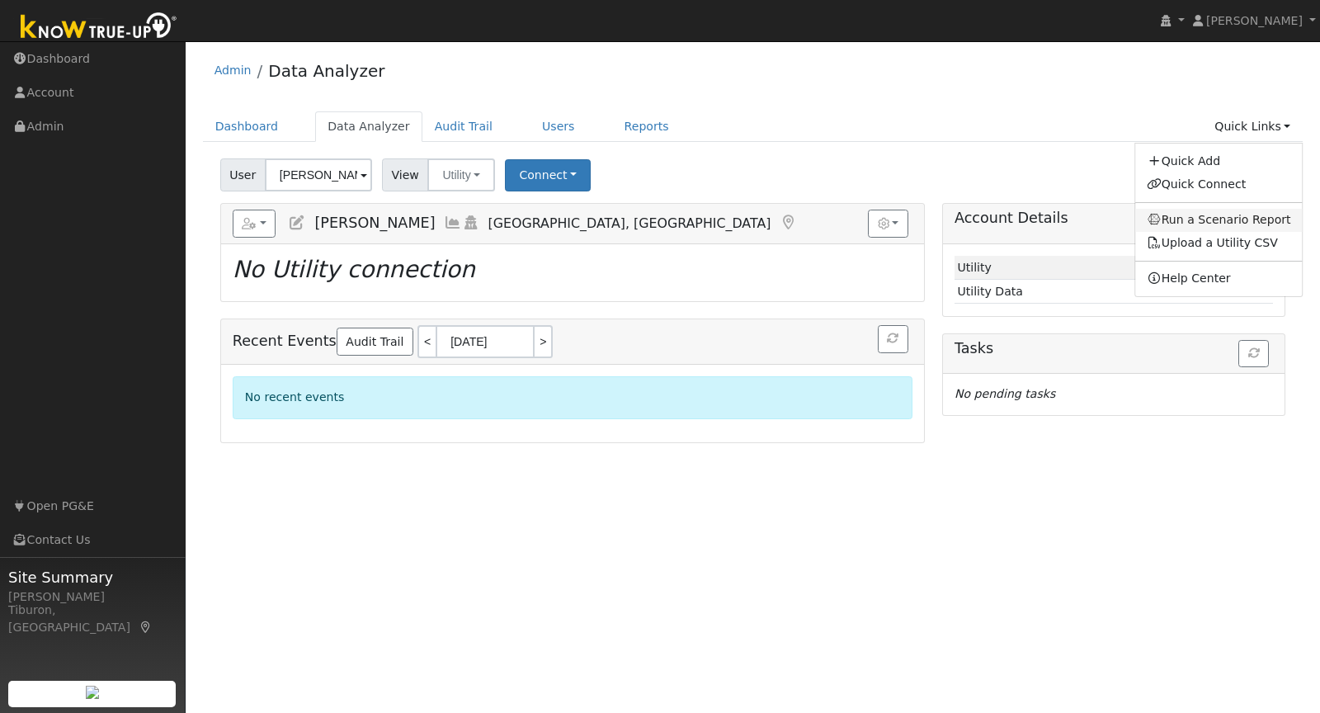
click at [1223, 213] on link "Run a Scenario Report" at bounding box center [1220, 220] width 168 height 23
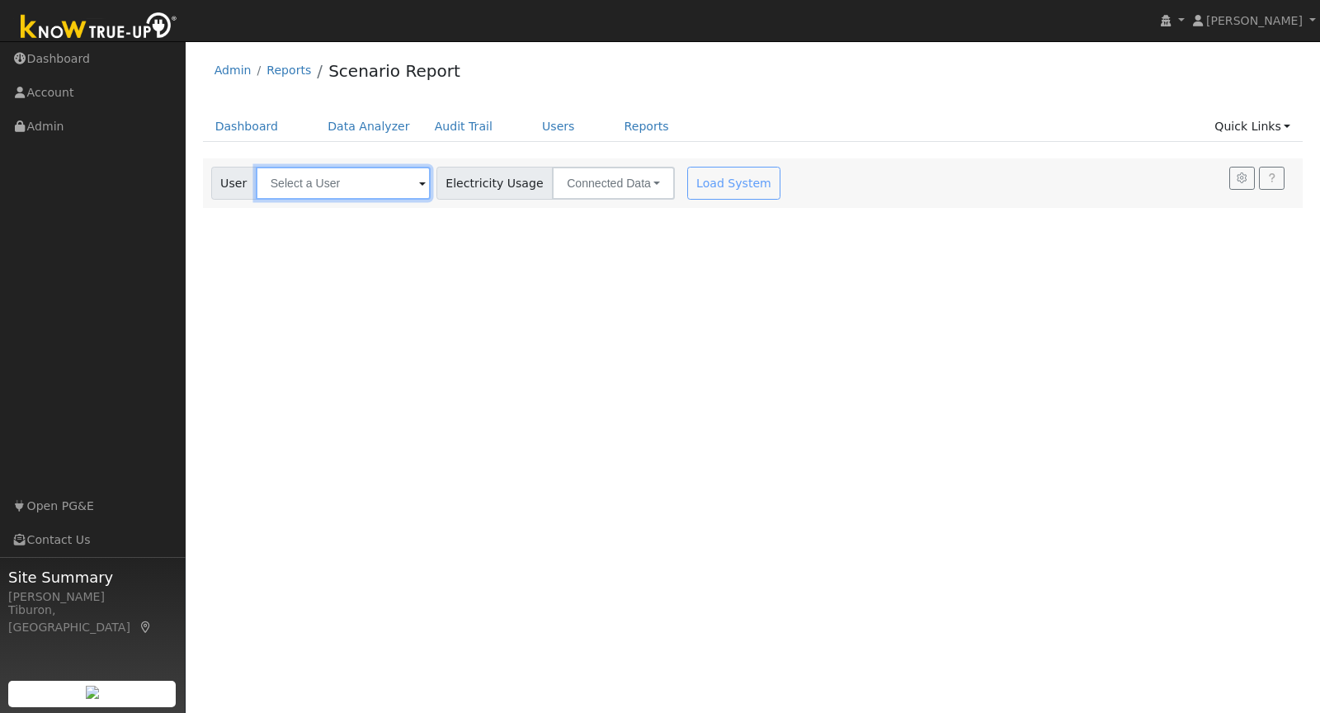
click at [347, 179] on input "text" at bounding box center [343, 183] width 175 height 33
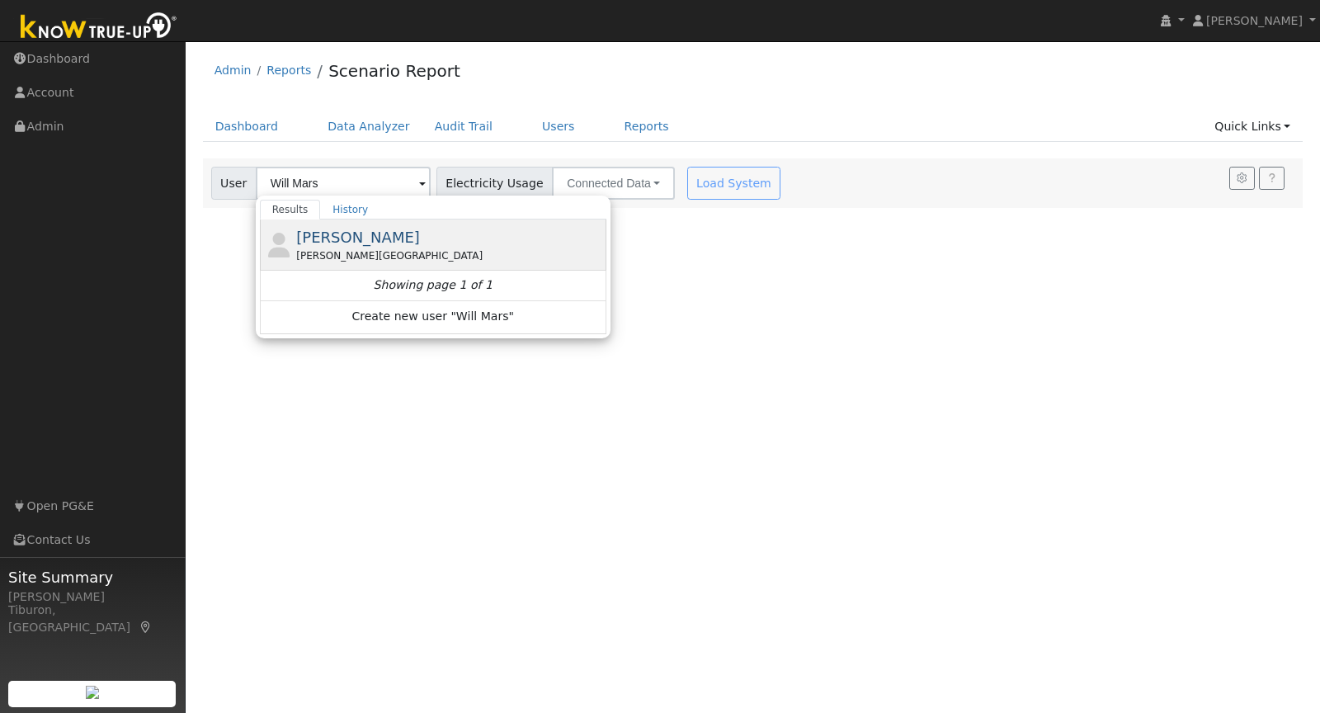
click at [380, 248] on div "[PERSON_NAME][GEOGRAPHIC_DATA]" at bounding box center [449, 255] width 306 height 15
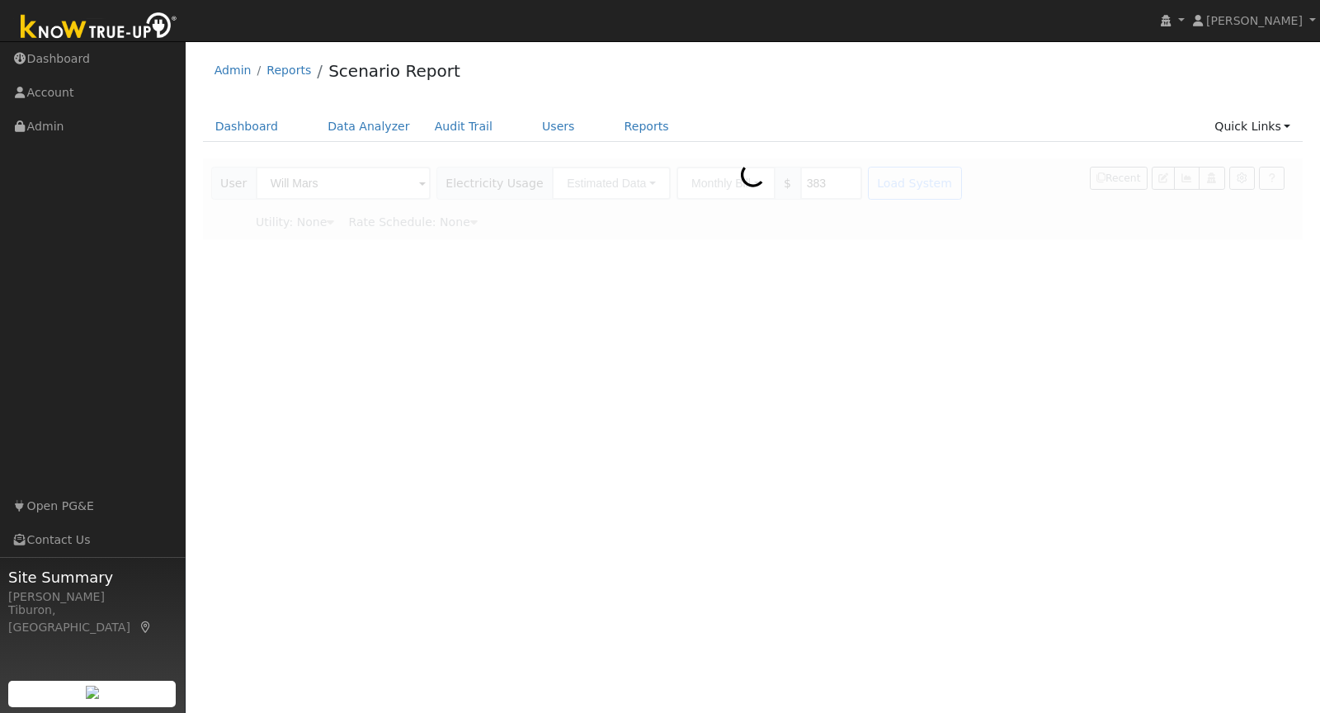
type input "[PERSON_NAME]"
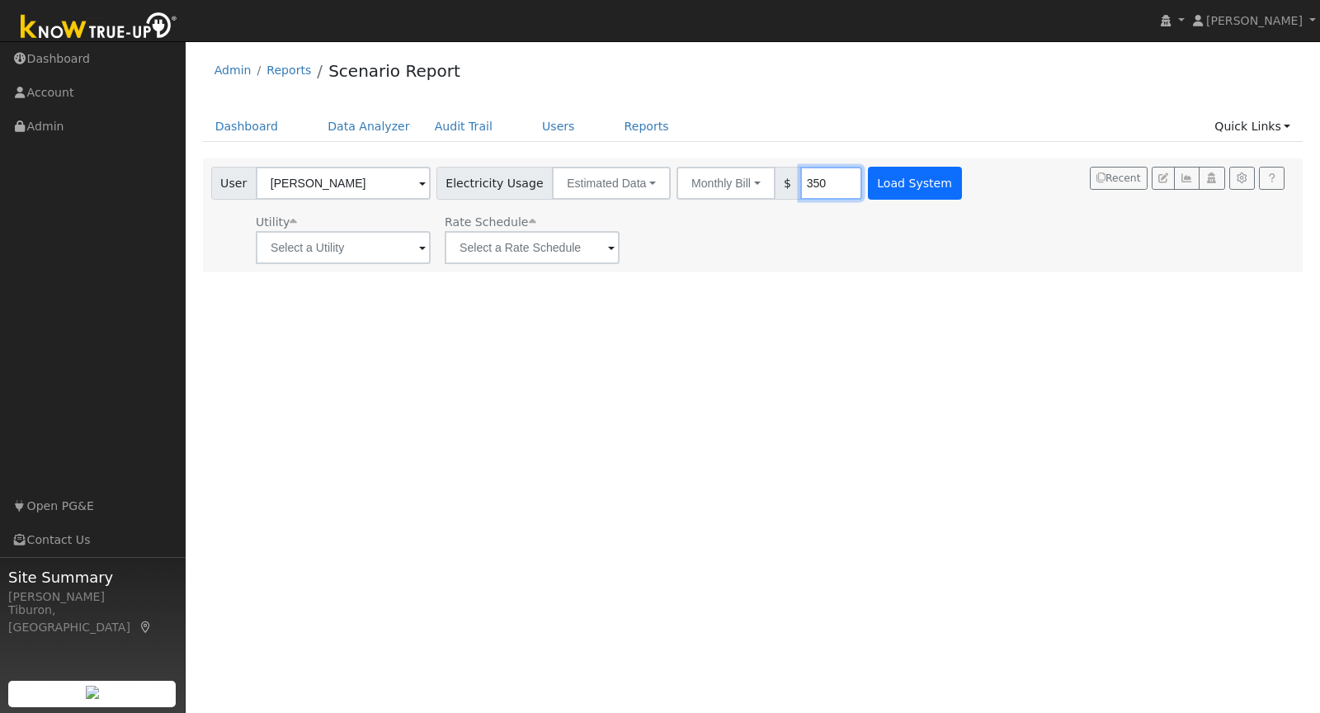
type input "350"
click at [868, 186] on button "Load System" at bounding box center [915, 183] width 94 height 33
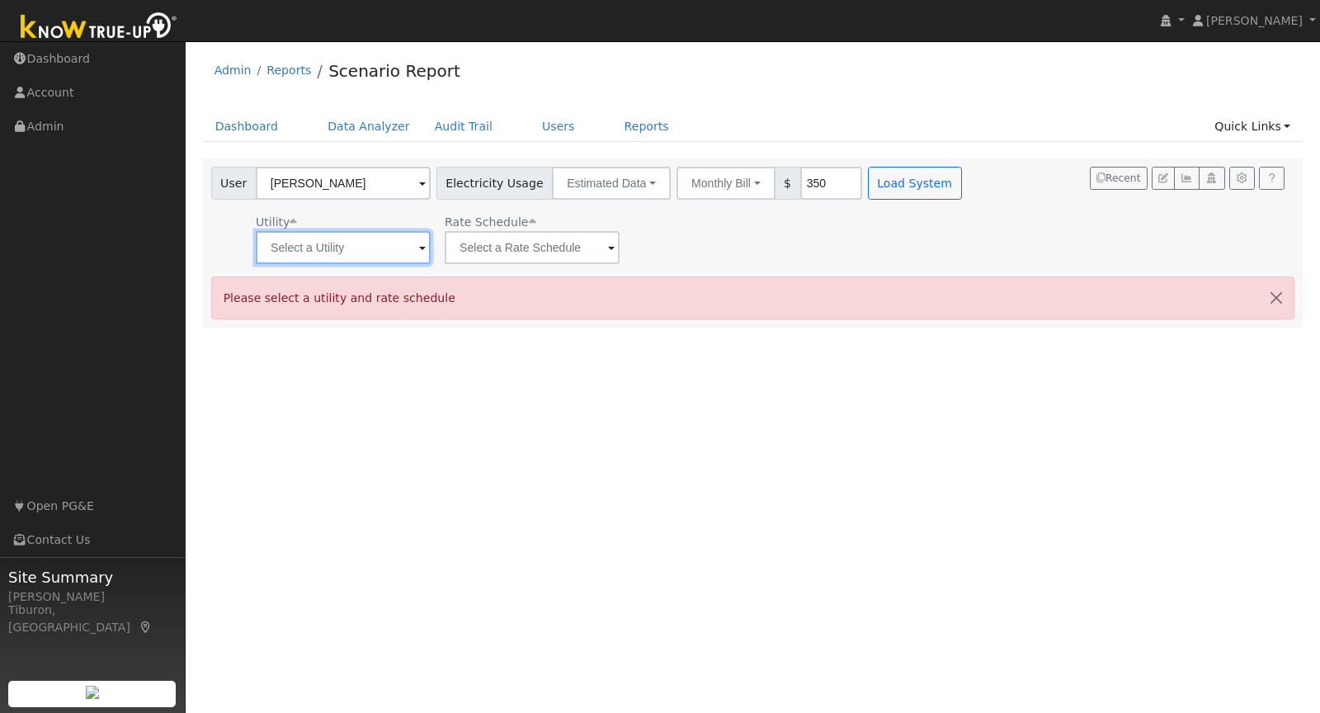
click at [317, 238] on input "text" at bounding box center [343, 247] width 175 height 33
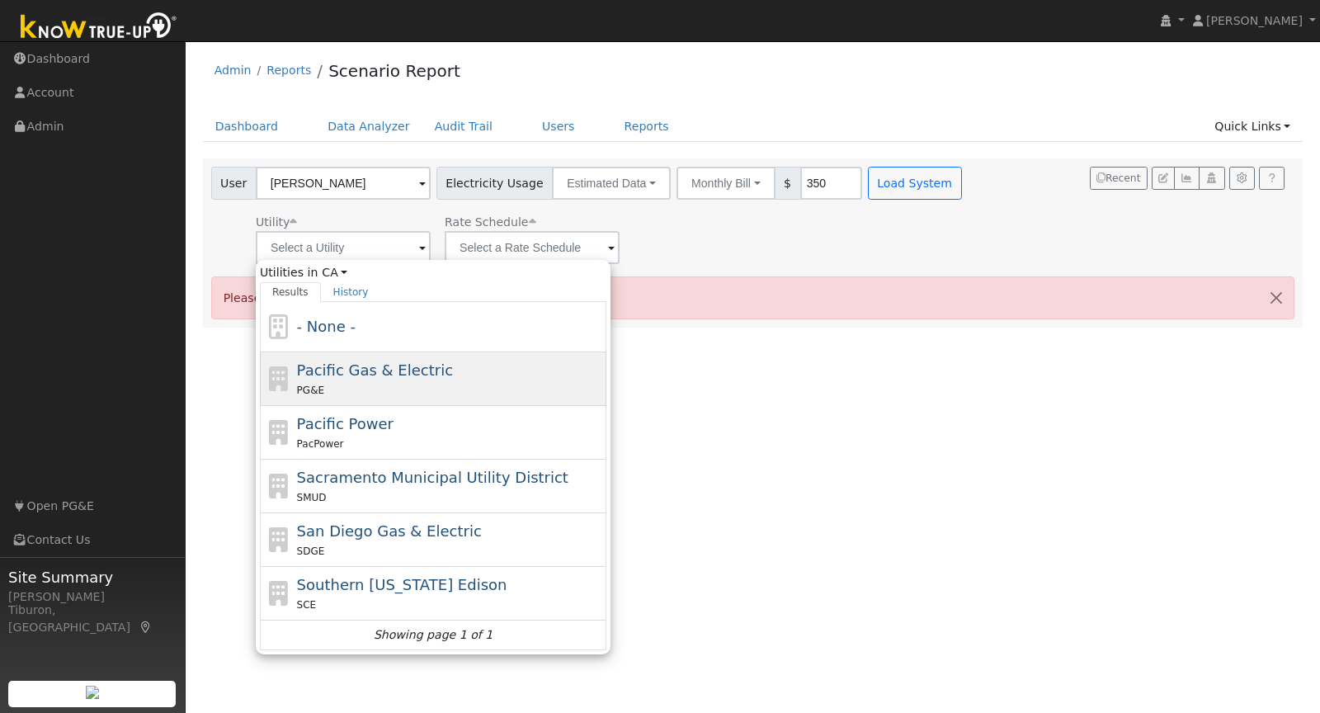
click at [368, 381] on div "PG&E" at bounding box center [450, 389] width 306 height 17
type input "Pacific Gas & Electric"
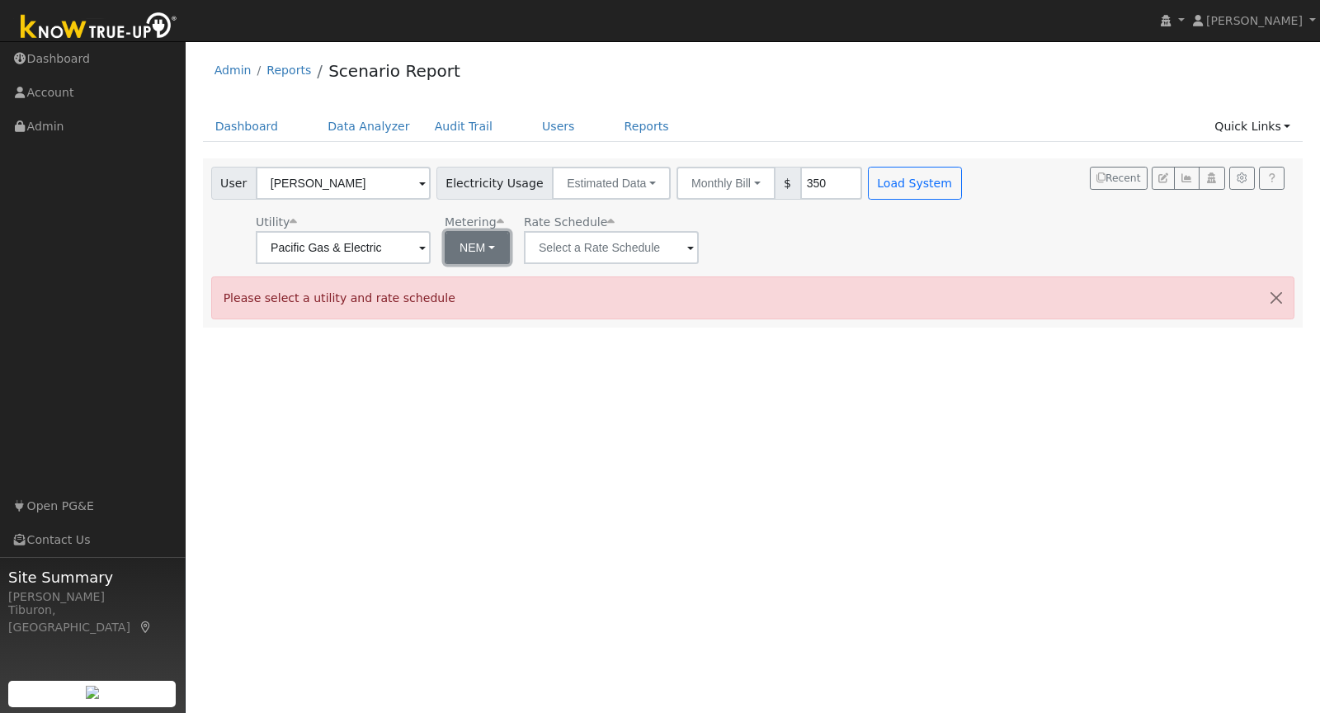
click at [476, 253] on button "NEM" at bounding box center [477, 247] width 65 height 33
click at [479, 311] on link "NBT" at bounding box center [483, 307] width 115 height 23
type input "E-ELEC"
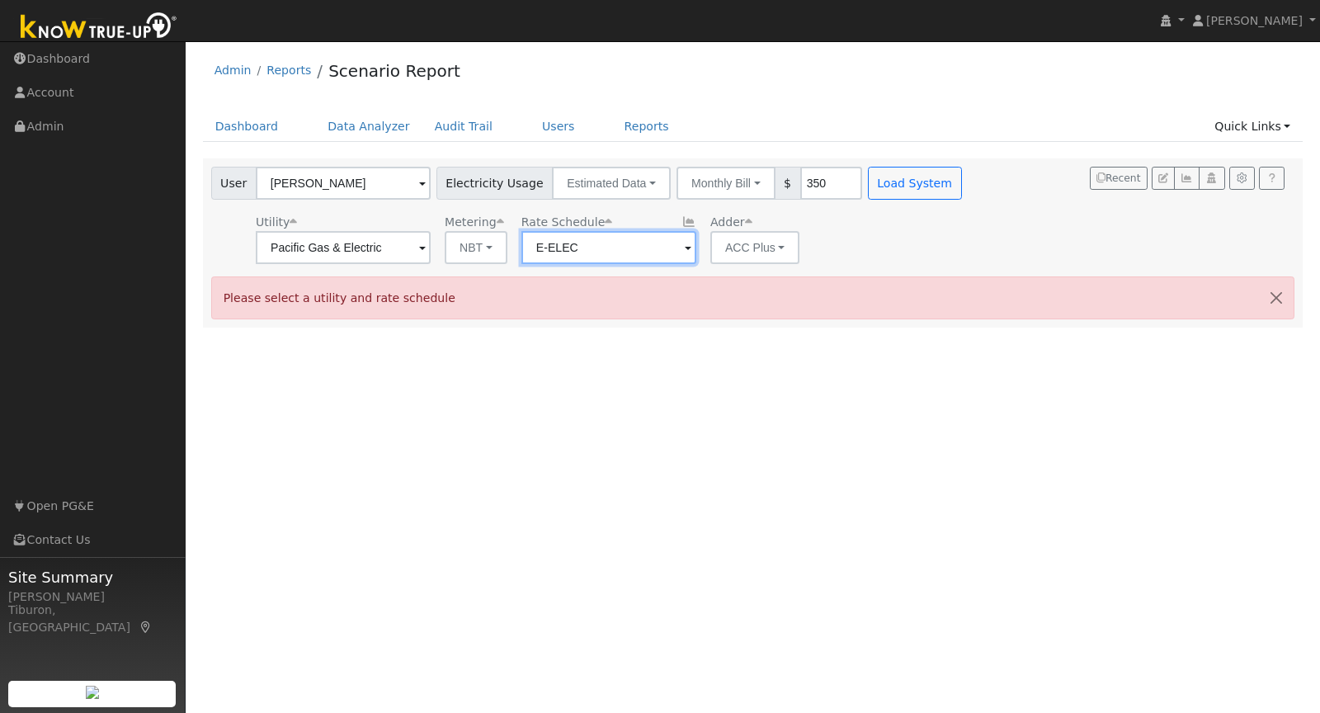
click at [431, 238] on input "E-ELEC" at bounding box center [343, 247] width 175 height 33
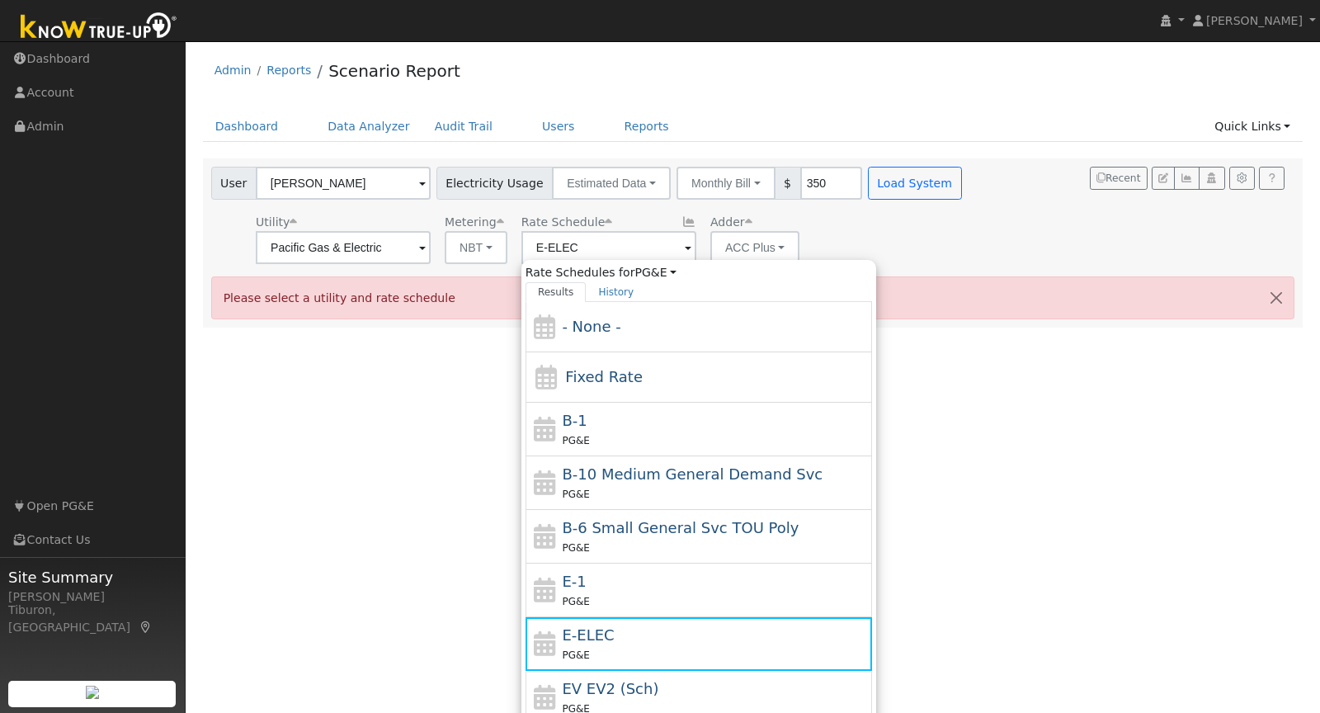
click at [1029, 257] on div "User [PERSON_NAME] Account Default Account Default Account [PERSON_NAME][GEOGRA…" at bounding box center [750, 212] width 1084 height 103
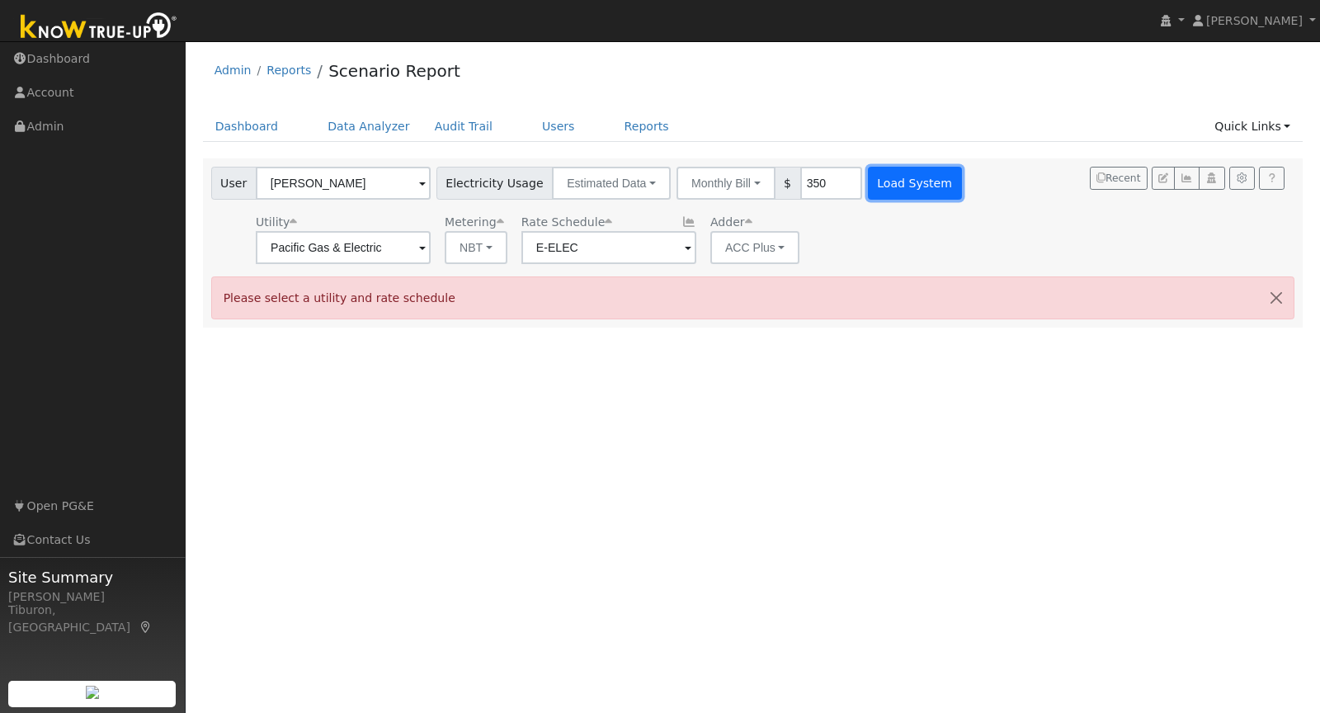
click at [872, 182] on button "Load System" at bounding box center [915, 183] width 94 height 33
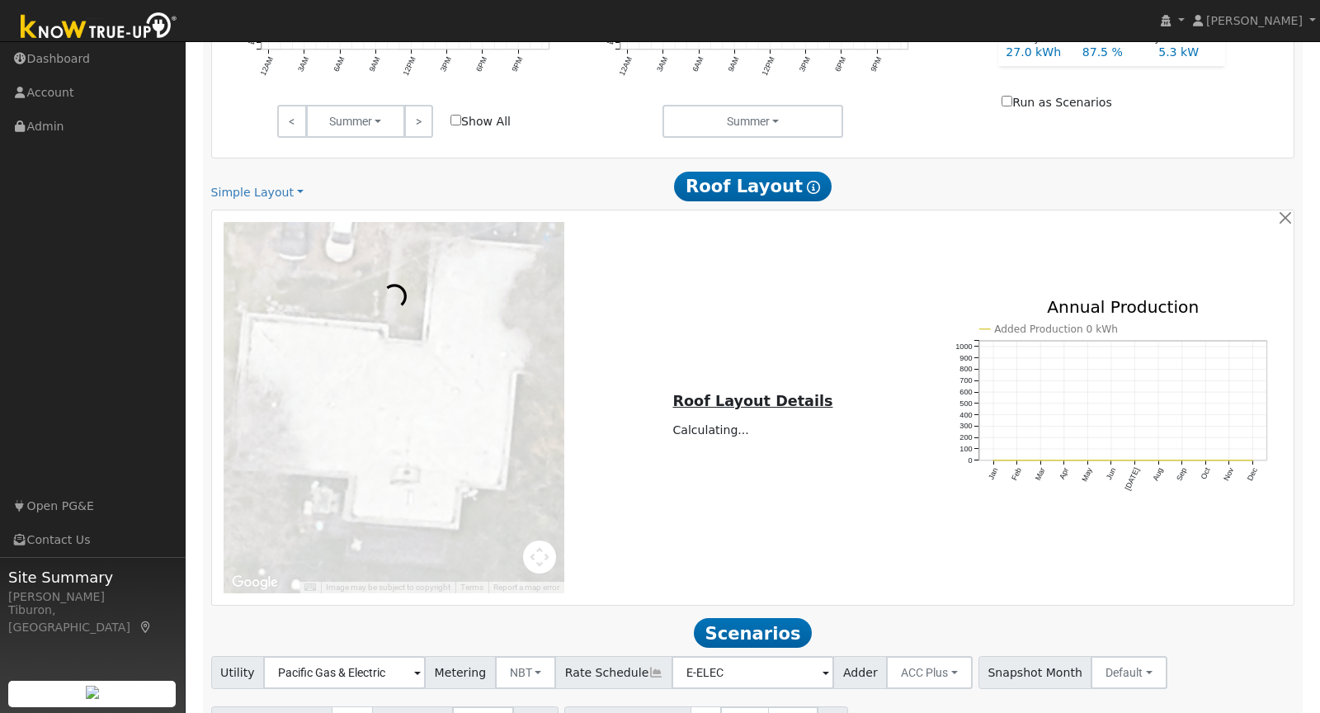
scroll to position [881, 0]
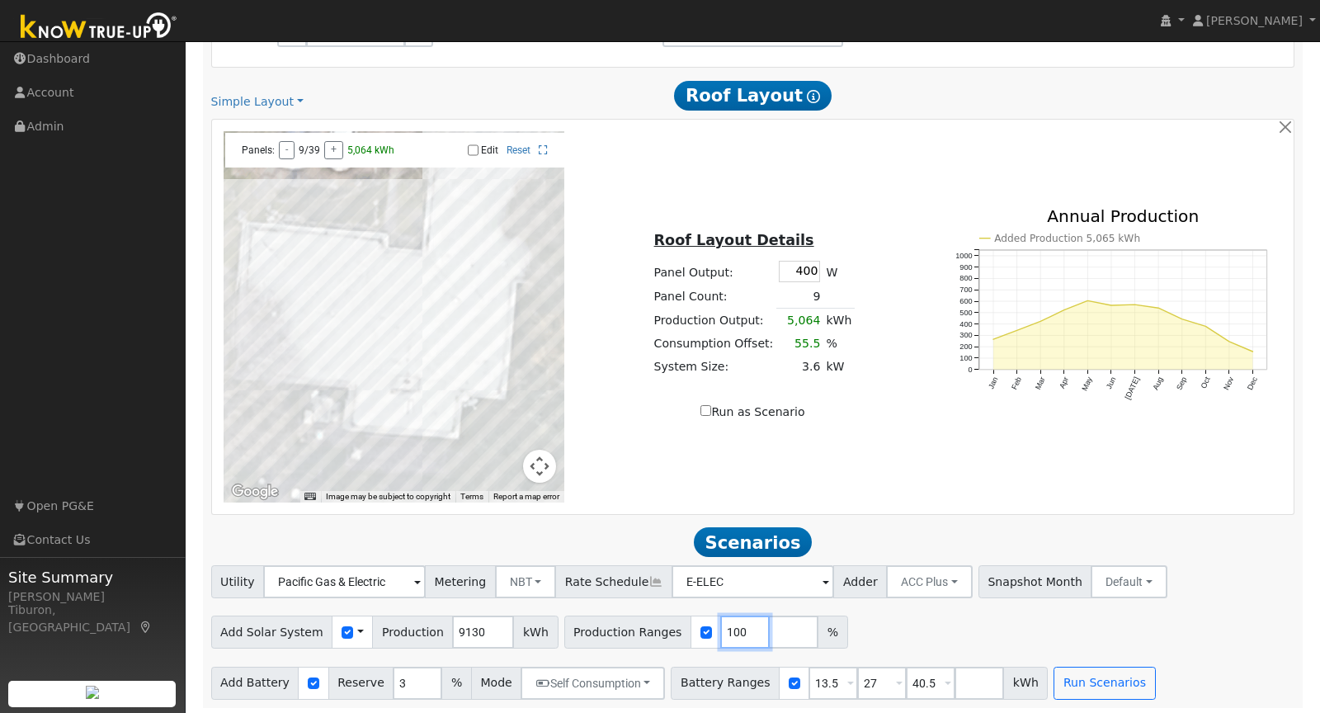
drag, startPoint x: 723, startPoint y: 626, endPoint x: 682, endPoint y: 620, distance: 41.0
click at [682, 620] on div "Production Ranges 100 %" at bounding box center [706, 632] width 284 height 33
type input "62"
type input "101.8"
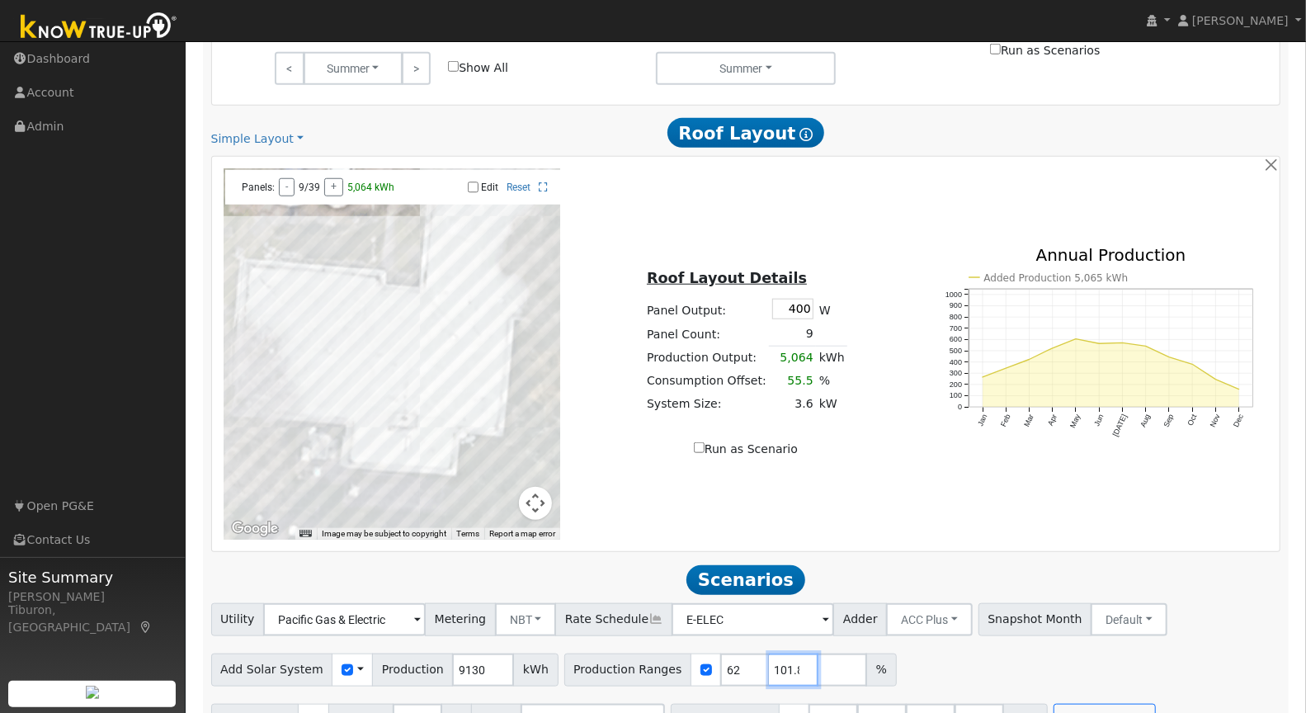
scroll to position [876, 0]
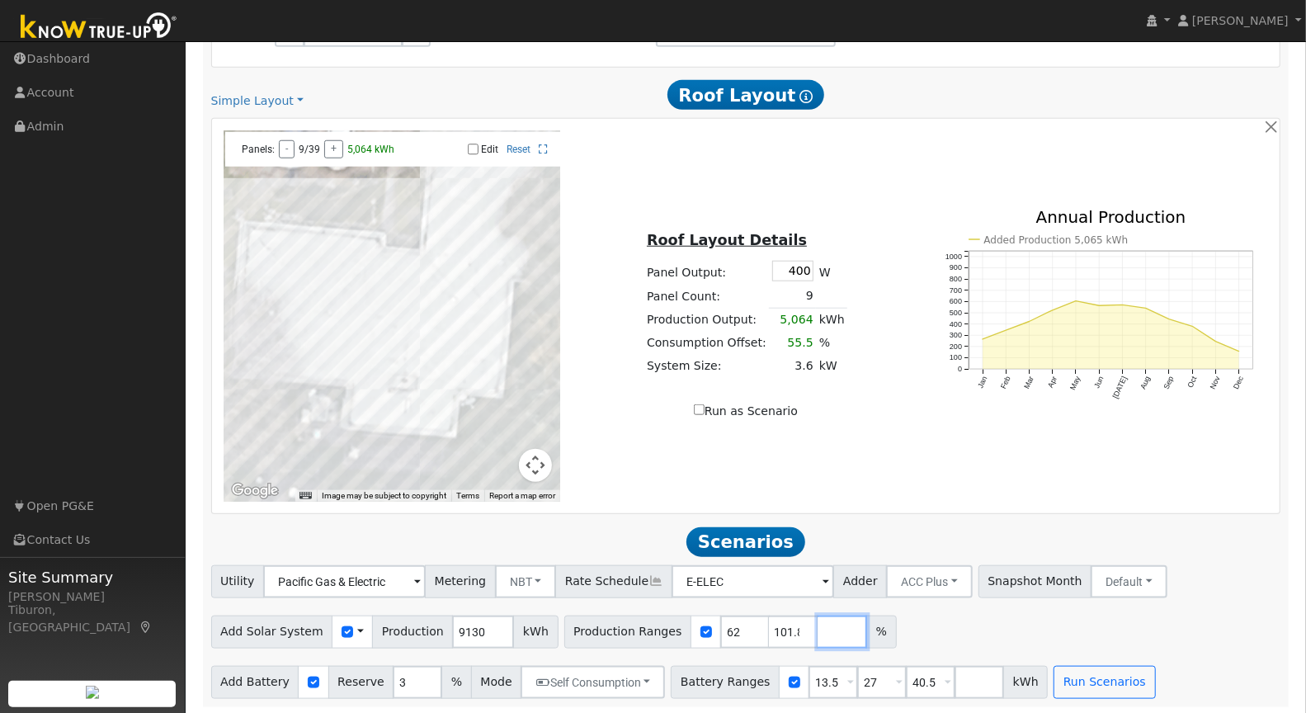
click at [818, 627] on input "number" at bounding box center [843, 632] width 50 height 33
type input "140.2"
drag, startPoint x: 918, startPoint y: 680, endPoint x: 881, endPoint y: 679, distance: 37.1
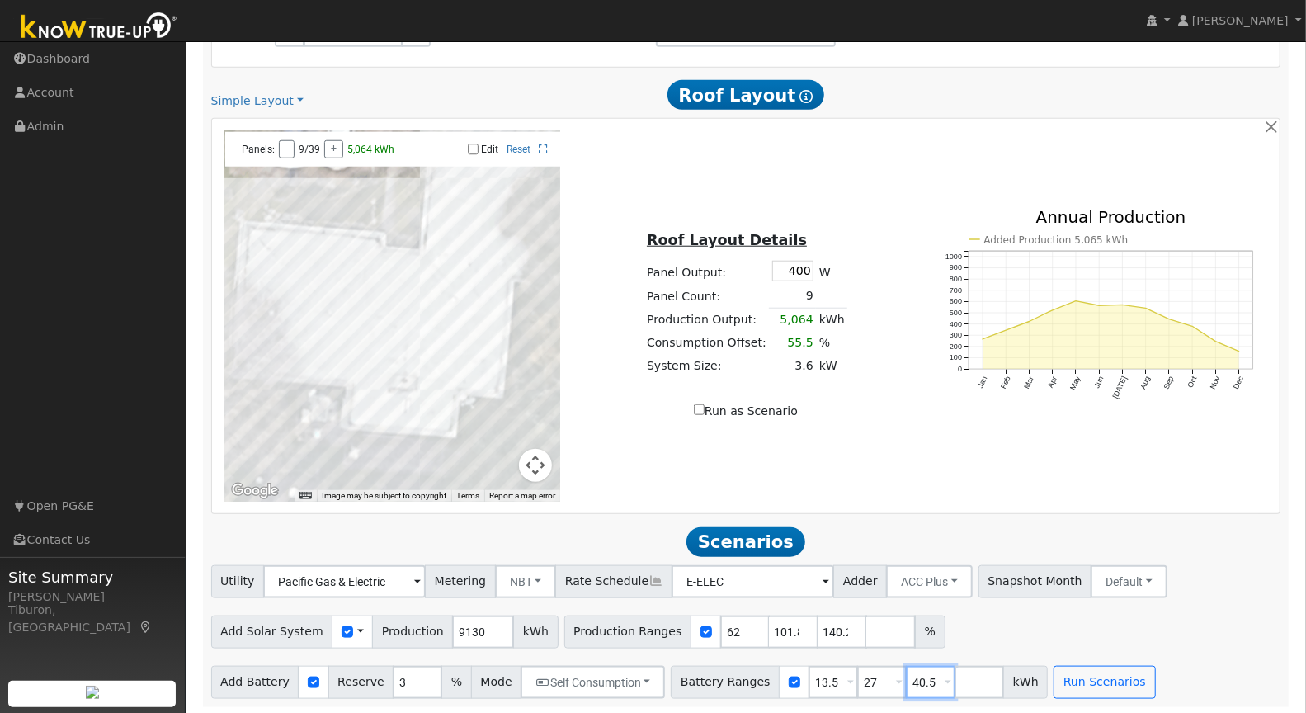
click at [881, 679] on div "Battery Ranges 13.5 Overrides Reserve % Mode None None Self Consumption Peak Sa…" at bounding box center [859, 682] width 377 height 33
click at [1051, 692] on button "Run Scenarios" at bounding box center [1056, 682] width 102 height 33
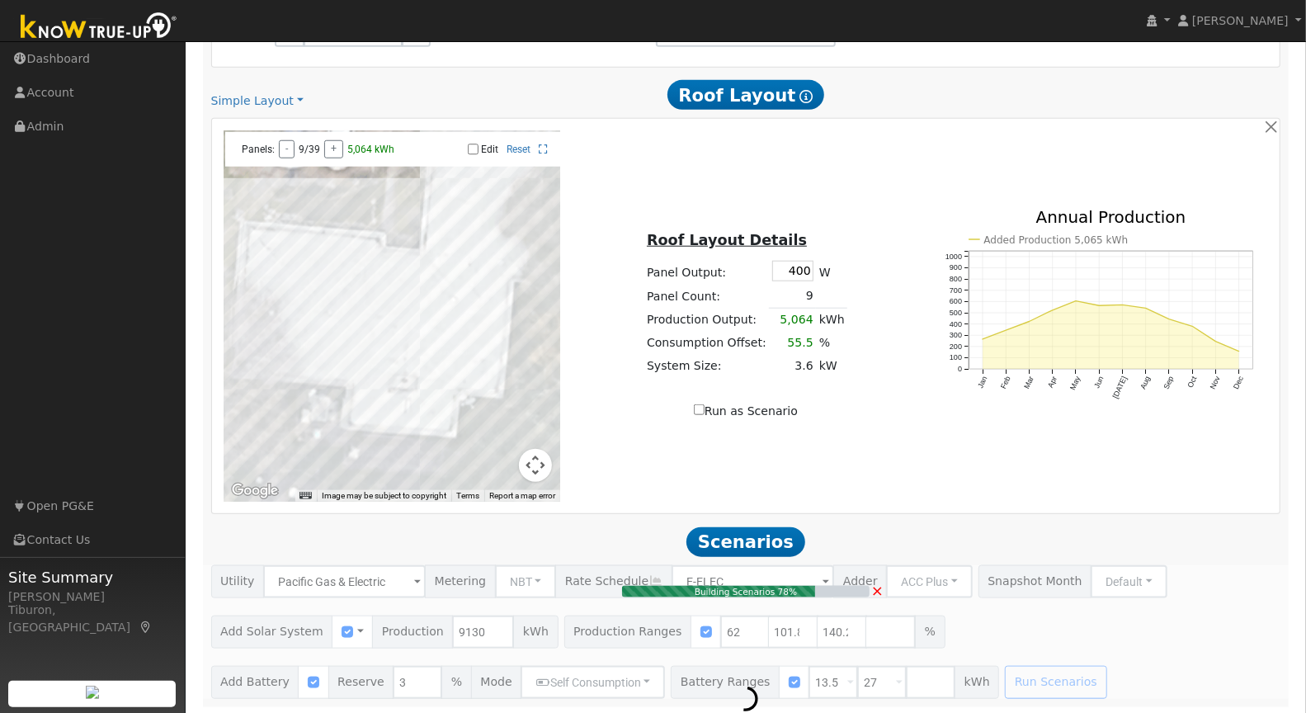
type input "6.2"
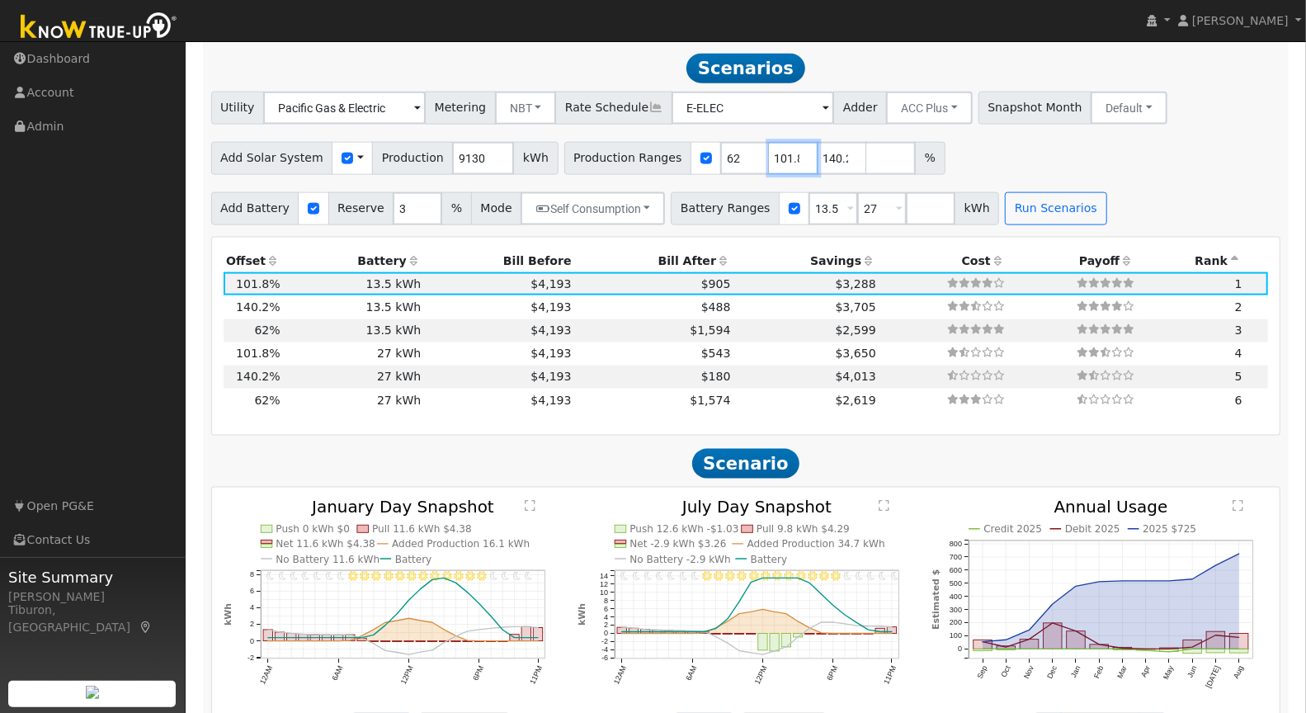
scroll to position [0, 3]
drag, startPoint x: 748, startPoint y: 151, endPoint x: 897, endPoint y: 156, distance: 148.6
click at [907, 149] on div "Production Ranges 62 101.8 140.2 %" at bounding box center [754, 158] width 381 height 33
drag, startPoint x: 775, startPoint y: 153, endPoint x: 697, endPoint y: 158, distance: 77.7
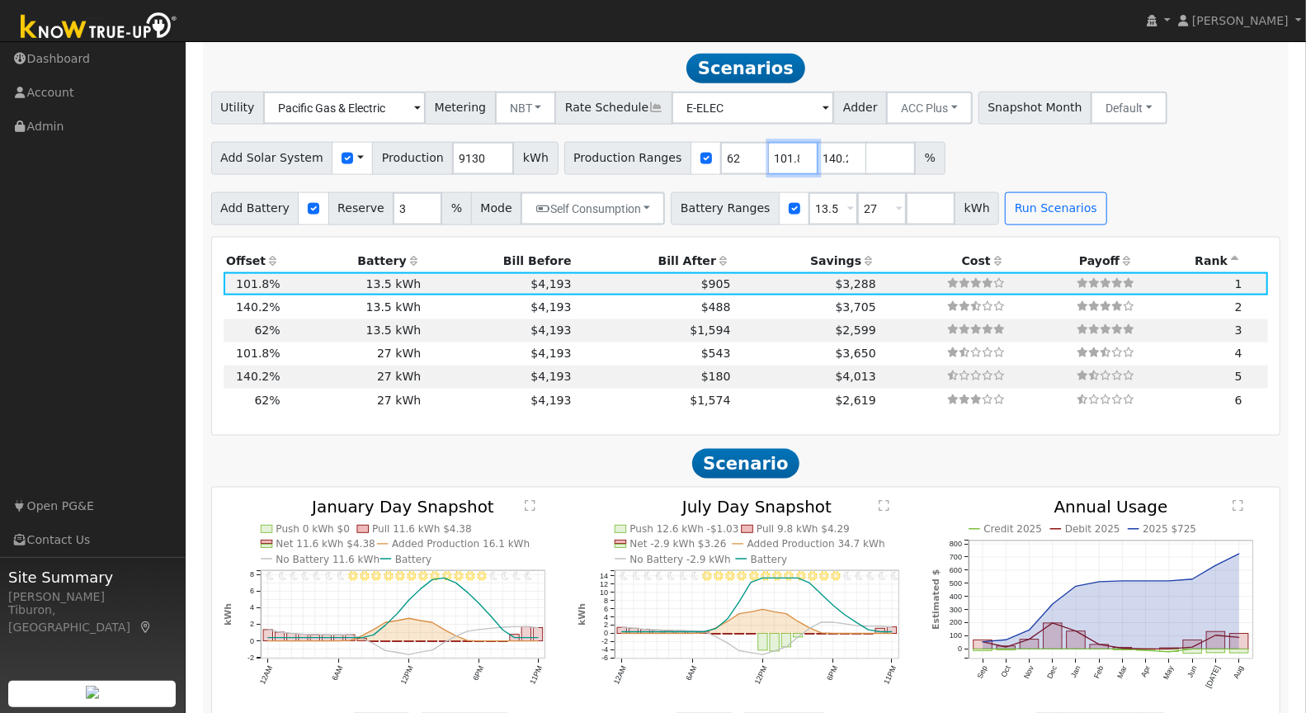
click at [697, 158] on div "Production Ranges 62 101.8 140.2 %" at bounding box center [754, 158] width 381 height 33
type input "114"
drag, startPoint x: 800, startPoint y: 156, endPoint x: 830, endPoint y: 169, distance: 33.3
click at [830, 169] on input "140.2" at bounding box center [843, 158] width 50 height 33
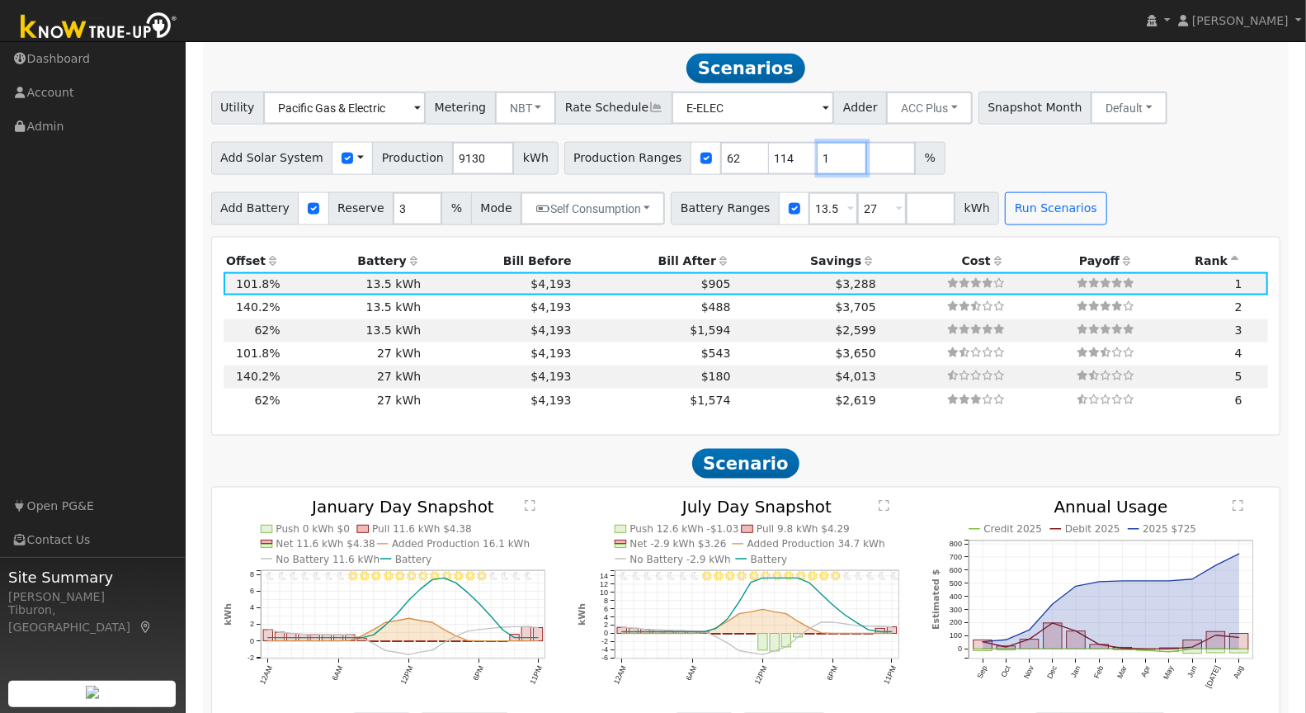
scroll to position [0, 0]
type input "152"
click at [1045, 209] on button "Run Scenarios" at bounding box center [1056, 208] width 102 height 33
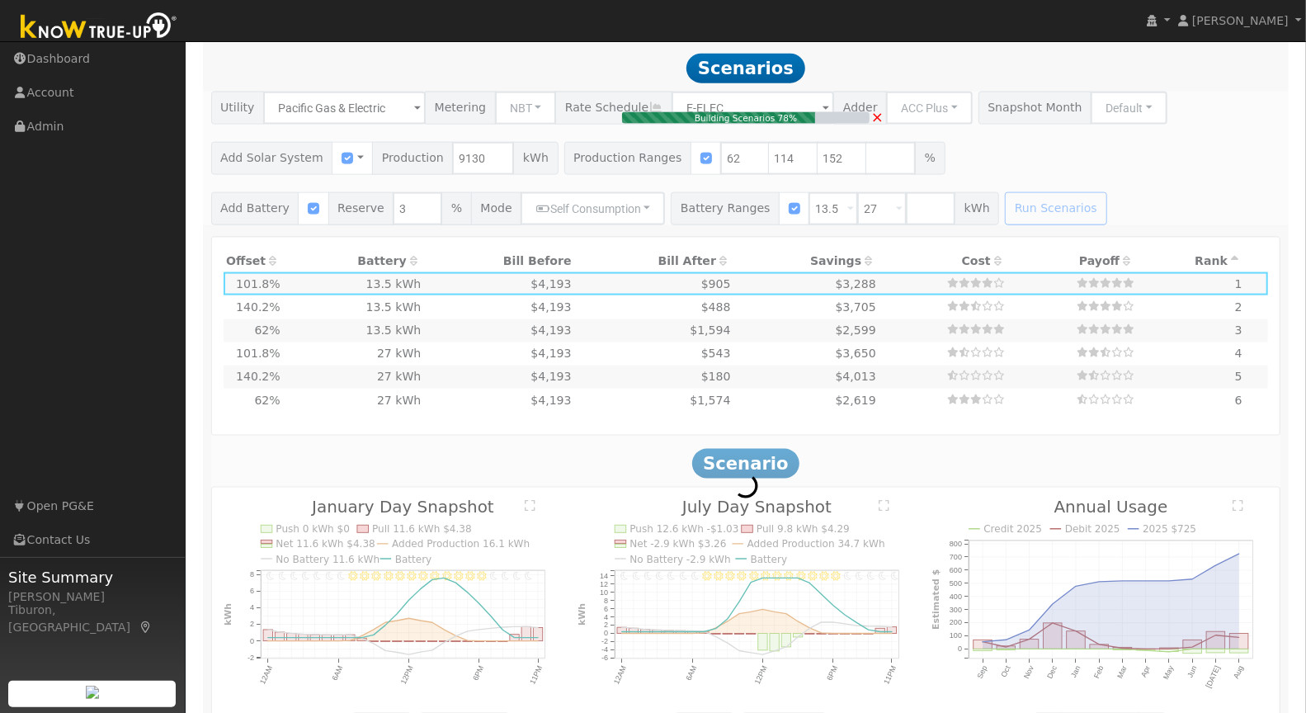
type input "6.9"
type input "$24,285"
type input "$12,146"
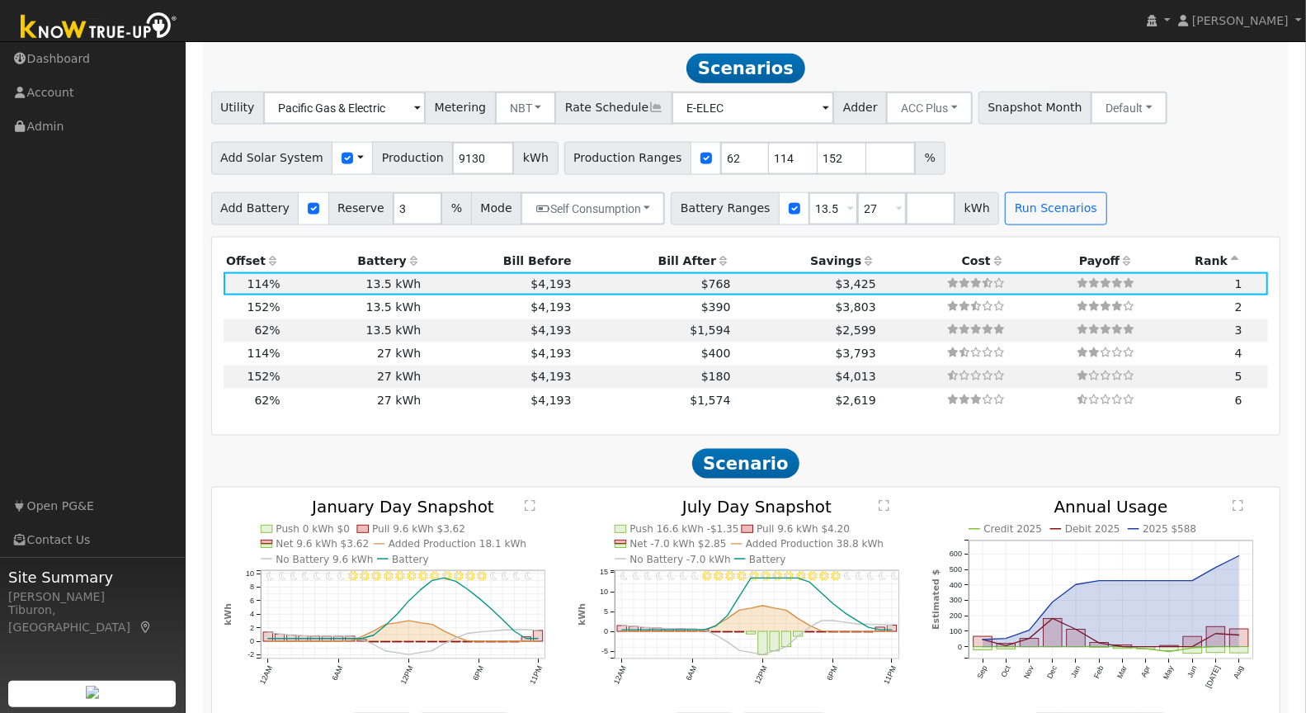
click at [674, 257] on th "Bill After" at bounding box center [653, 260] width 159 height 23
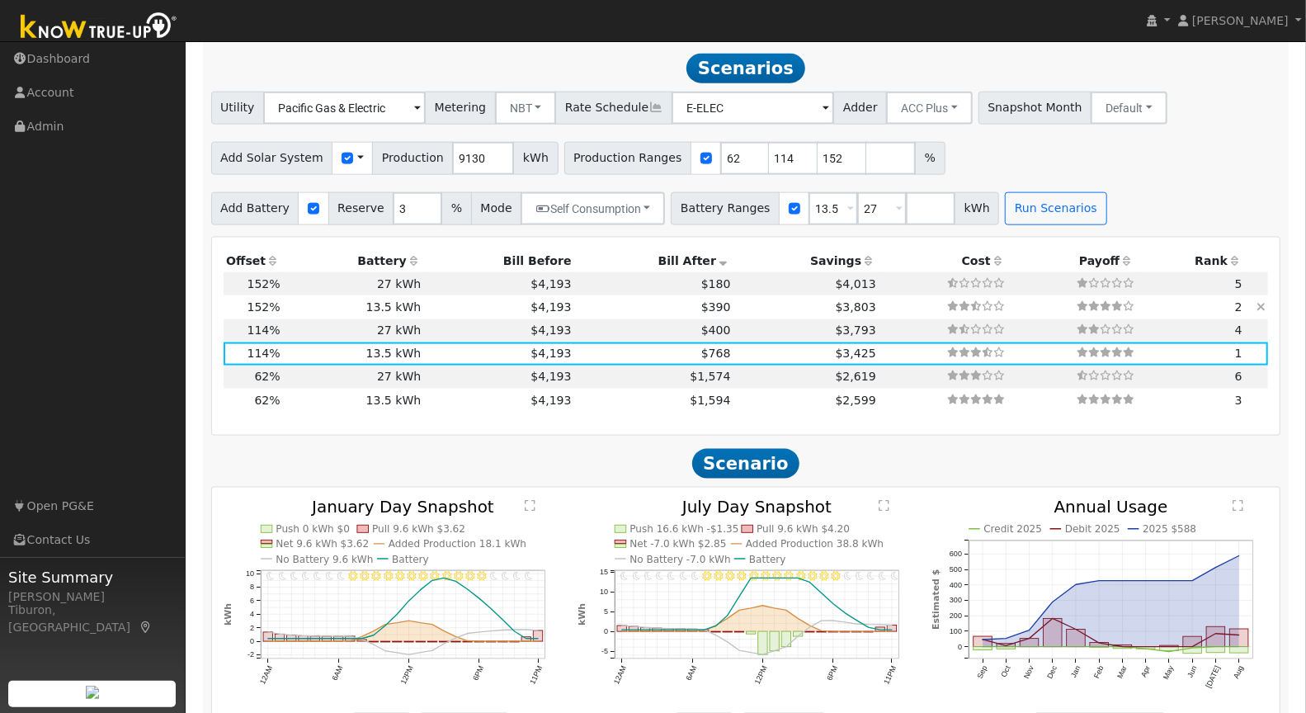
click at [1263, 304] on icon at bounding box center [1261, 307] width 9 height 12
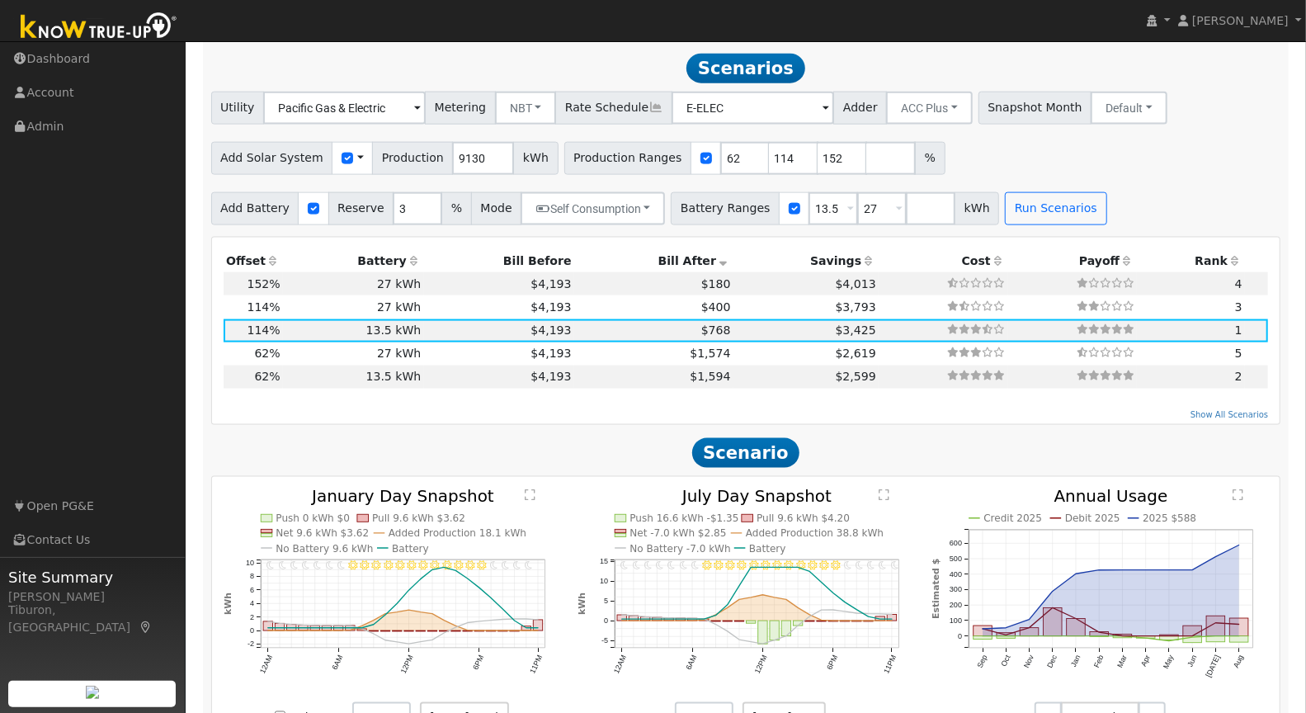
click at [1269, 302] on div "Production Offset Battery Reserve Mode ACC Push Incentive Bill Before Bill Afte…" at bounding box center [746, 324] width 1063 height 151
click at [1263, 305] on icon at bounding box center [1261, 307] width 9 height 12
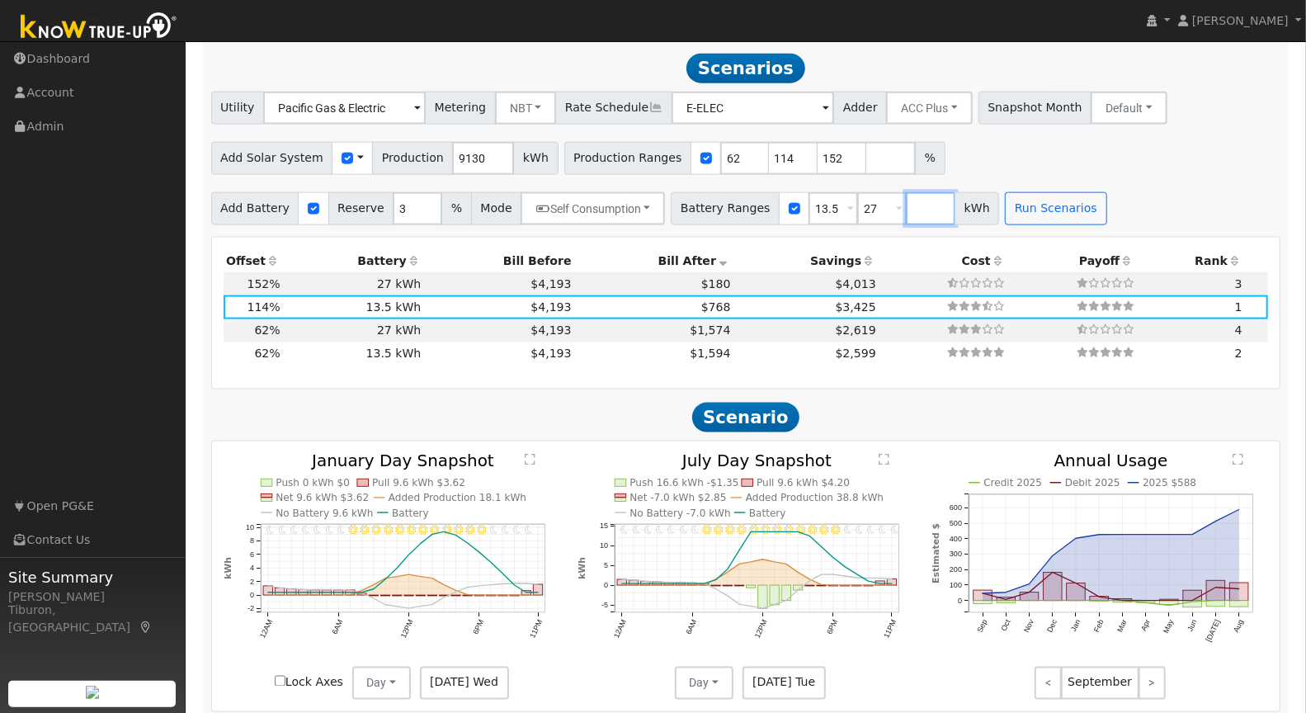
drag, startPoint x: 894, startPoint y: 205, endPoint x: 970, endPoint y: 225, distance: 78.7
click at [906, 205] on input "number" at bounding box center [931, 208] width 50 height 33
type input "0"
type input "13.5"
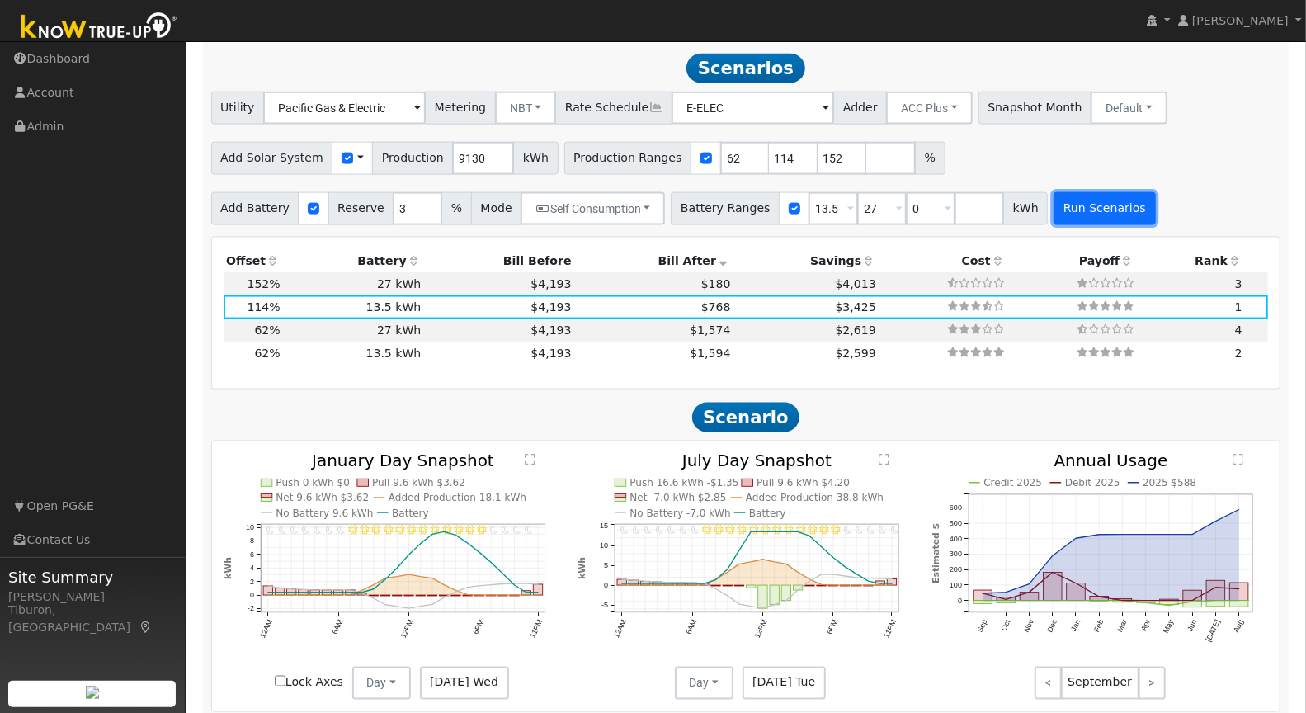
type input "27"
click at [1082, 203] on button "Run Scenarios" at bounding box center [1105, 208] width 102 height 33
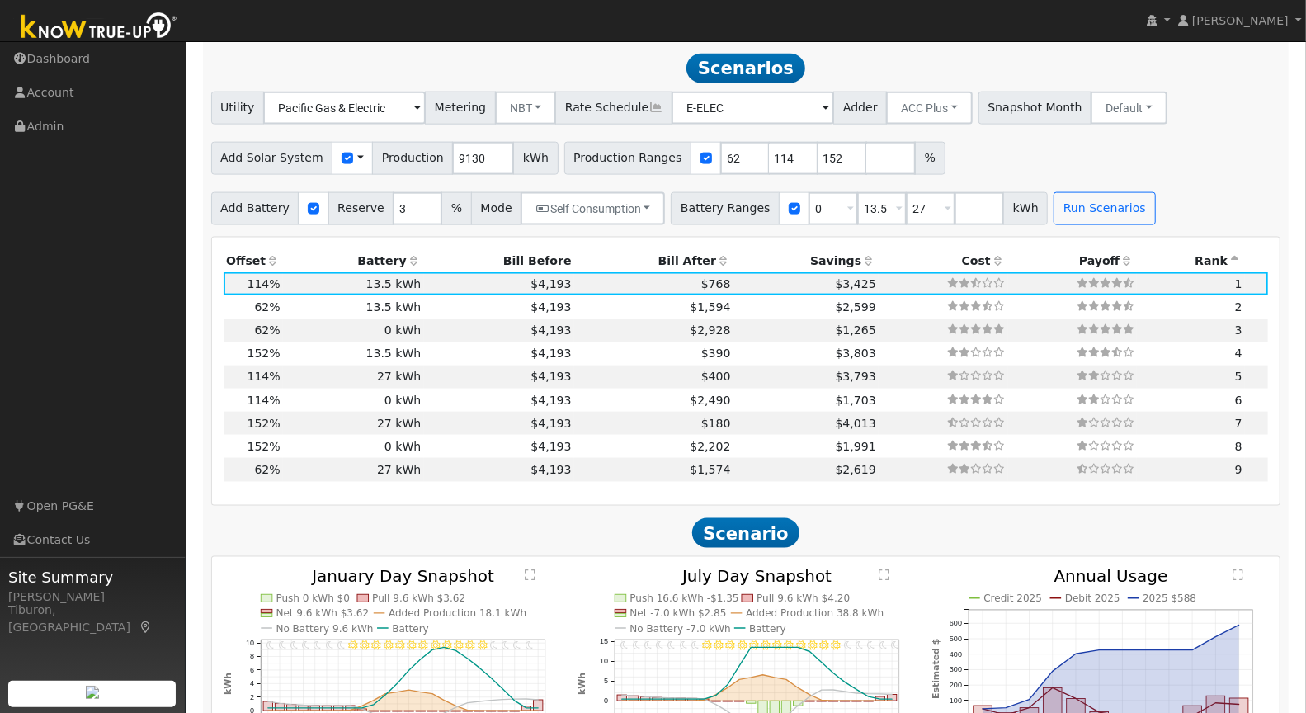
click at [668, 254] on th "Bill After" at bounding box center [653, 260] width 159 height 23
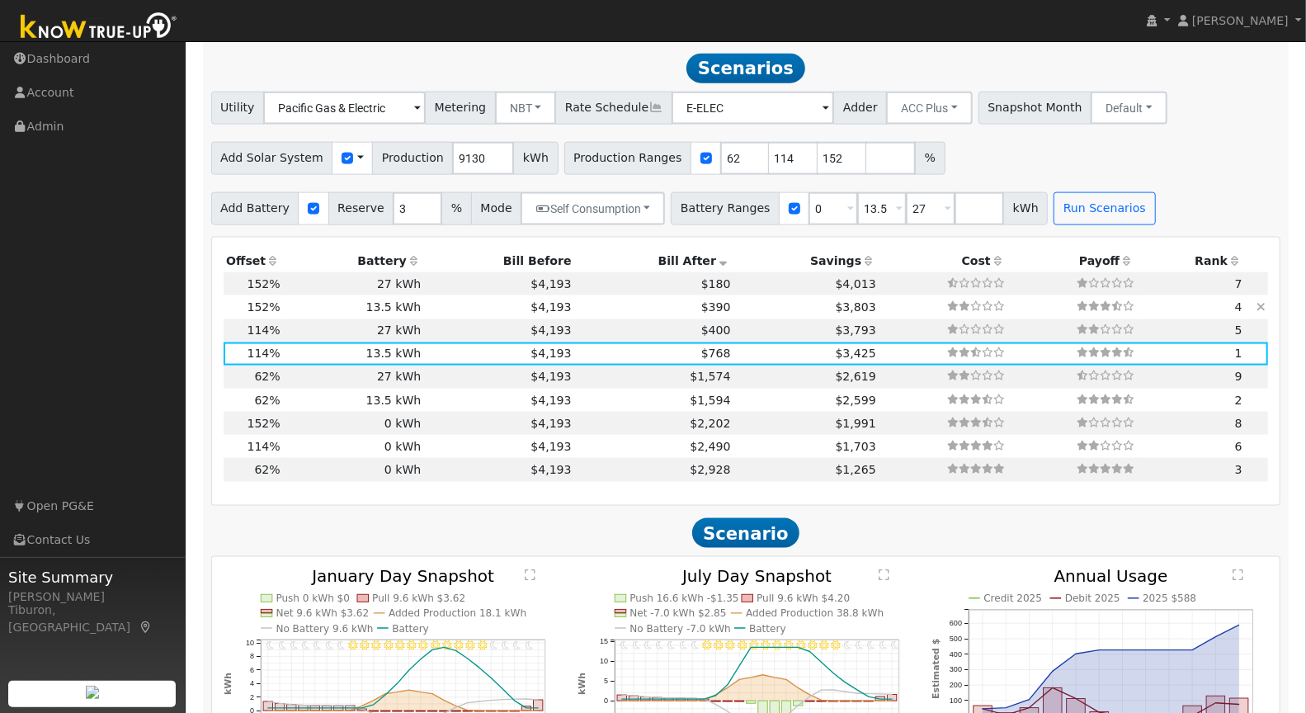
click at [1263, 301] on icon at bounding box center [1261, 307] width 9 height 12
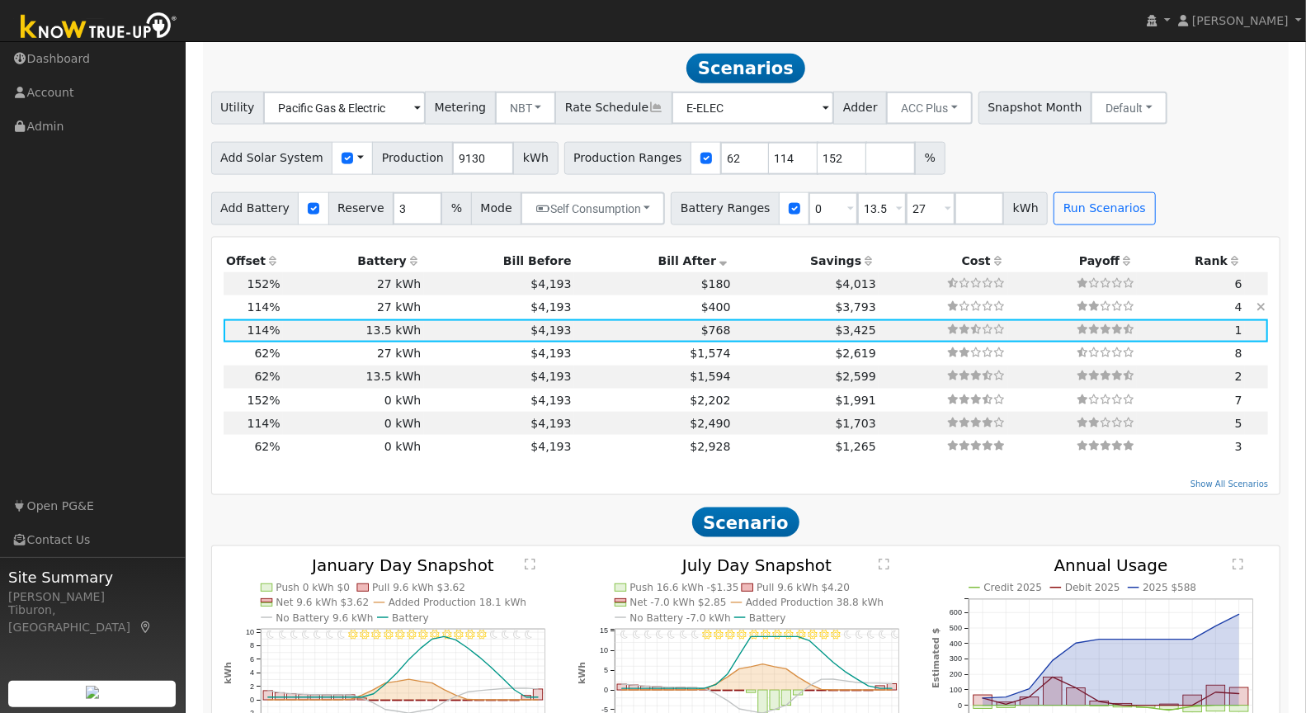
click at [1263, 301] on icon at bounding box center [1261, 307] width 9 height 12
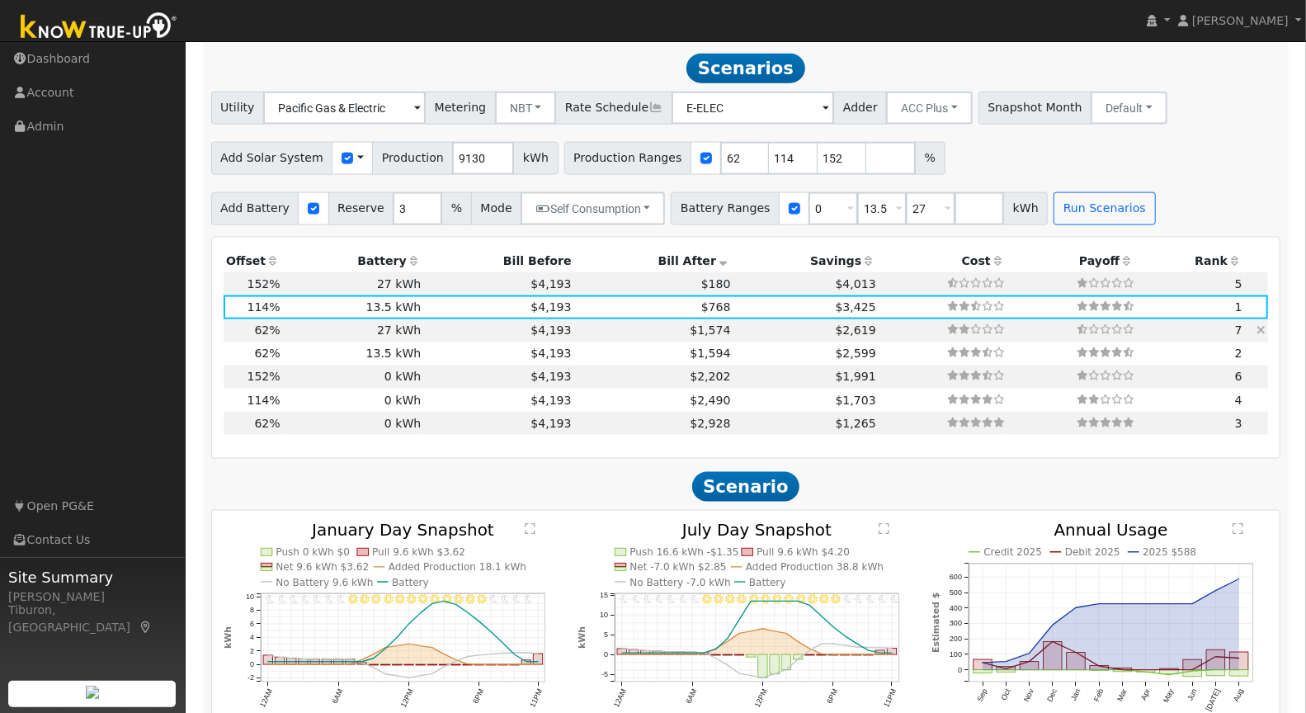
click at [1261, 326] on icon at bounding box center [1261, 330] width 9 height 12
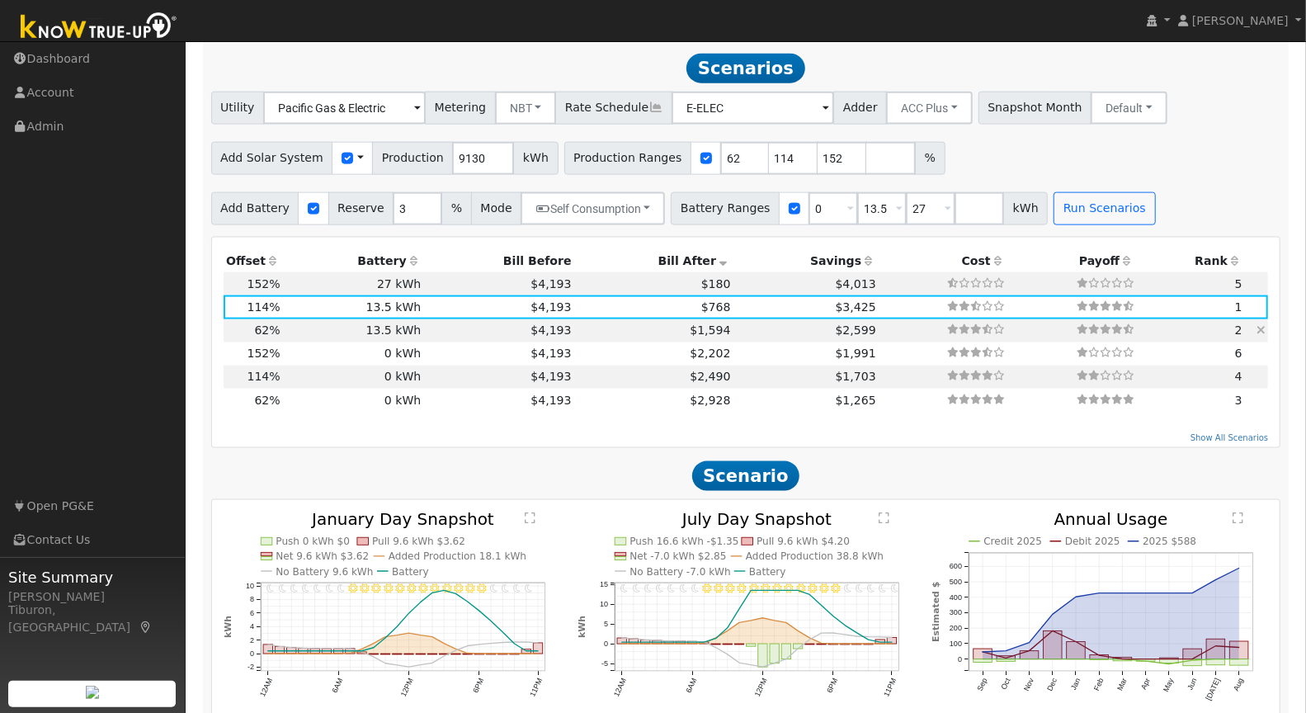
click at [1261, 326] on icon at bounding box center [1261, 330] width 9 height 12
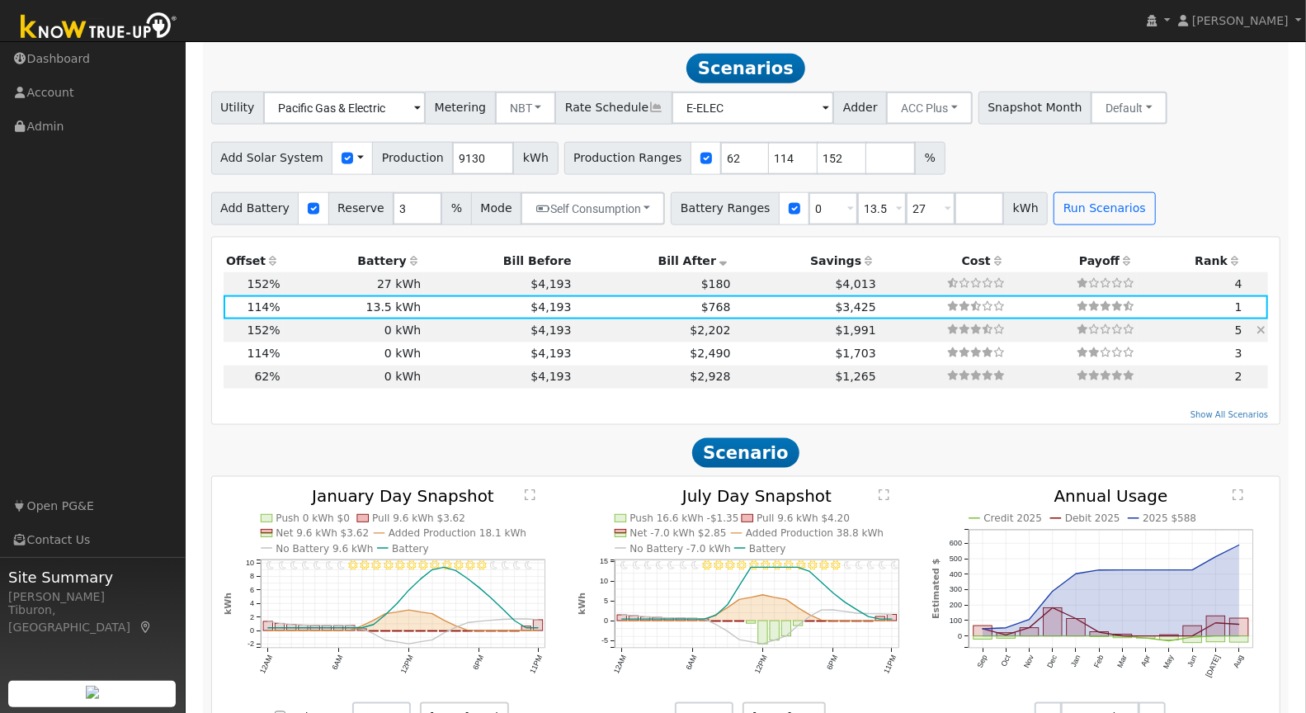
click at [1261, 326] on icon at bounding box center [1261, 330] width 9 height 12
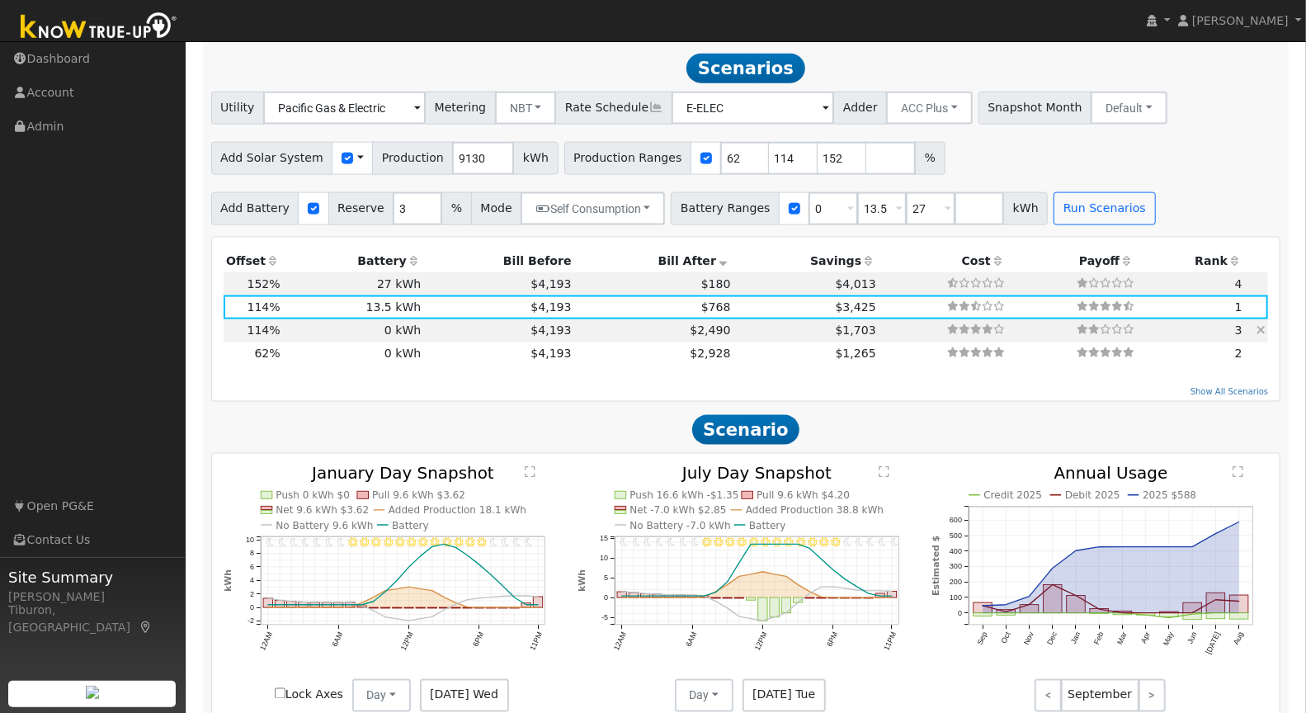
click at [1261, 326] on icon at bounding box center [1261, 330] width 9 height 12
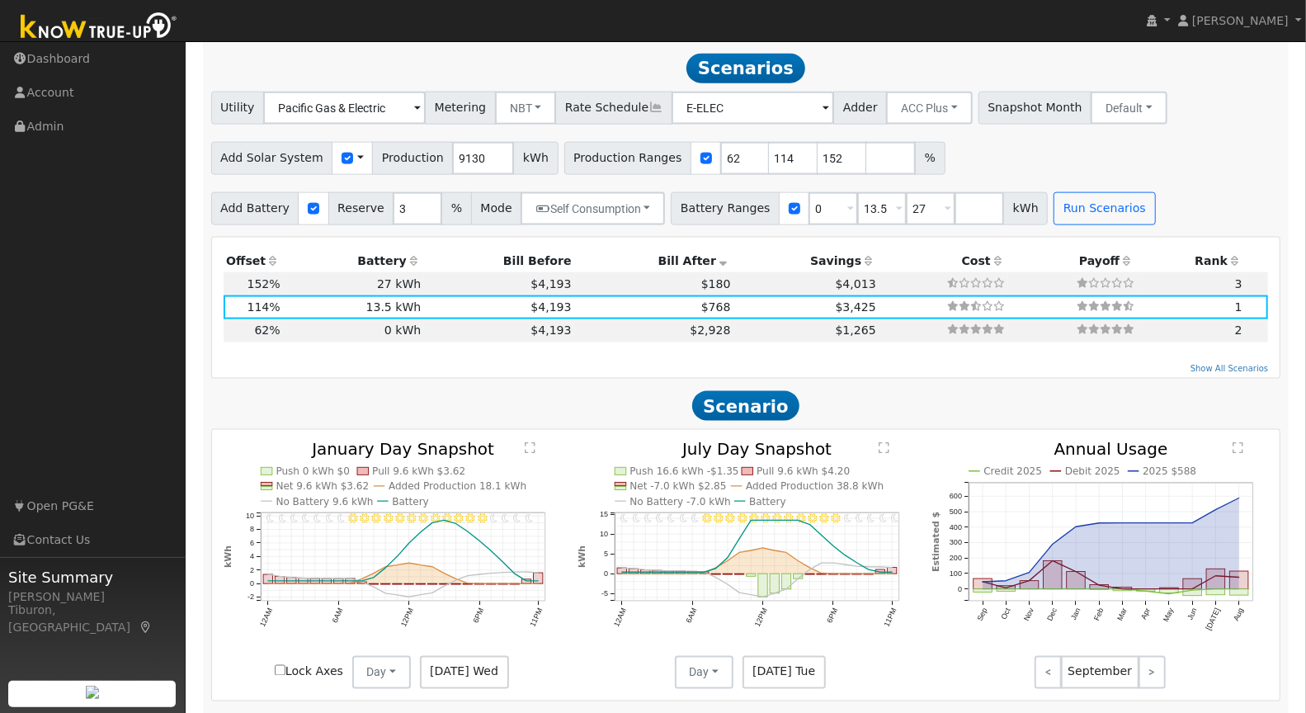
click at [610, 415] on h2 "Scenario" at bounding box center [746, 406] width 1070 height 31
click at [724, 153] on input "62" at bounding box center [745, 158] width 50 height 33
type input "65"
click at [1092, 210] on button "Run Scenarios" at bounding box center [1105, 208] width 102 height 33
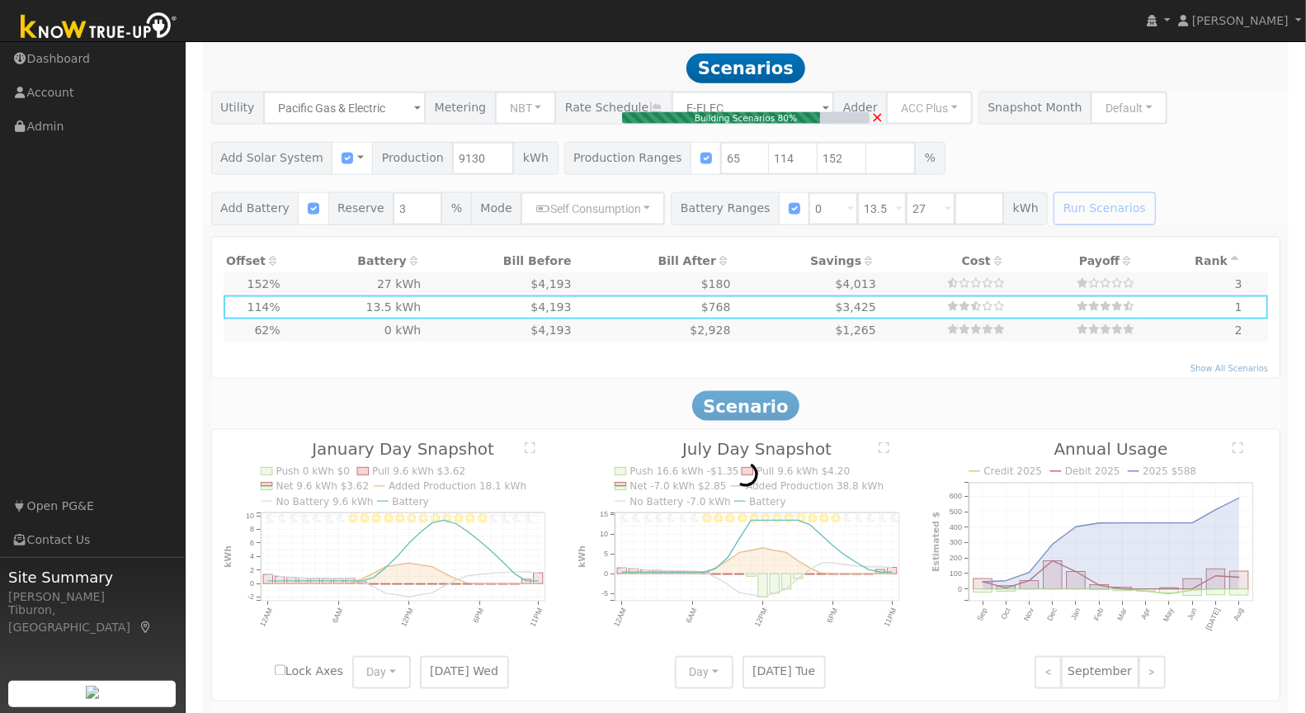
type input "4.0"
type input "$13,846"
type input "$9,014"
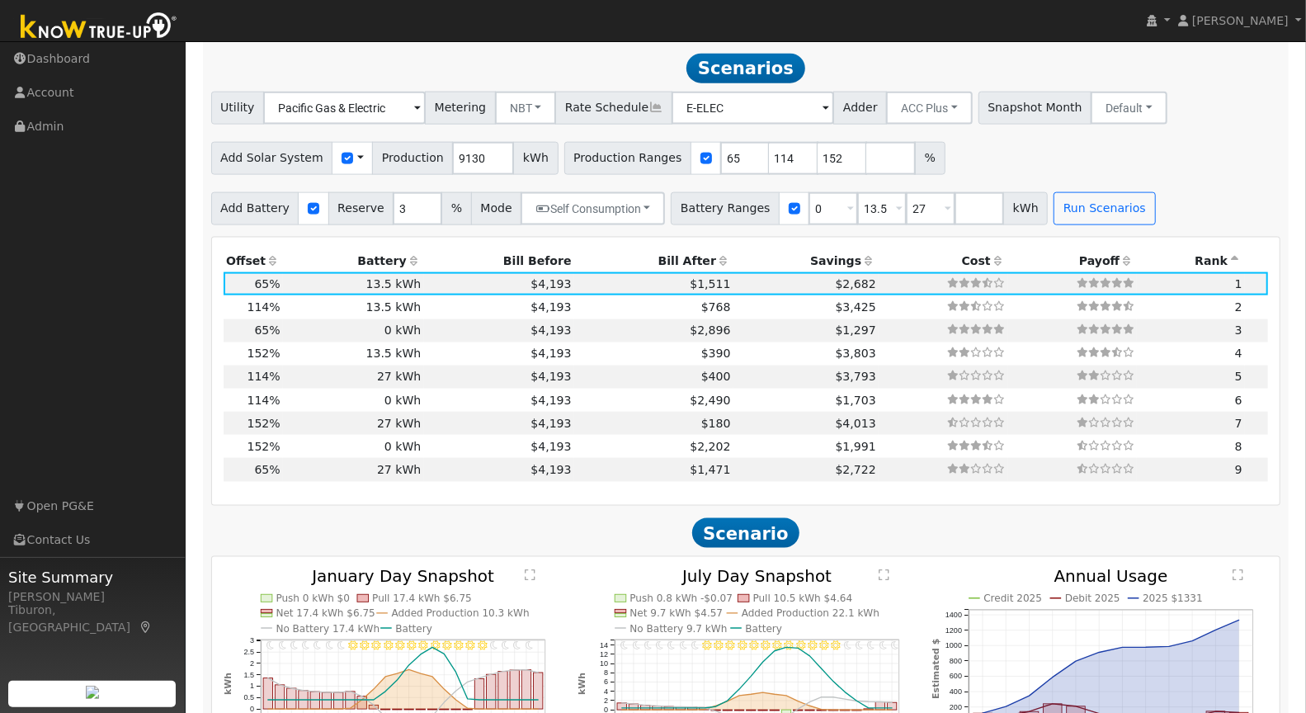
click at [668, 256] on th "Bill After" at bounding box center [653, 260] width 159 height 23
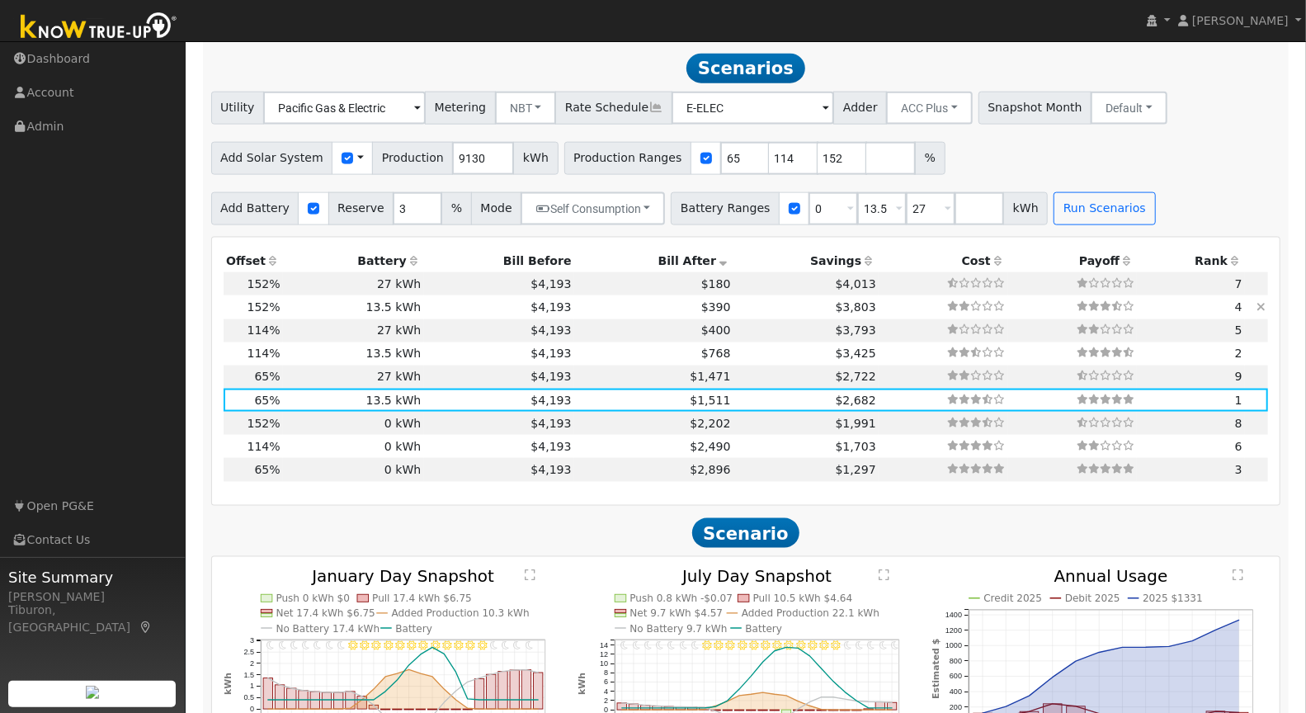
click at [1263, 302] on icon at bounding box center [1261, 307] width 9 height 12
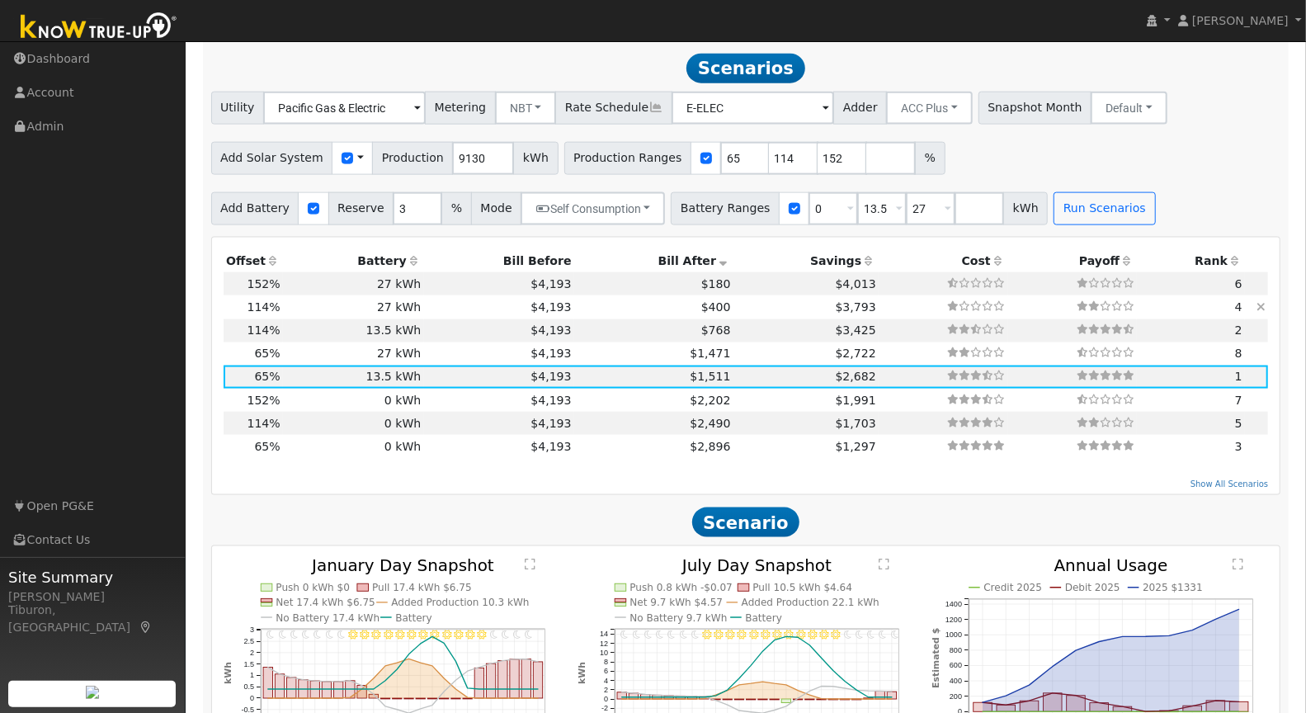
click at [1266, 304] on td at bounding box center [1256, 306] width 23 height 23
click at [1264, 306] on icon at bounding box center [1261, 307] width 9 height 12
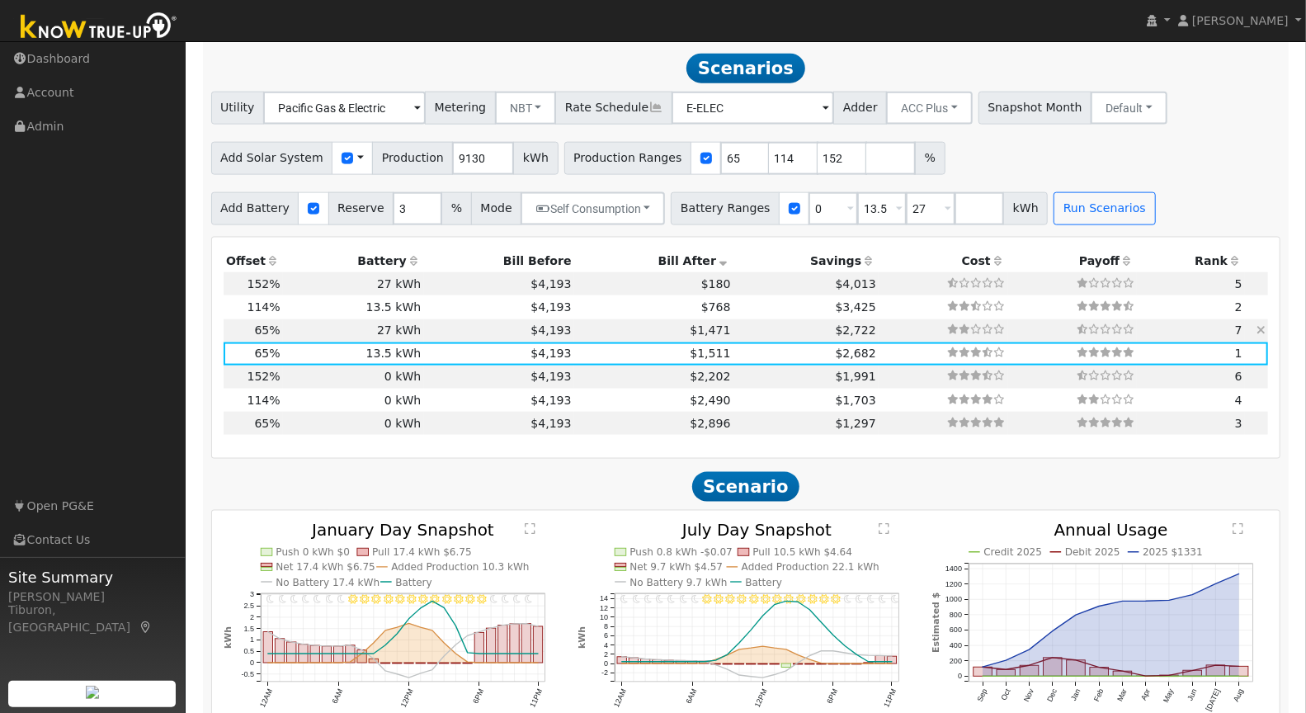
click at [1264, 327] on icon at bounding box center [1261, 330] width 9 height 12
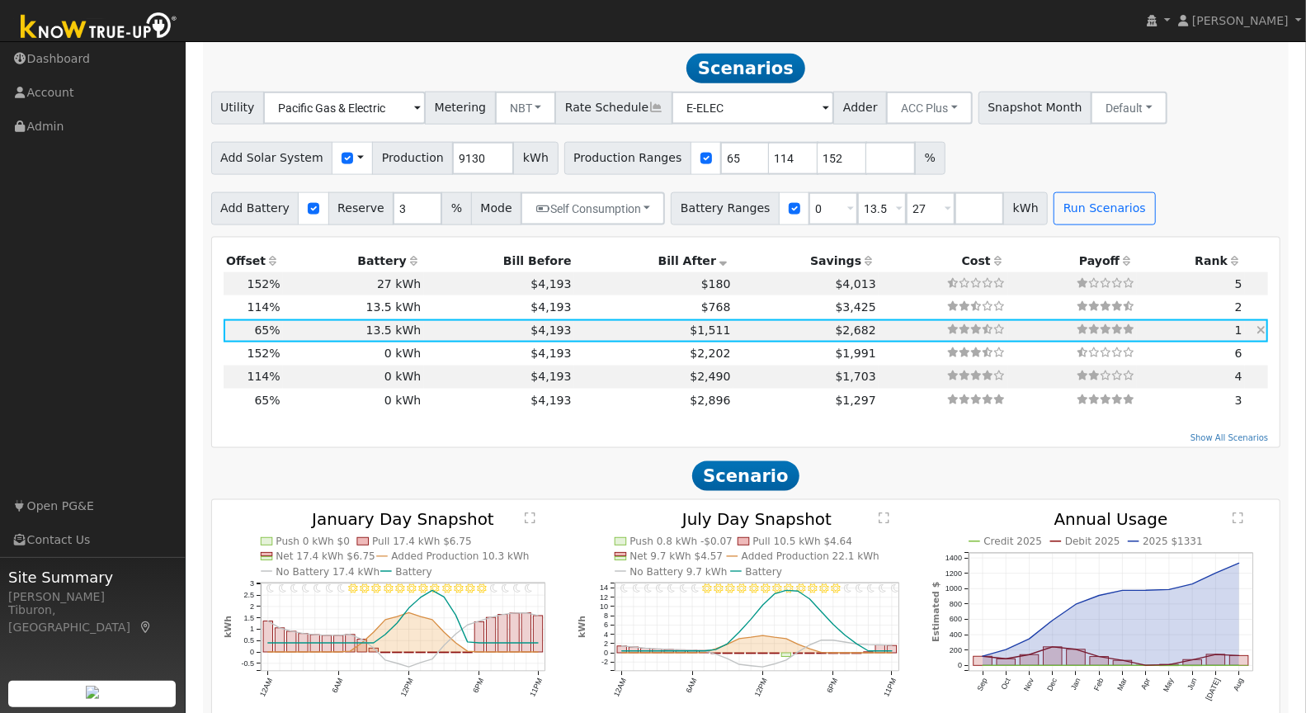
click at [1263, 327] on icon at bounding box center [1261, 330] width 9 height 12
type input "9.3"
type input "$32,382"
type input "$32,400"
type input "$19,435"
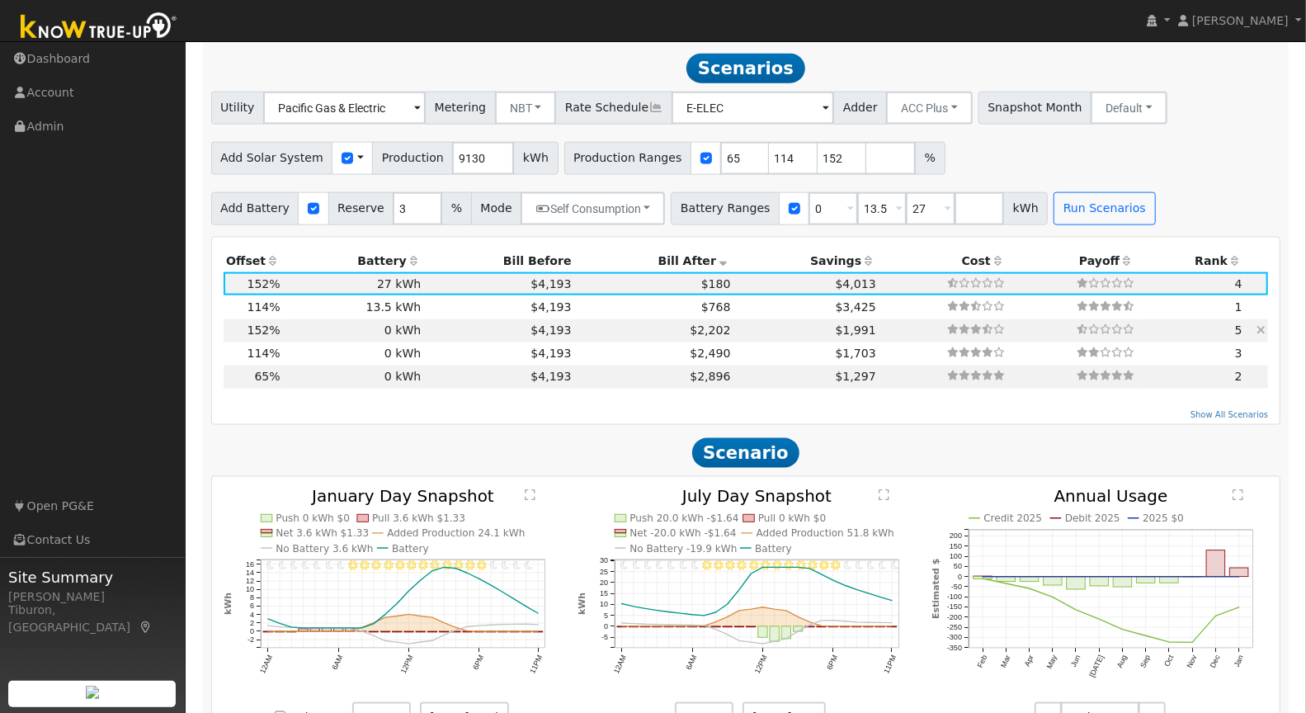
click at [1263, 327] on icon at bounding box center [1261, 330] width 9 height 12
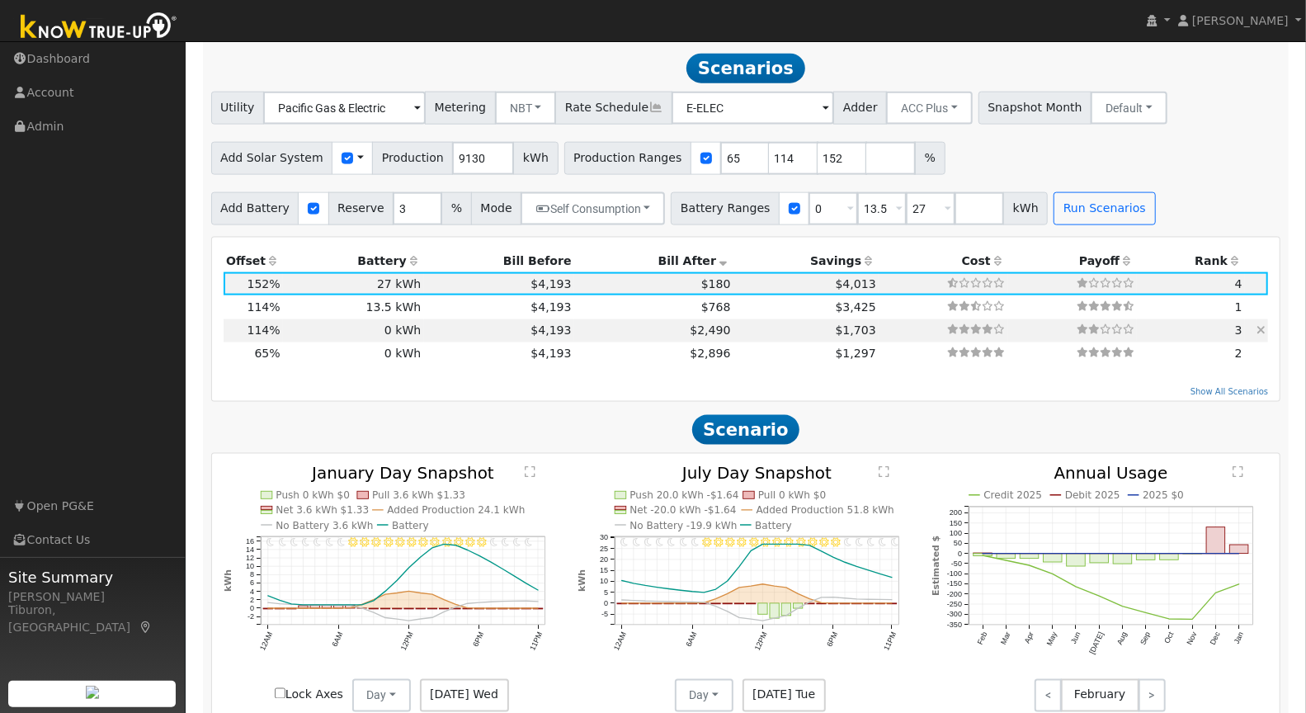
click at [1263, 327] on icon at bounding box center [1261, 330] width 9 height 12
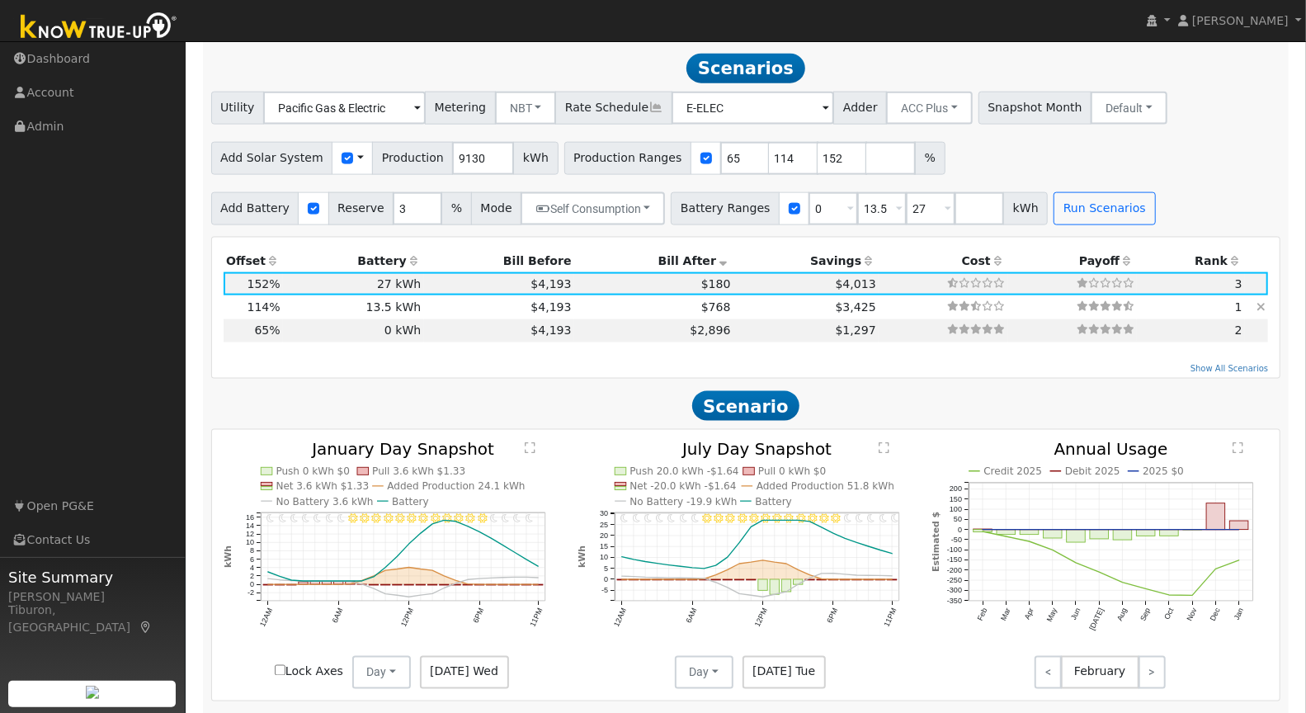
click at [485, 304] on td "$4,193" at bounding box center [499, 306] width 150 height 23
type input "6.9"
type input "$24,285"
type input "$16,200"
type input "$12,146"
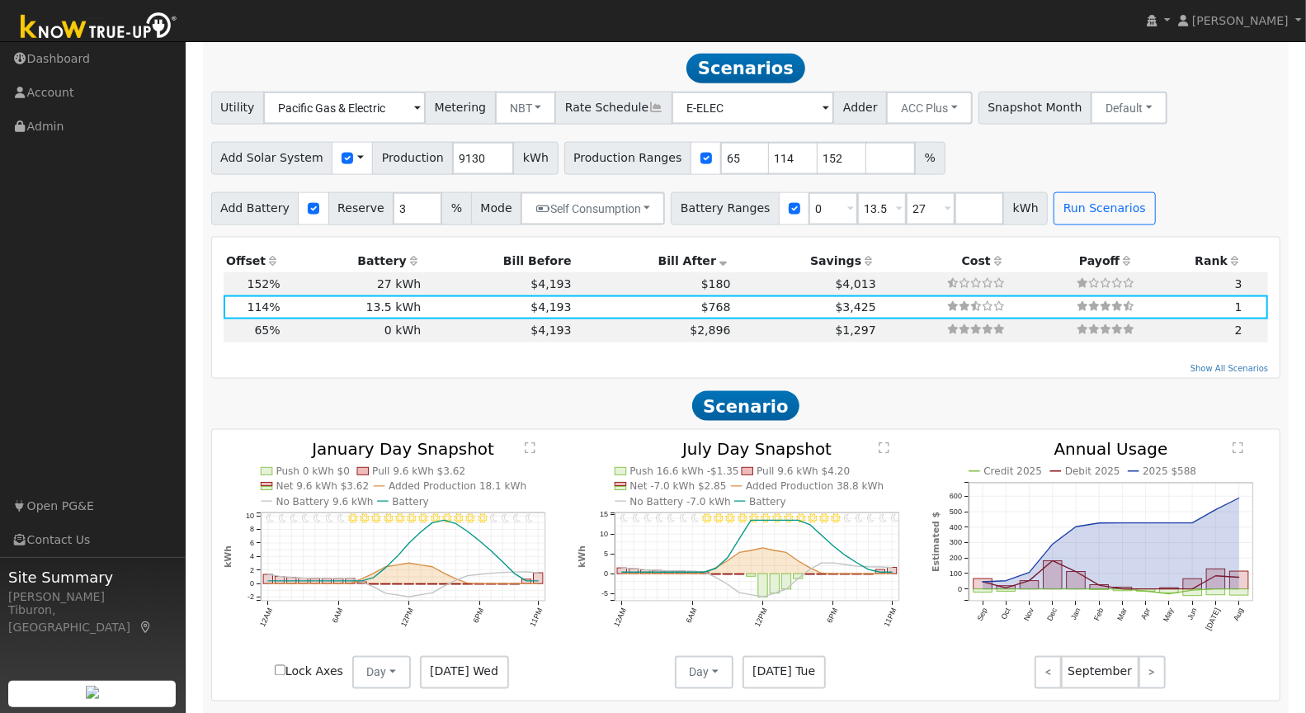
click at [532, 442] on text "" at bounding box center [530, 448] width 11 height 12
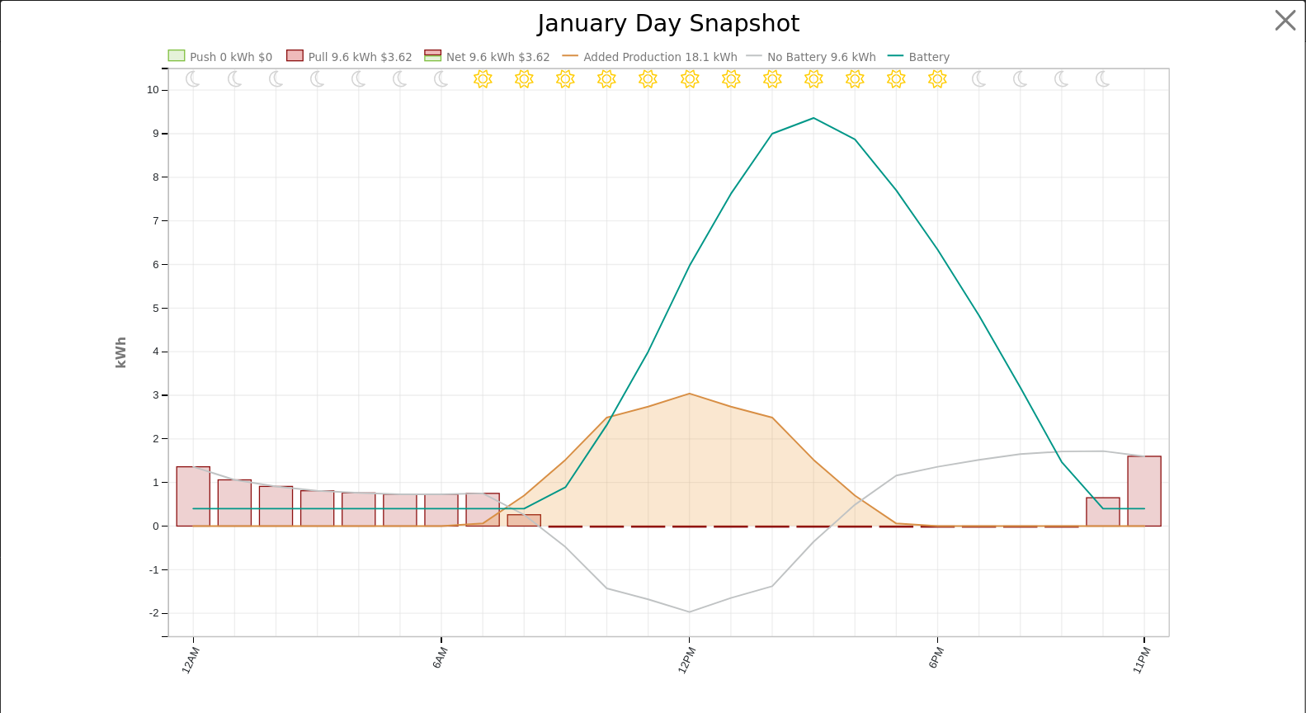
scroll to position [1355, 0]
drag, startPoint x: 1282, startPoint y: 7, endPoint x: 1280, endPoint y: 17, distance: 9.2
click at [1285, 10] on button "button" at bounding box center [1300, 20] width 31 height 31
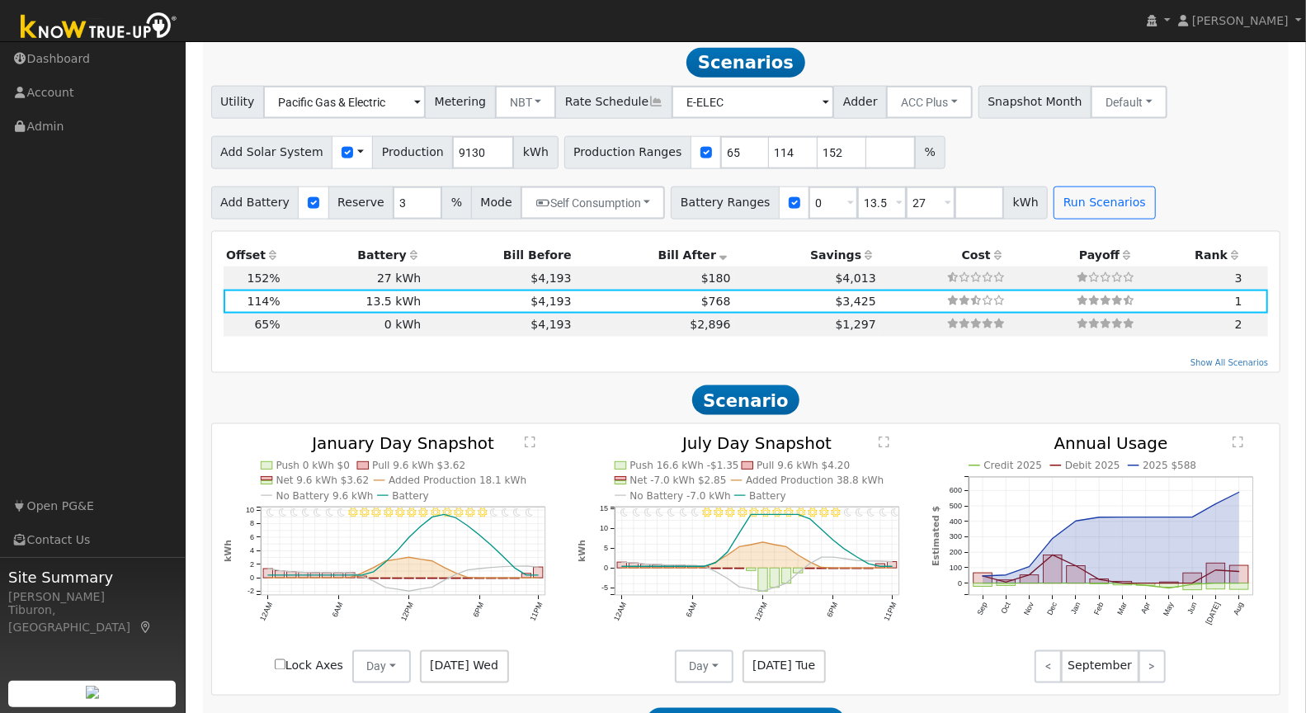
click at [886, 439] on text "" at bounding box center [884, 443] width 11 height 12
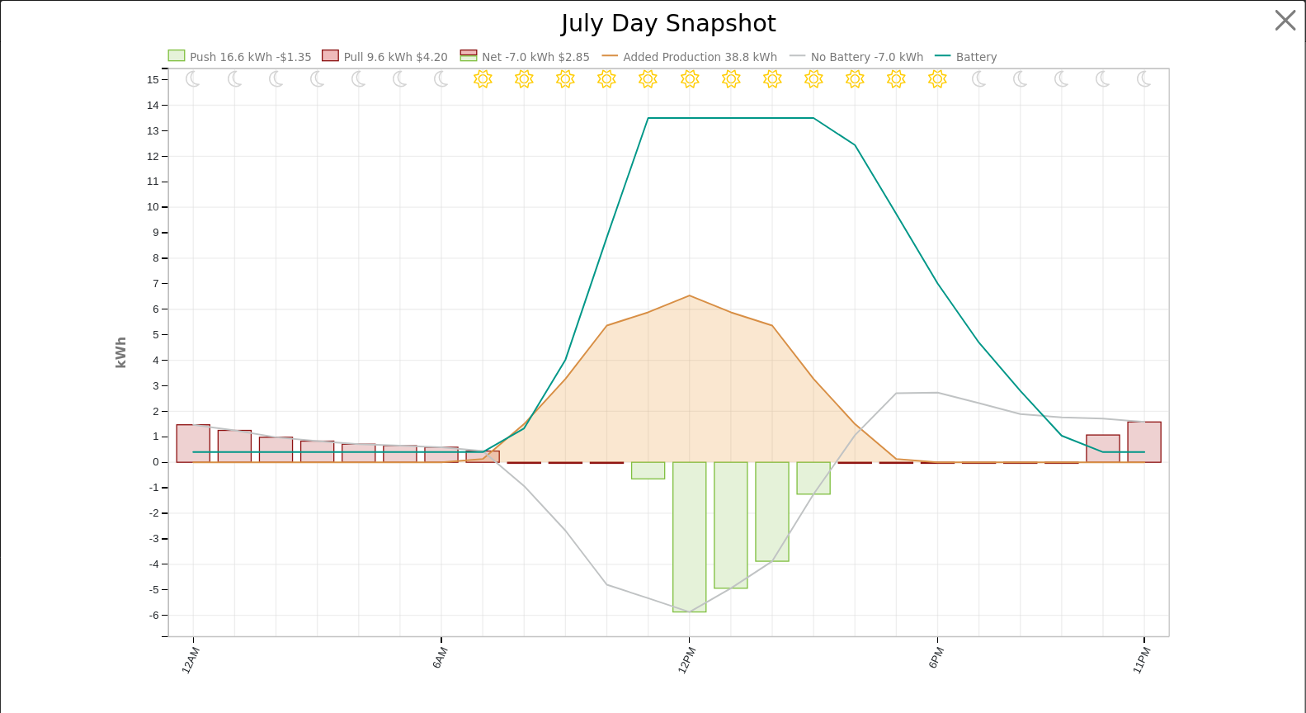
scroll to position [1360, 0]
click at [1296, 15] on button "button" at bounding box center [1300, 20] width 31 height 31
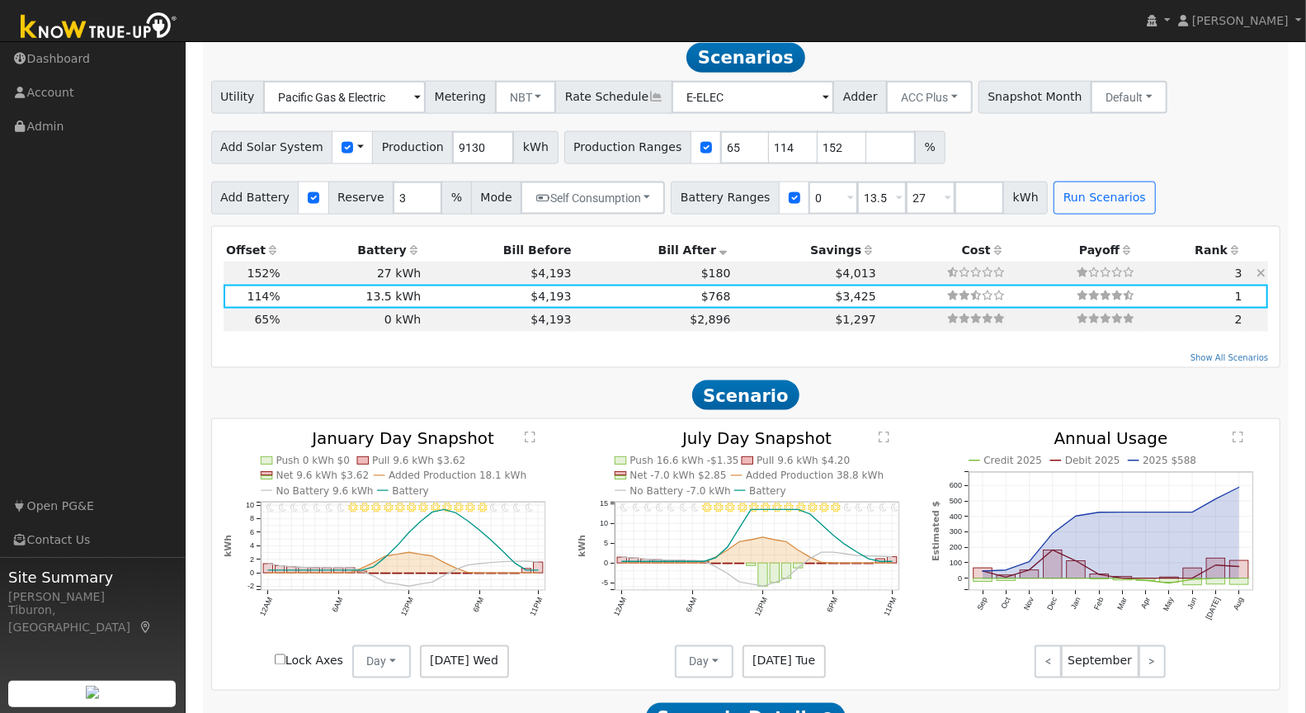
click at [673, 270] on td "$180" at bounding box center [653, 273] width 159 height 23
type input "9.3"
type input "$32,382"
type input "$32,400"
type input "$19,435"
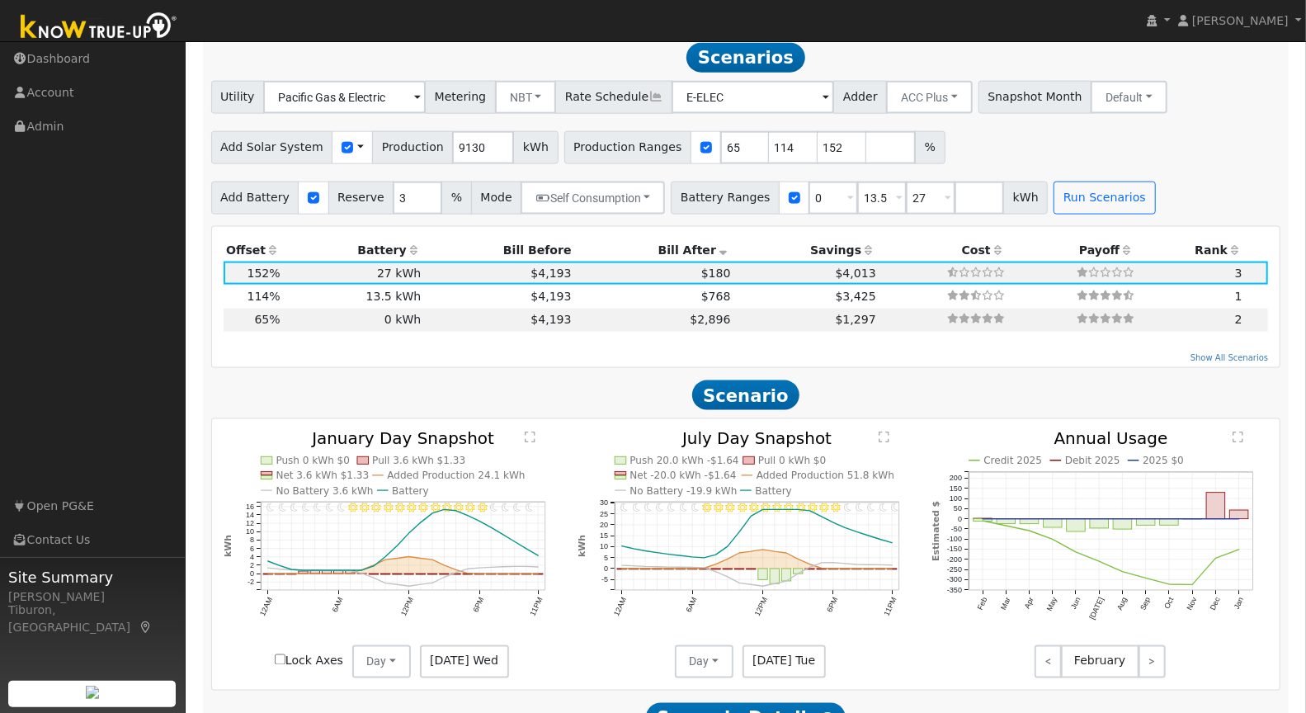
click at [526, 434] on text "" at bounding box center [530, 438] width 11 height 12
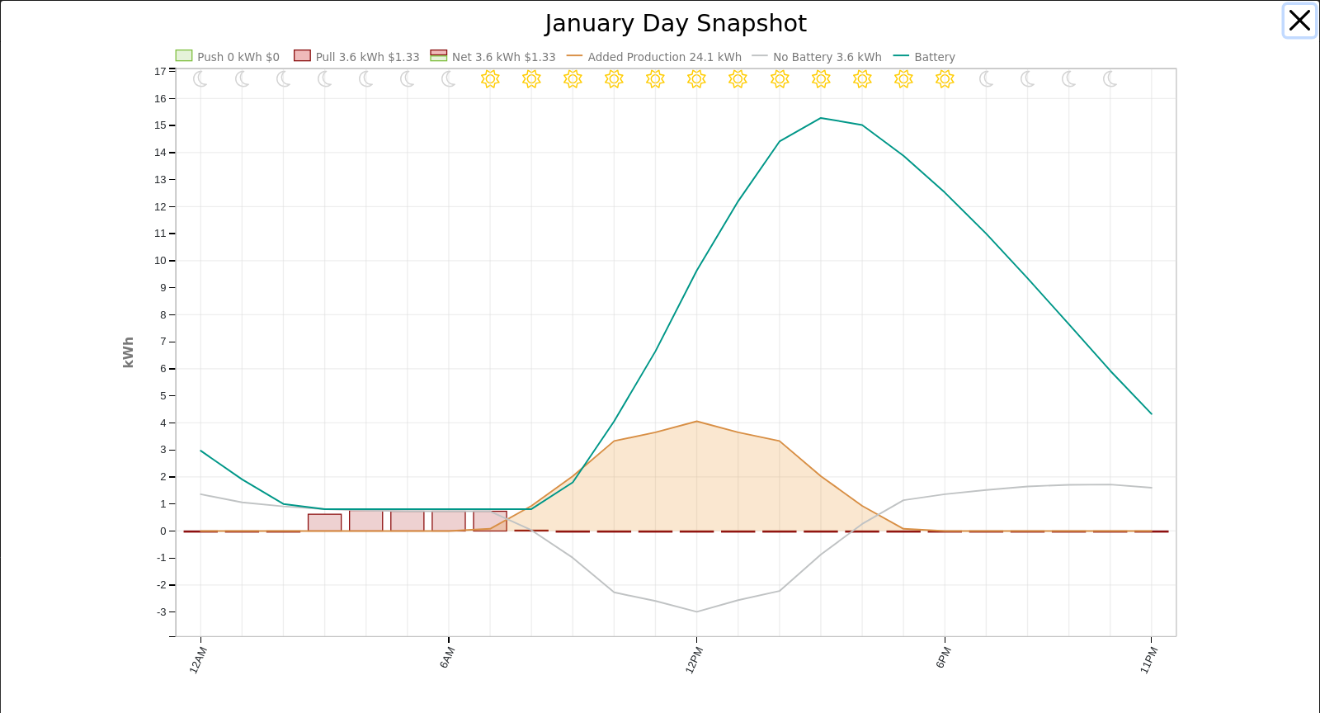
click at [1285, 14] on button "button" at bounding box center [1300, 20] width 31 height 31
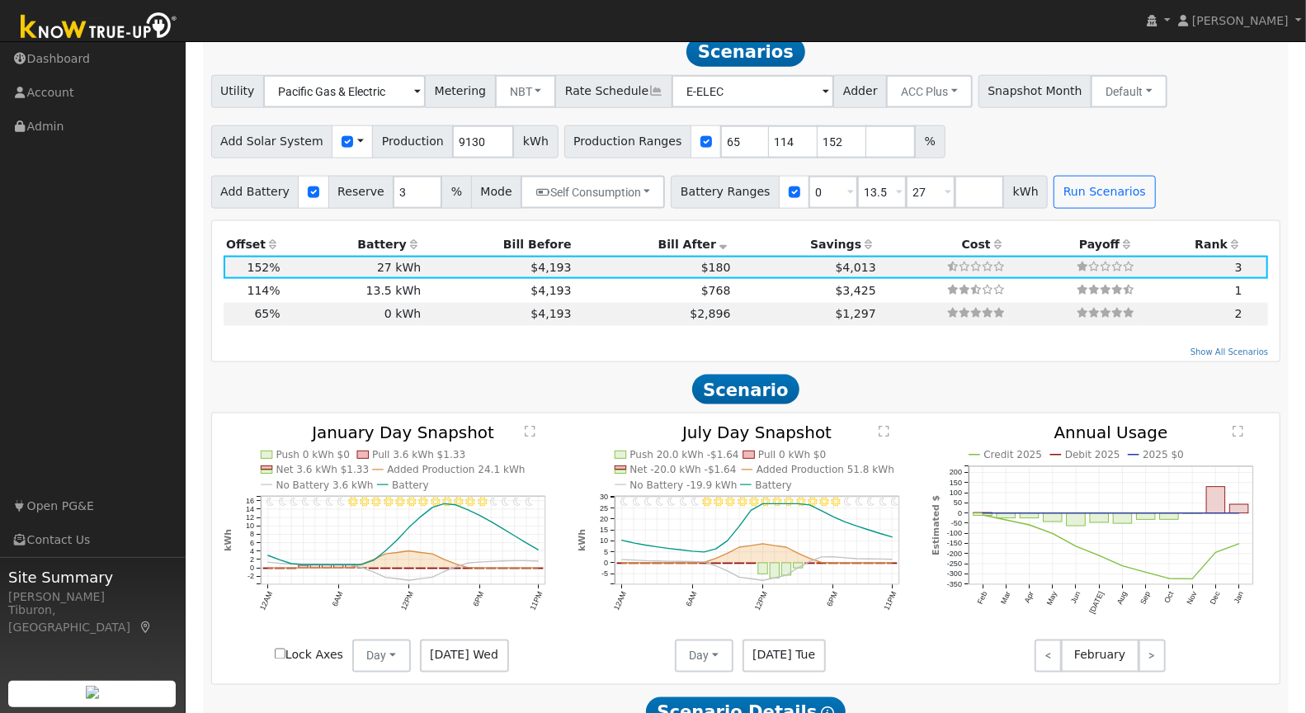
click at [884, 421] on div "11PM - undefined 10PM - Clear 9PM - Clear 8PM - Clear 7PM - Clear 6PM - Clear 5…" at bounding box center [746, 548] width 1069 height 270
click at [883, 427] on text "" at bounding box center [884, 432] width 11 height 12
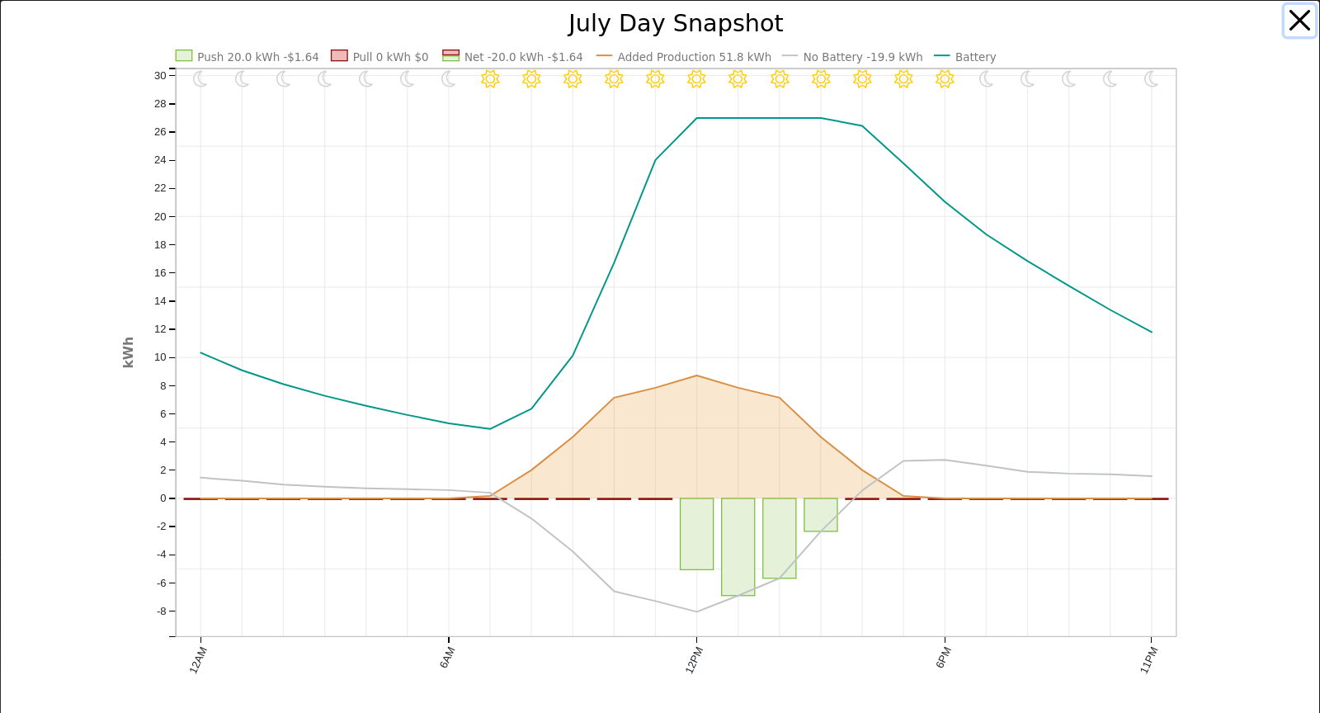
click at [1285, 17] on button "button" at bounding box center [1300, 20] width 31 height 31
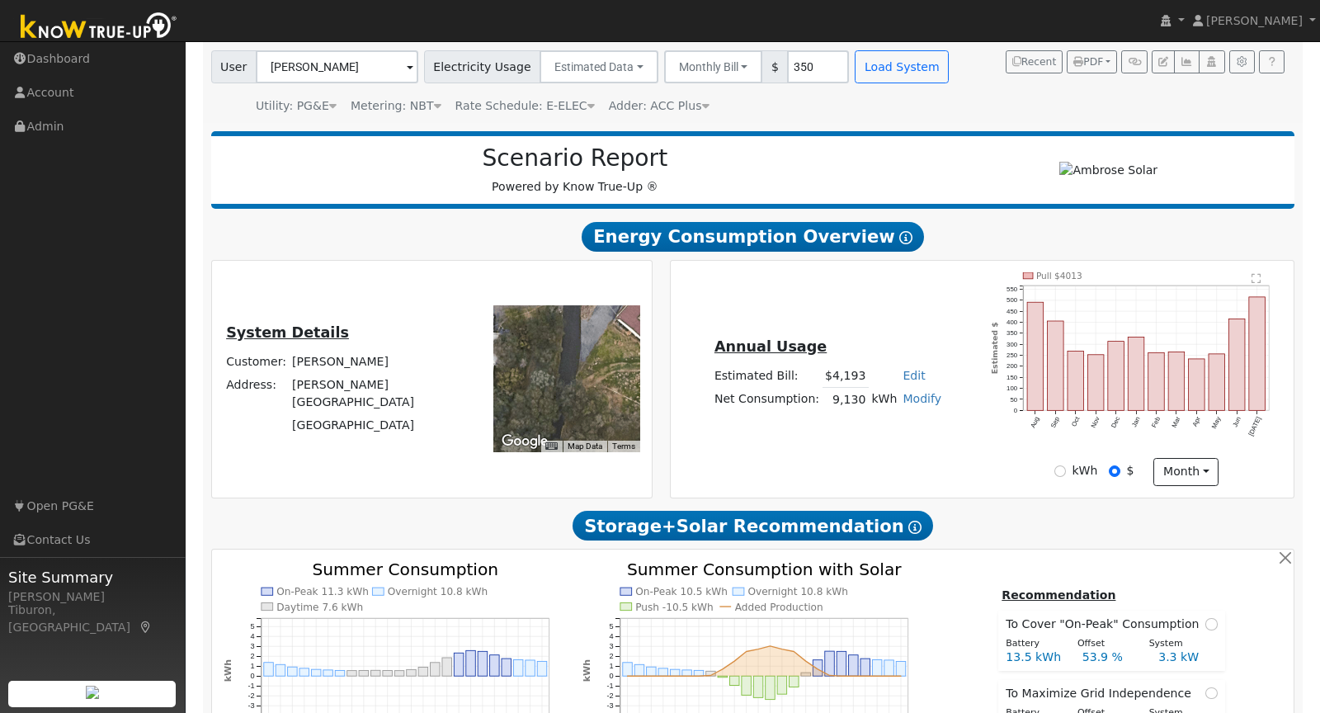
scroll to position [0, 0]
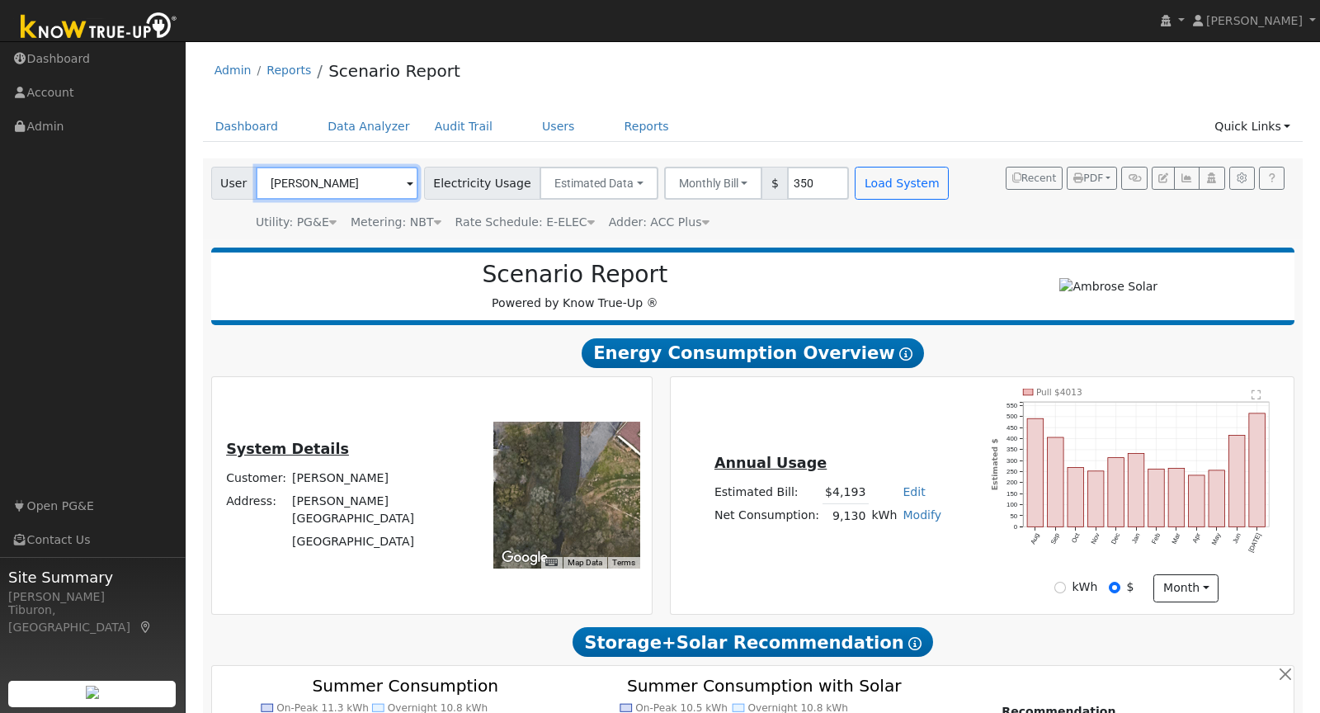
click at [333, 188] on input "[PERSON_NAME]" at bounding box center [337, 183] width 163 height 33
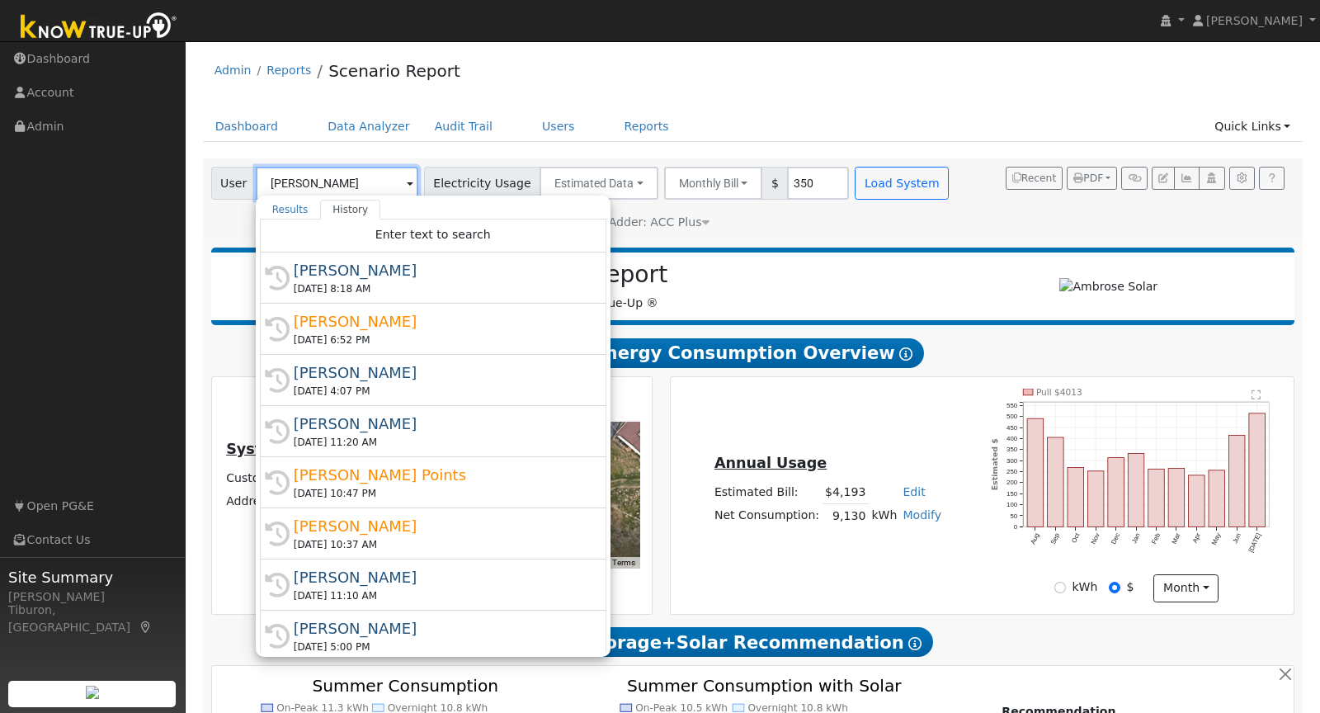
click at [333, 188] on input "[PERSON_NAME]" at bounding box center [337, 183] width 163 height 33
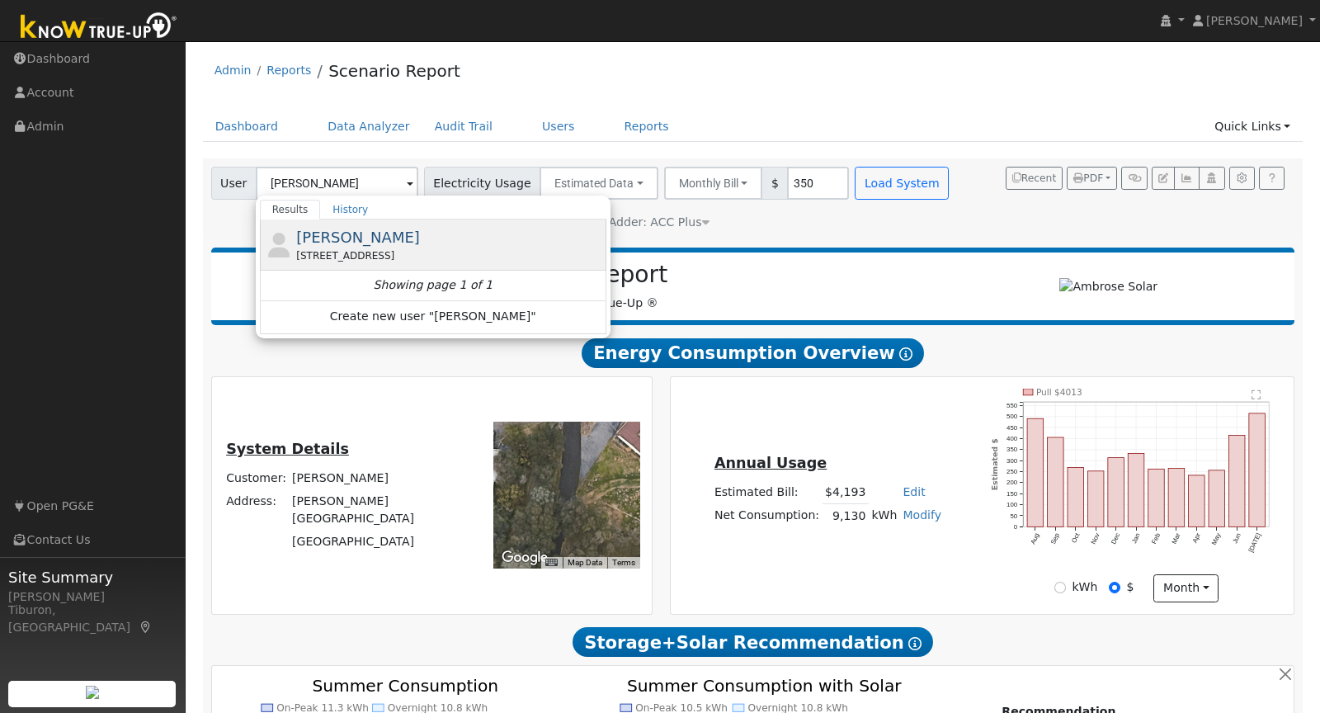
click at [394, 245] on div "[PERSON_NAME] [STREET_ADDRESS]" at bounding box center [449, 244] width 306 height 37
type input "[PERSON_NAME]"
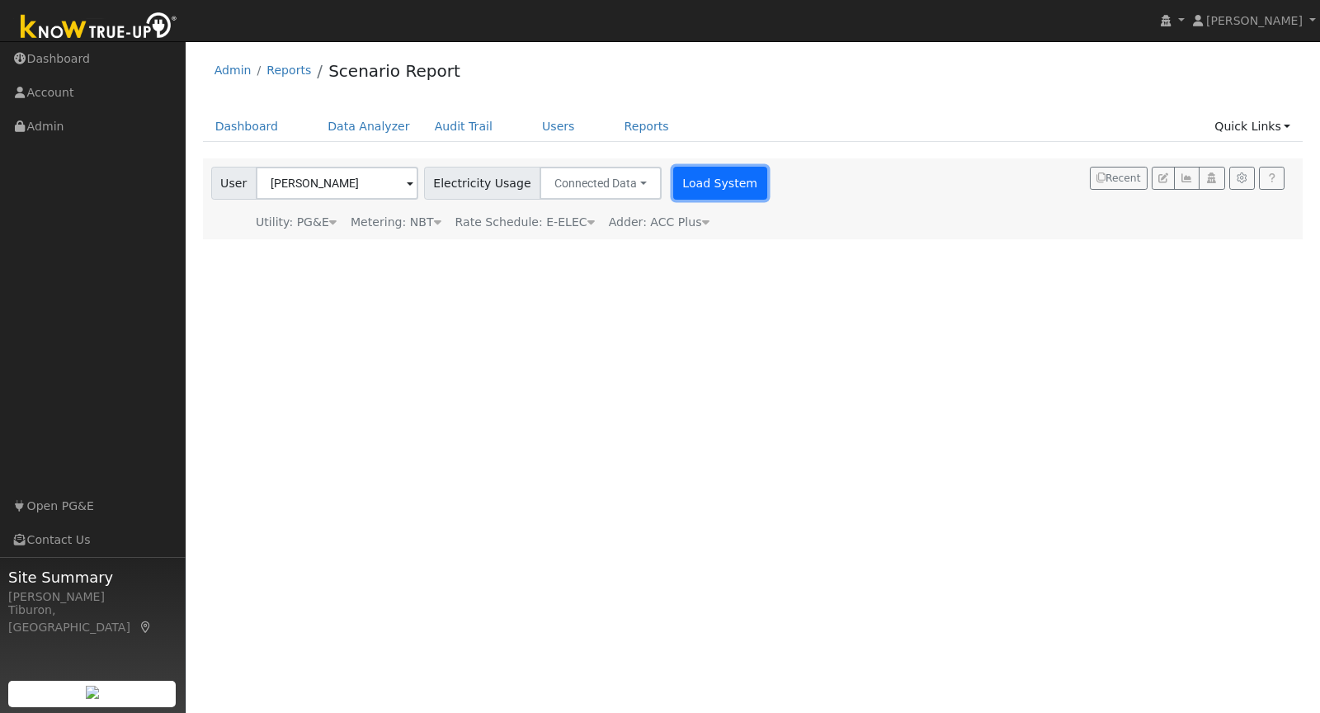
click at [715, 182] on button "Load System" at bounding box center [720, 183] width 94 height 33
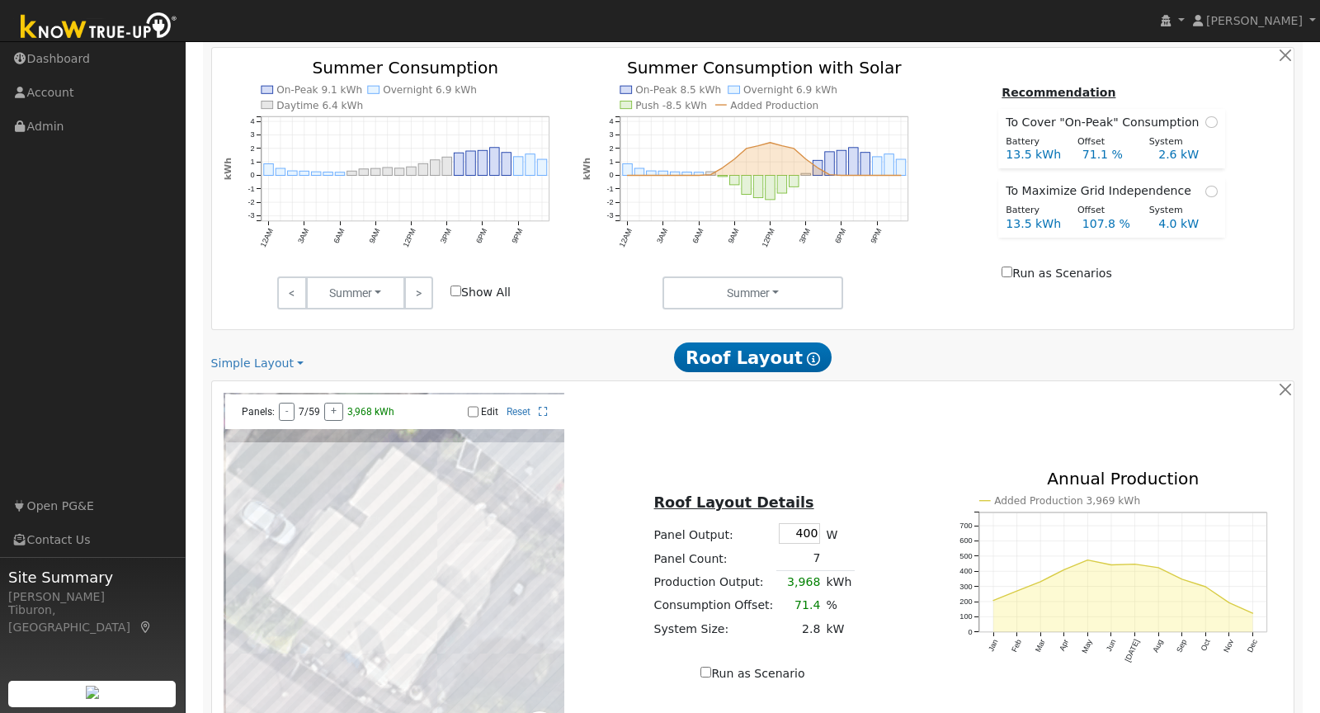
scroll to position [983, 0]
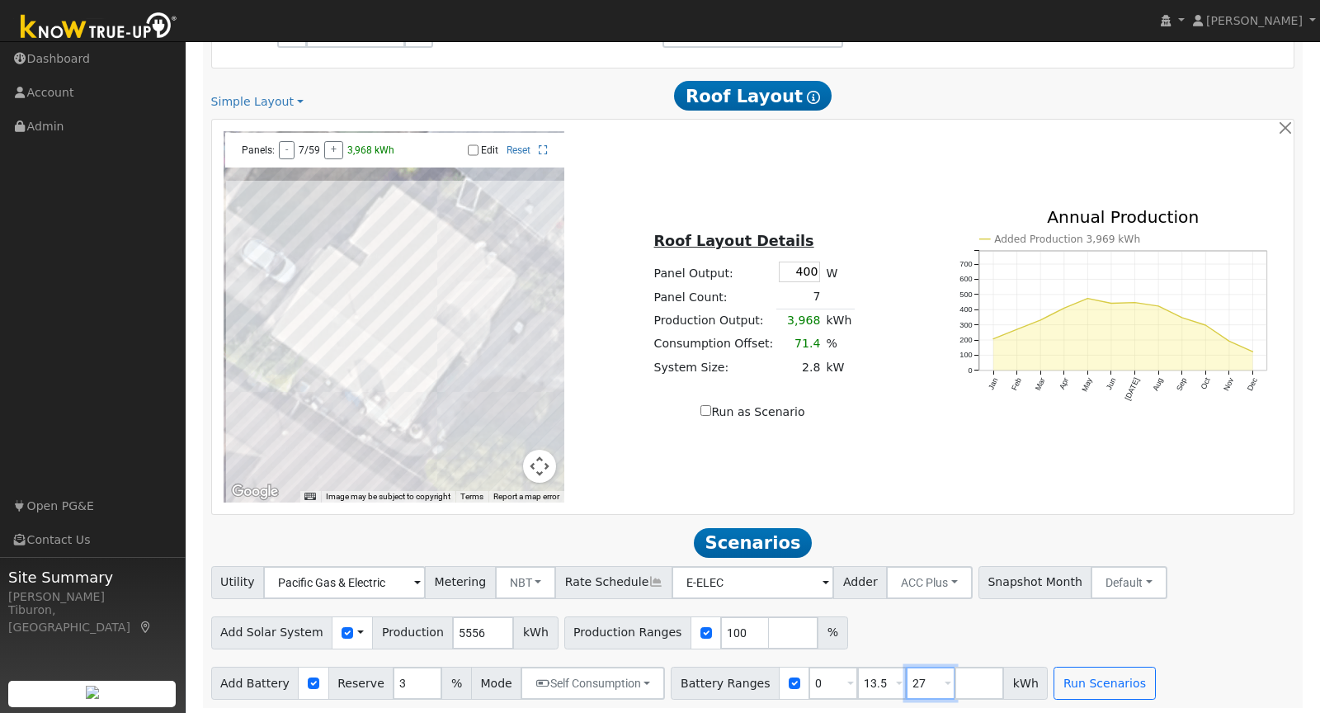
drag, startPoint x: 908, startPoint y: 678, endPoint x: 890, endPoint y: 678, distance: 17.3
click at [906, 678] on input "27" at bounding box center [931, 683] width 50 height 33
drag, startPoint x: 722, startPoint y: 630, endPoint x: 679, endPoint y: 621, distance: 43.9
click at [668, 629] on div "Production Ranges 100 %" at bounding box center [706, 632] width 284 height 33
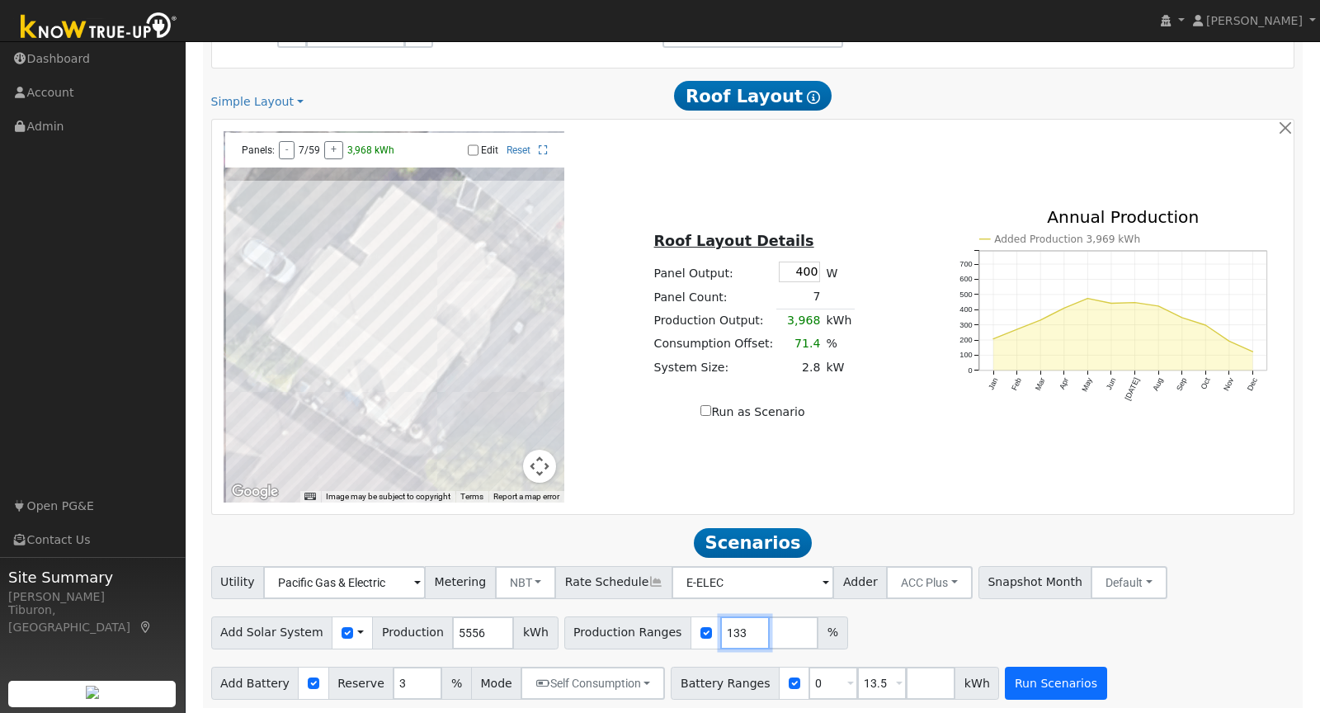
type input "133"
click at [1053, 677] on button "Run Scenarios" at bounding box center [1056, 683] width 102 height 33
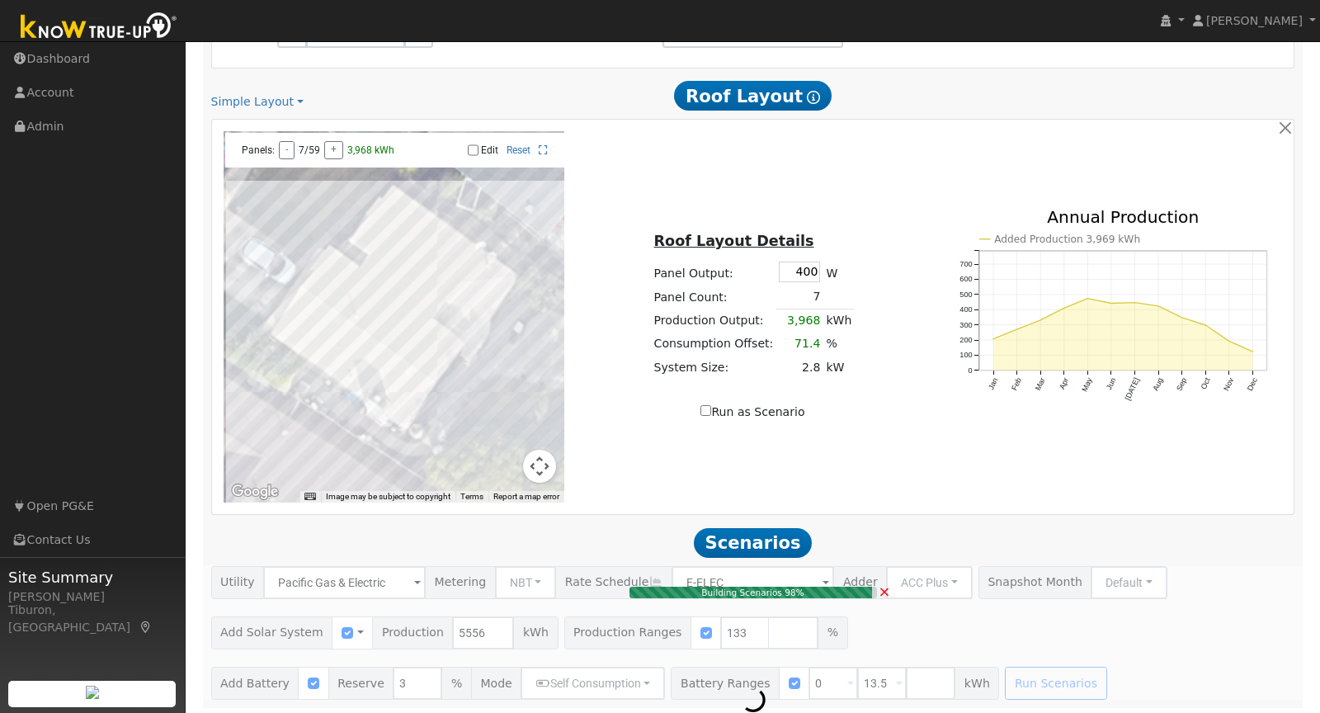
type input "$17,241"
type input "$16,200"
type input "$10,032"
type input "4.9"
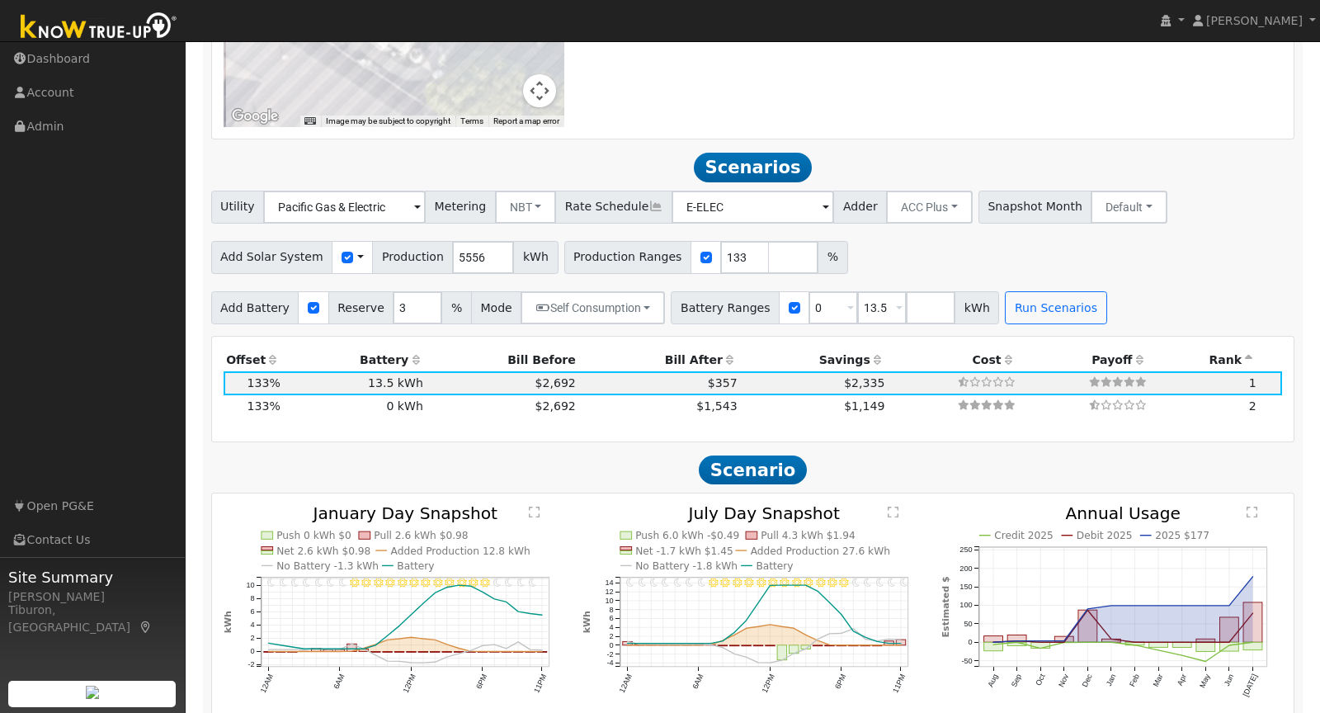
scroll to position [1457, 0]
